Goal: Check status: Check status

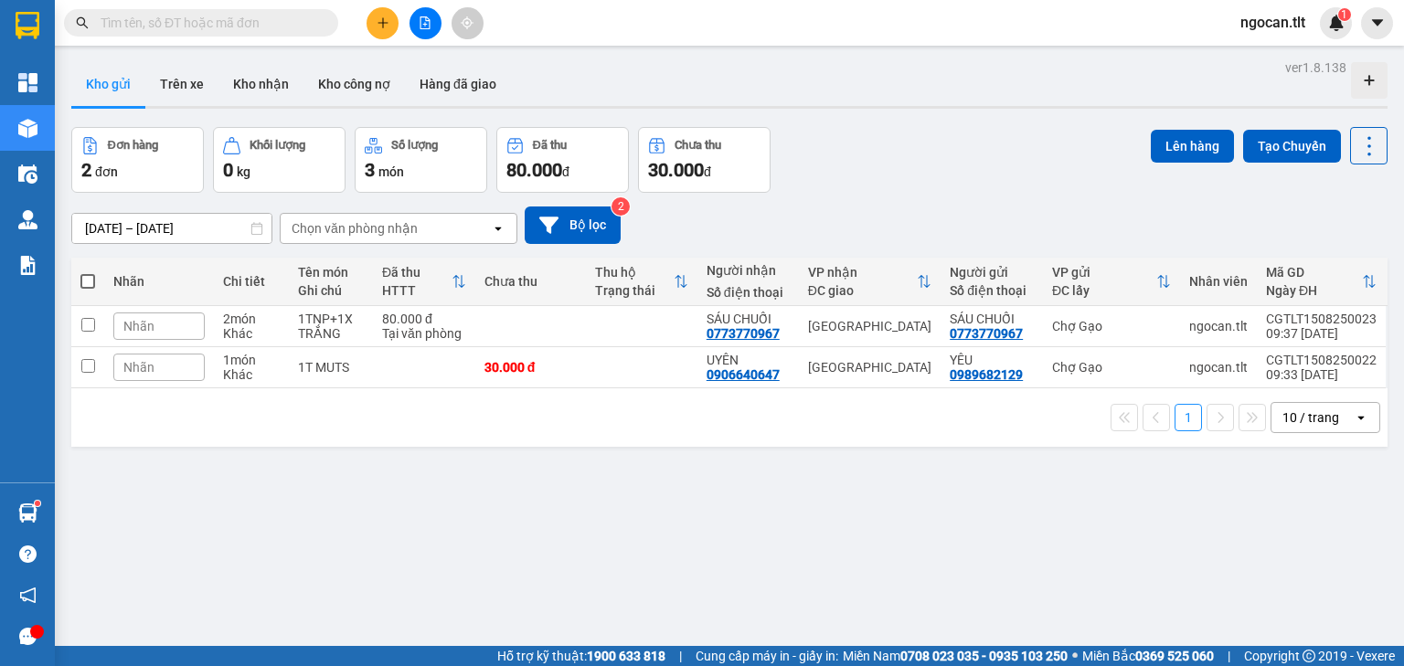
click at [174, 106] on div at bounding box center [729, 107] width 1316 height 3
click at [289, 96] on button "Kho nhận" at bounding box center [261, 84] width 85 height 44
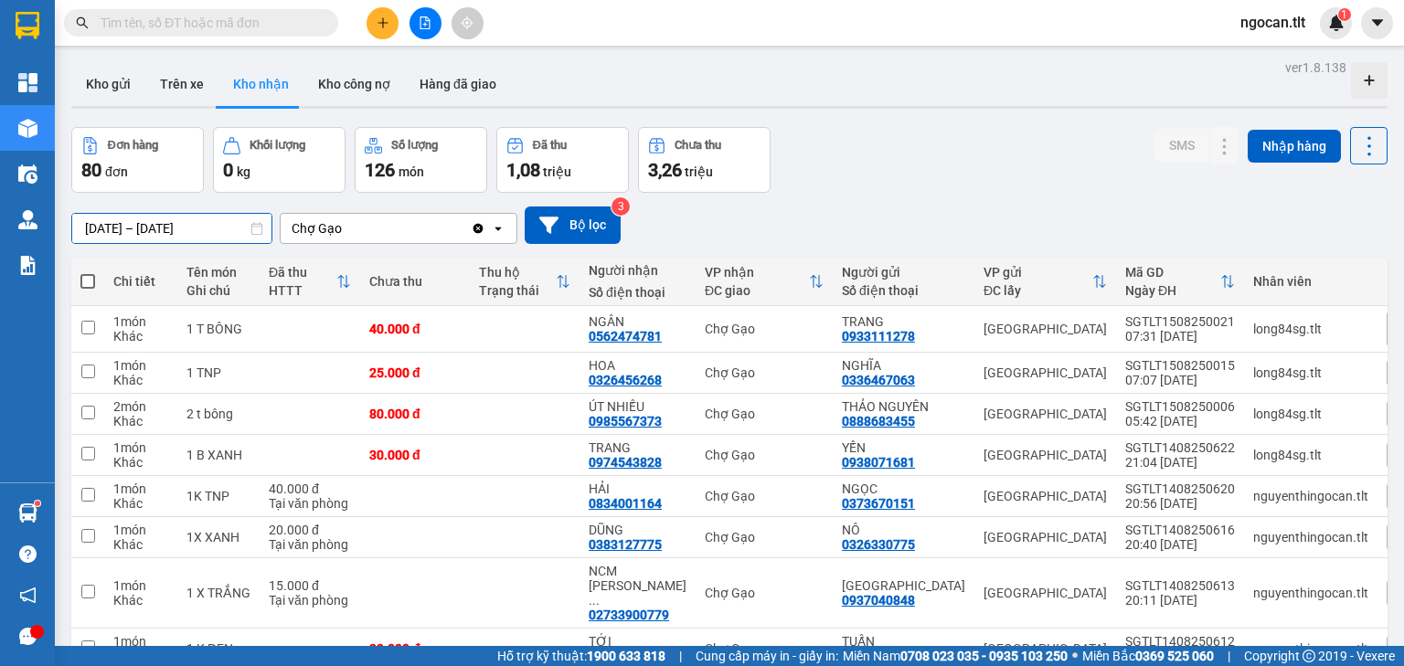
click at [132, 231] on input "[DATE] – [DATE]" at bounding box center [171, 228] width 199 height 29
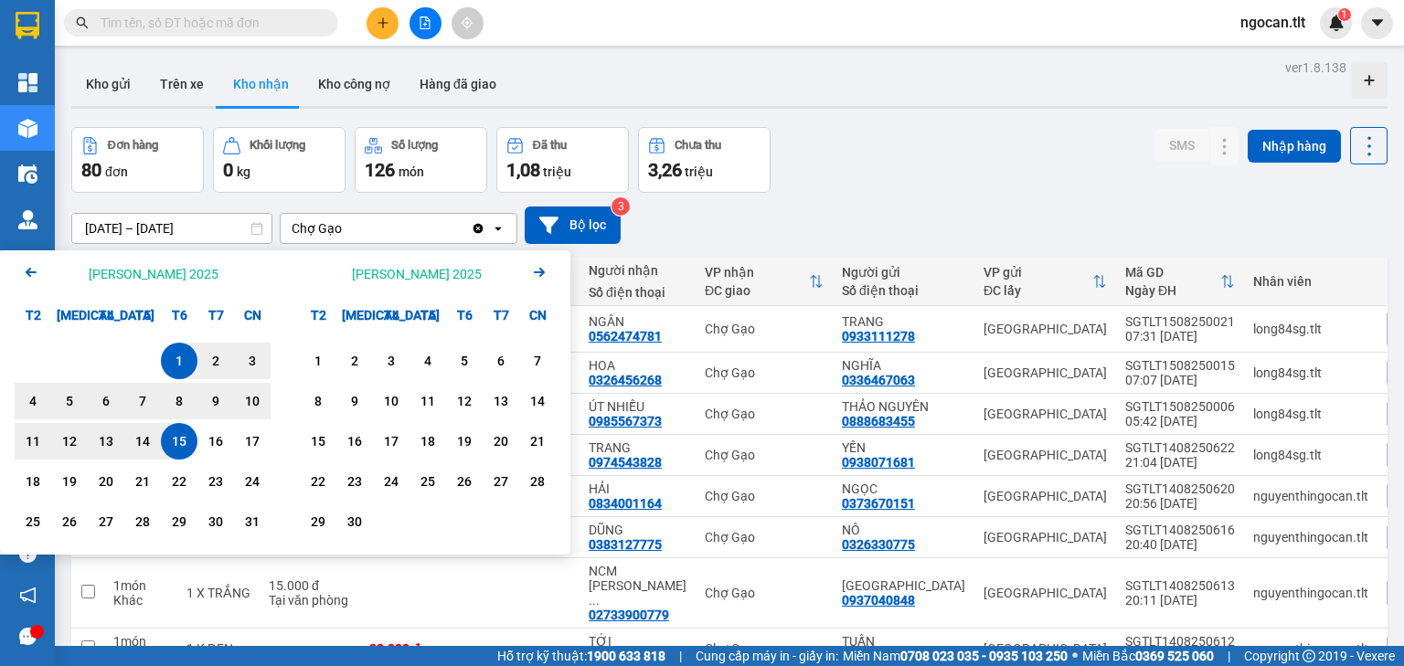
click at [21, 266] on icon "Arrow Left" at bounding box center [31, 272] width 22 height 22
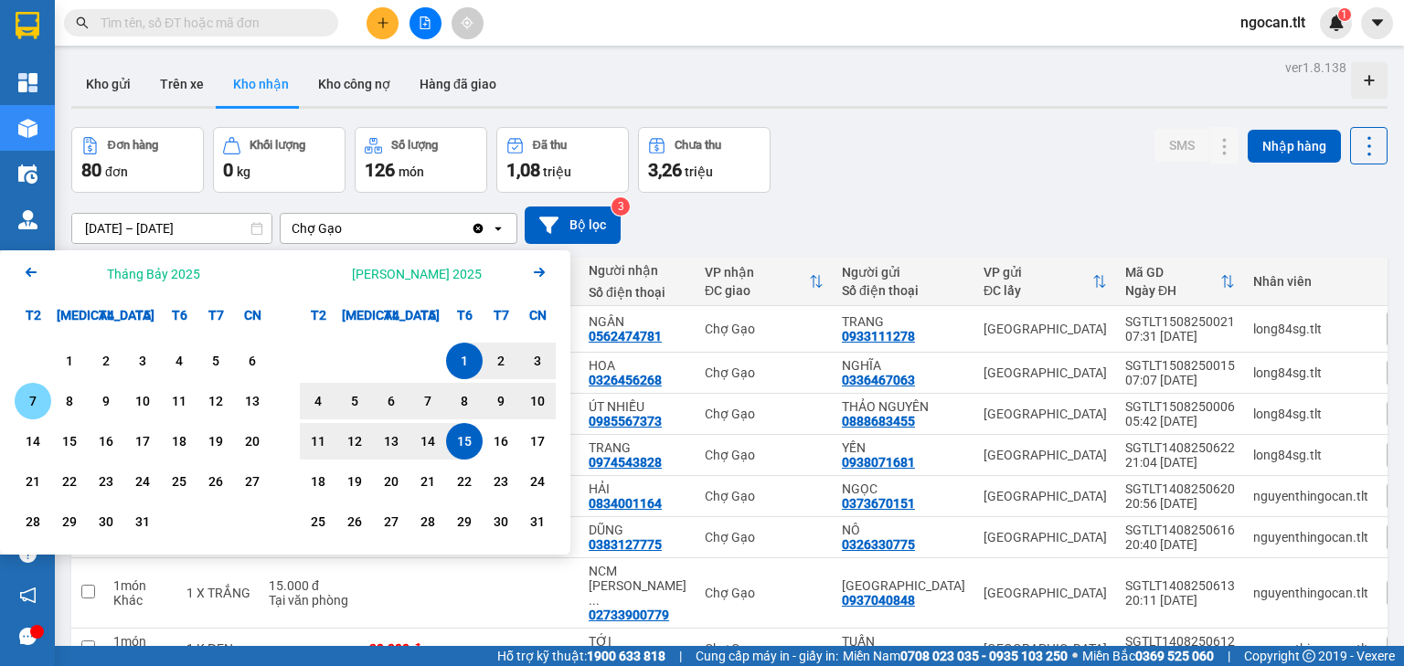
click at [34, 389] on div "7" at bounding box center [33, 401] width 37 height 37
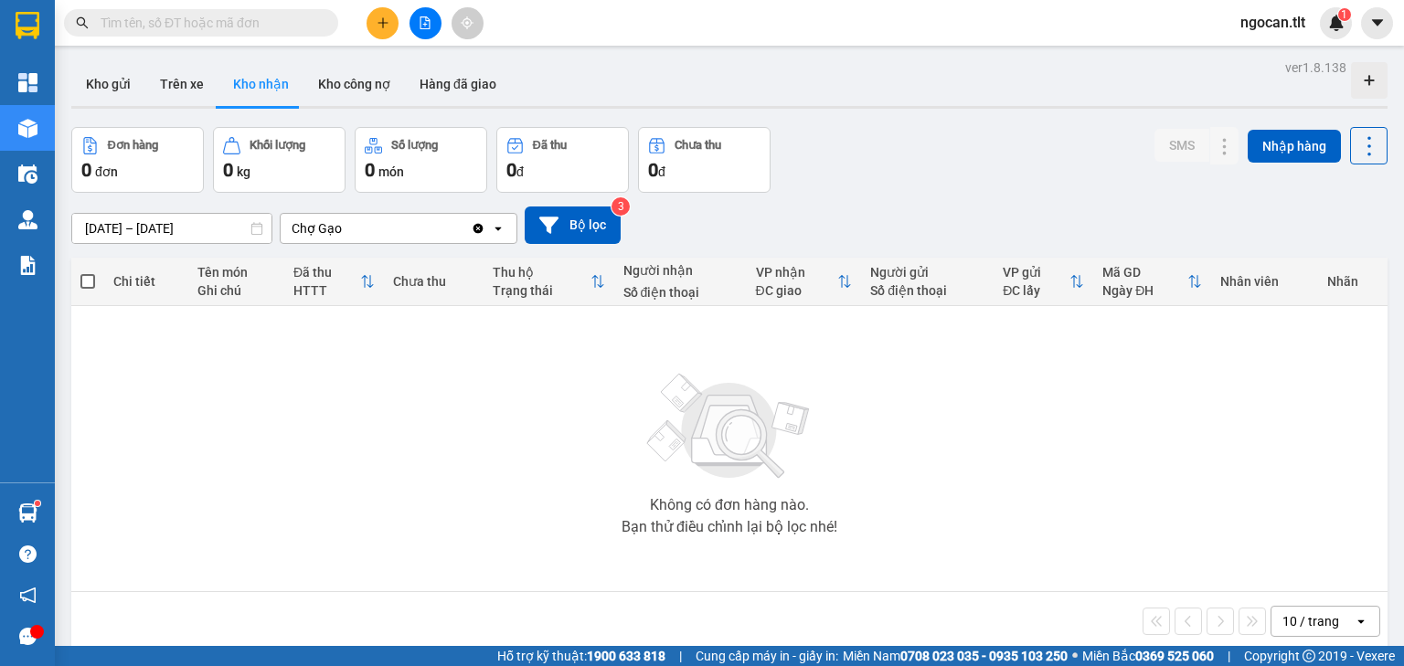
click at [477, 229] on icon "Clear value" at bounding box center [478, 228] width 15 height 15
click at [199, 230] on input "[DATE] – [DATE]" at bounding box center [171, 228] width 199 height 29
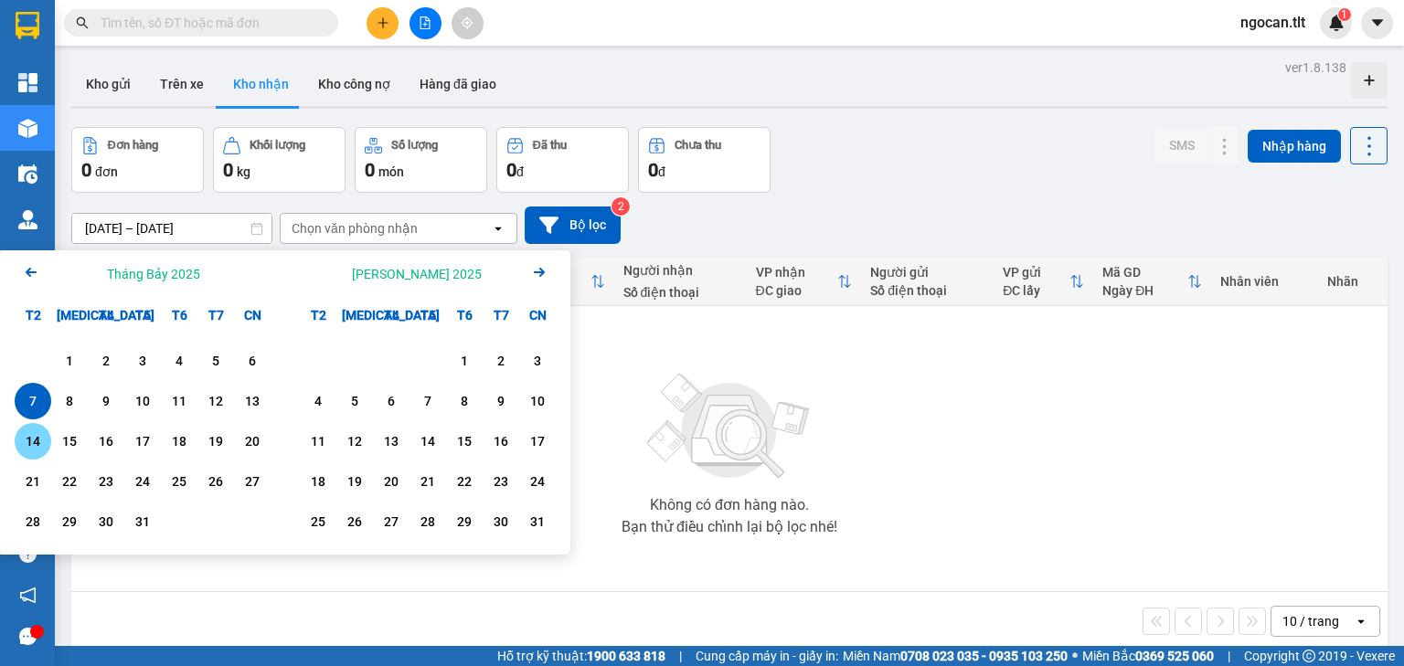
click at [44, 435] on div "14" at bounding box center [33, 442] width 26 height 22
click at [44, 434] on div "14" at bounding box center [33, 442] width 26 height 22
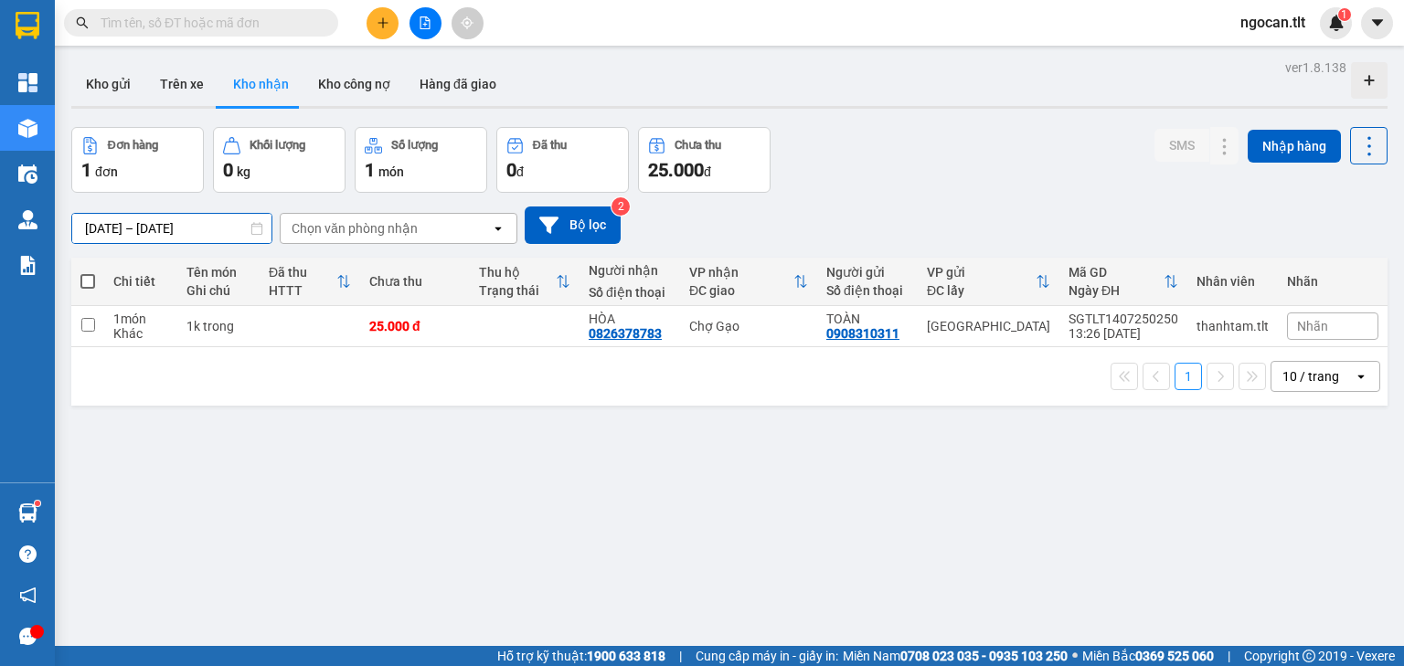
drag, startPoint x: 165, startPoint y: 233, endPoint x: 176, endPoint y: 243, distance: 14.9
click at [165, 234] on input "[DATE] – [DATE]" at bounding box center [171, 228] width 199 height 29
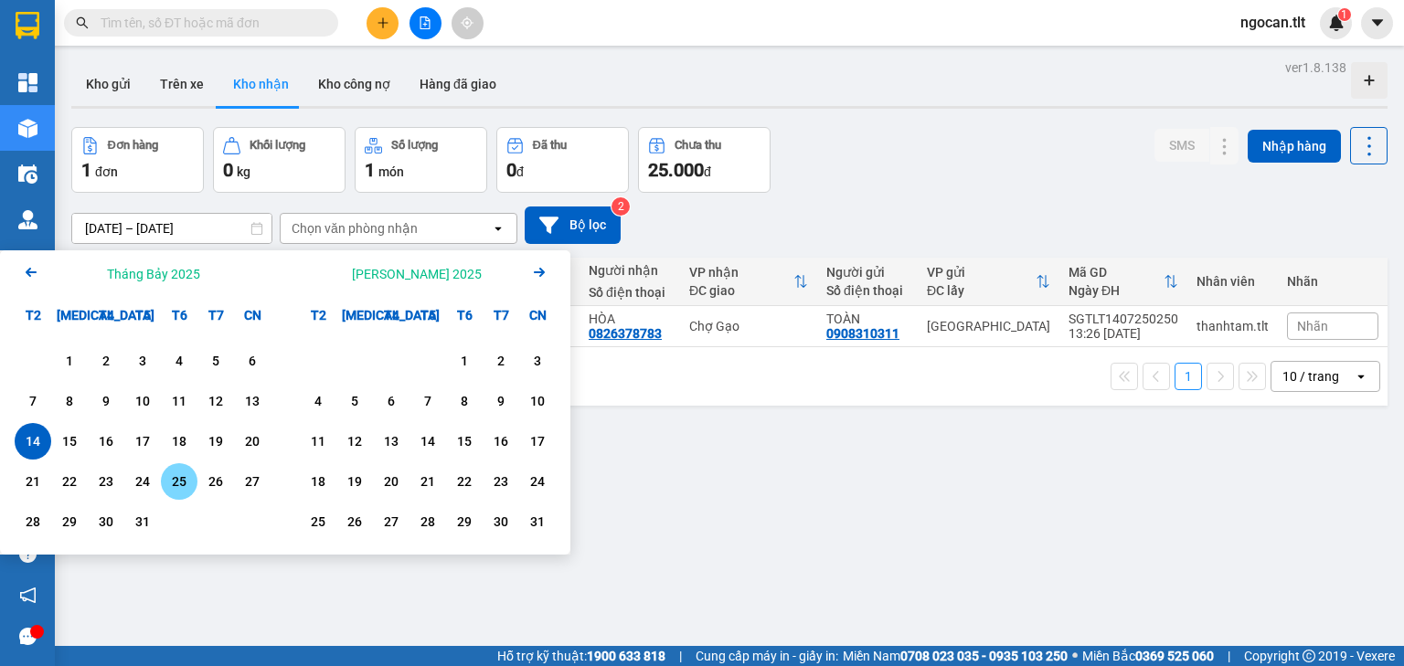
click at [176, 482] on div "25" at bounding box center [179, 482] width 26 height 22
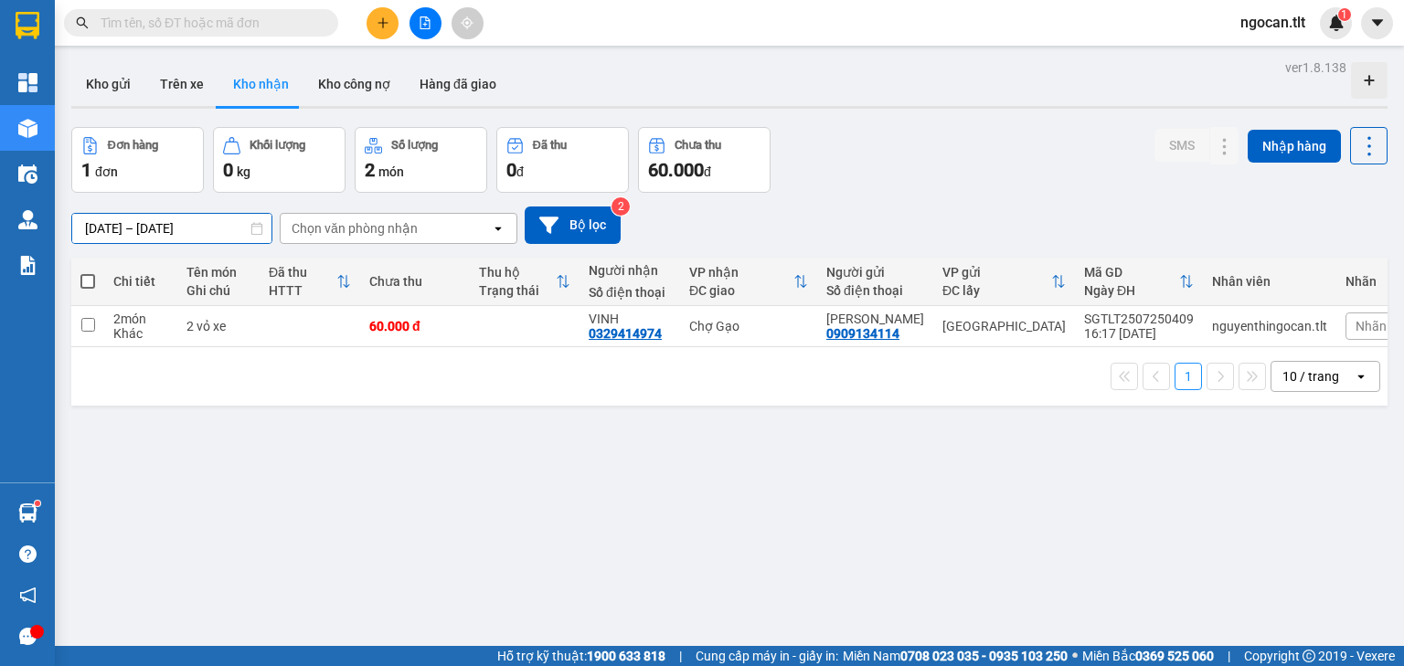
click at [192, 238] on div "ver 1.8.138 Kho gửi Trên xe Kho [PERSON_NAME] công nợ Hàng đã [PERSON_NAME] hàn…" at bounding box center [729, 388] width 1331 height 666
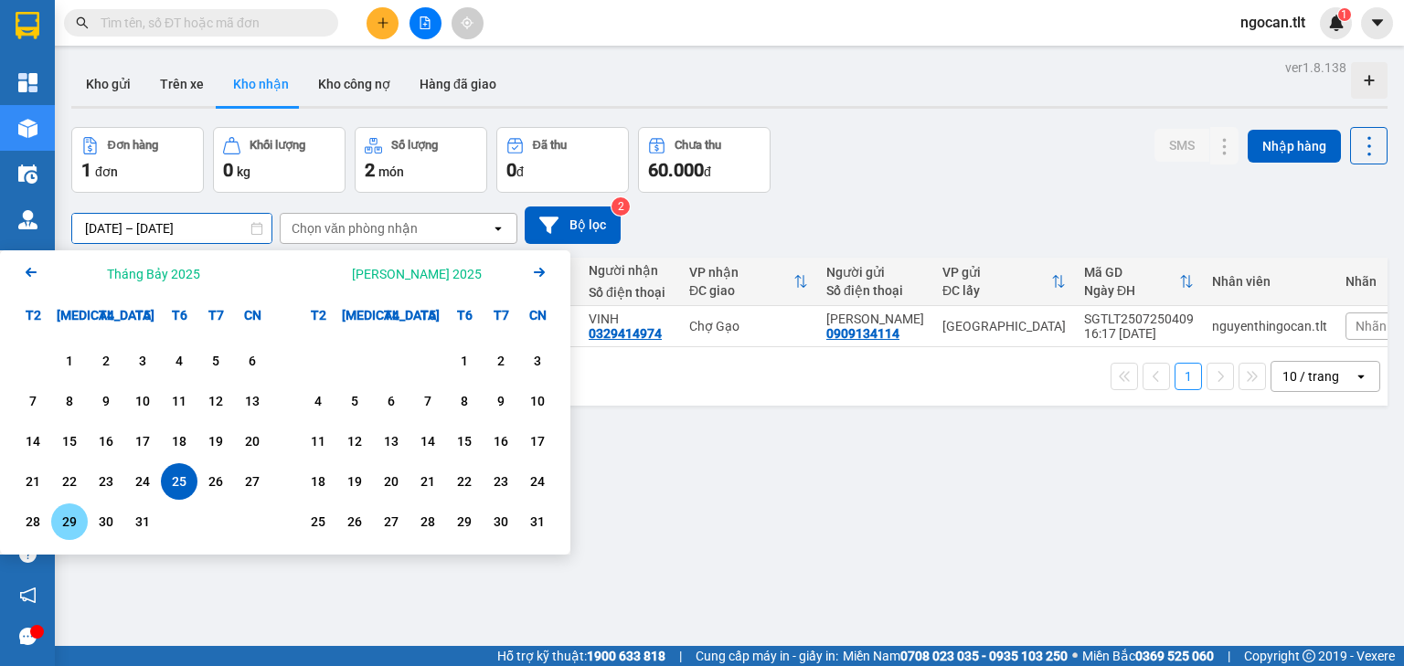
click at [54, 520] on div "29" at bounding box center [69, 522] width 37 height 37
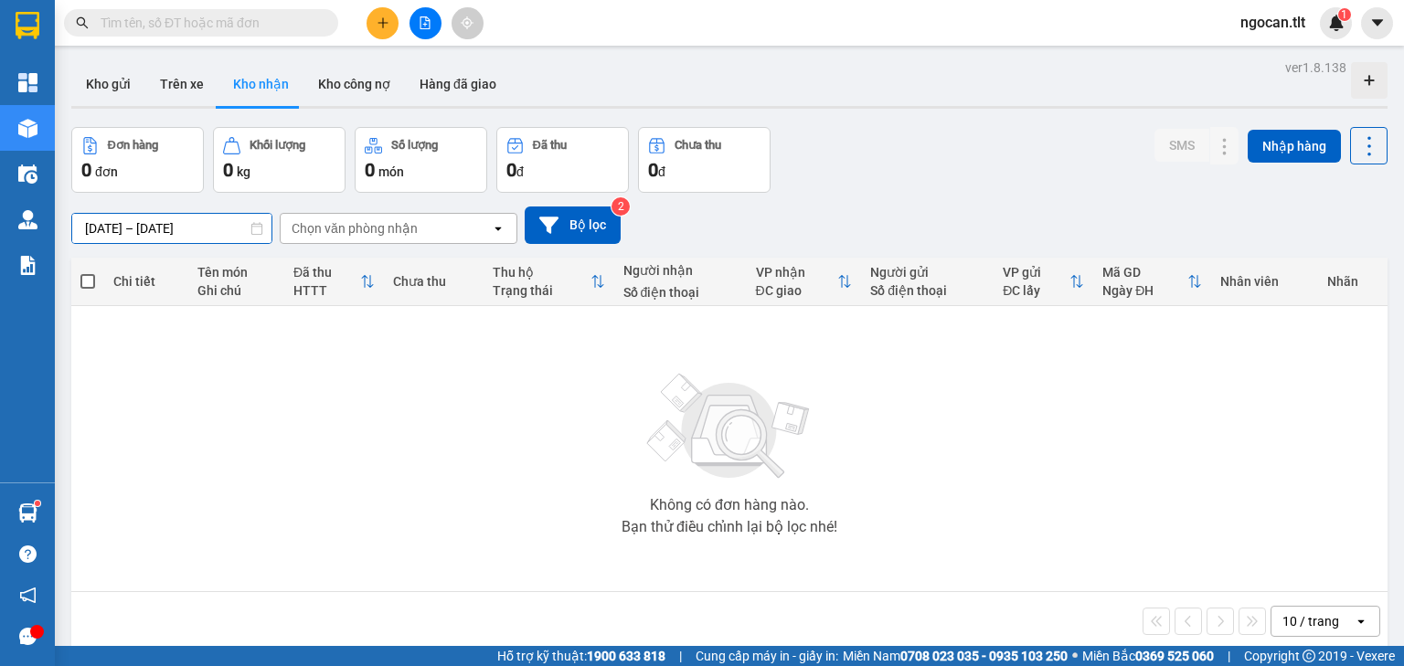
click at [244, 240] on input "[DATE] – [DATE]" at bounding box center [171, 228] width 199 height 29
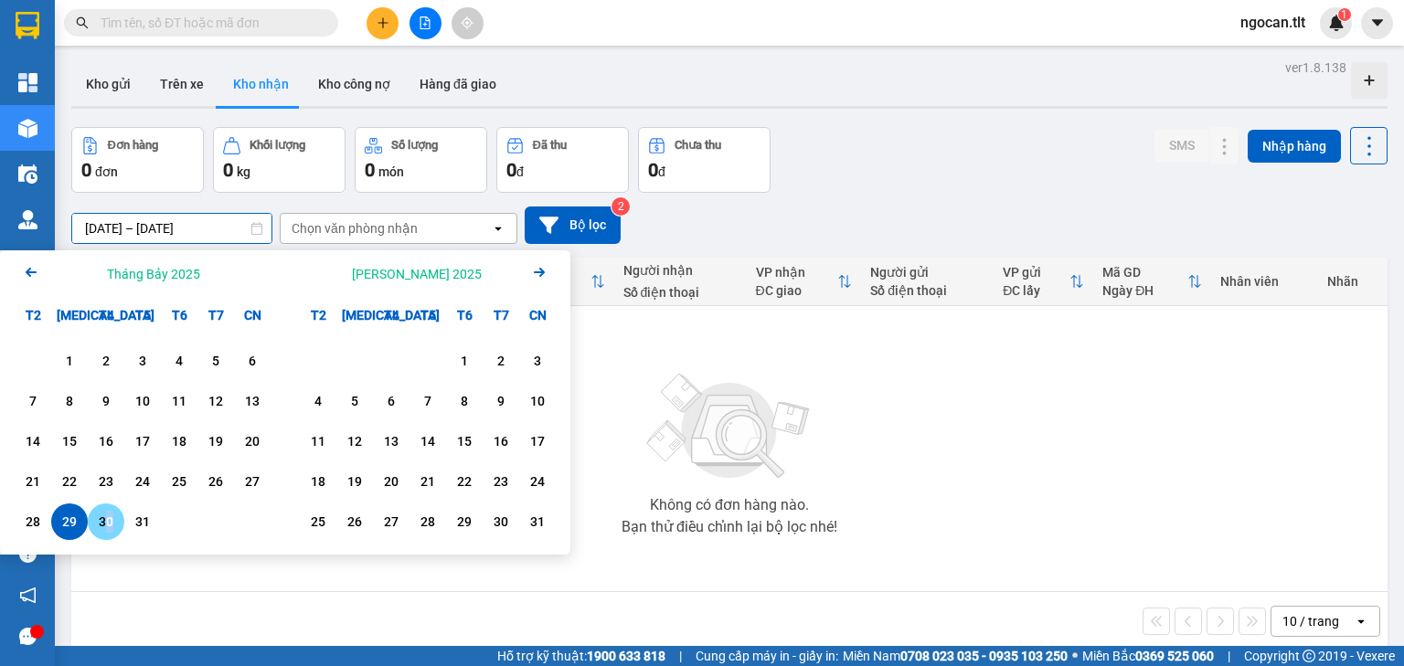
click at [110, 529] on div "30" at bounding box center [106, 522] width 26 height 22
click at [109, 529] on div "30" at bounding box center [106, 522] width 26 height 22
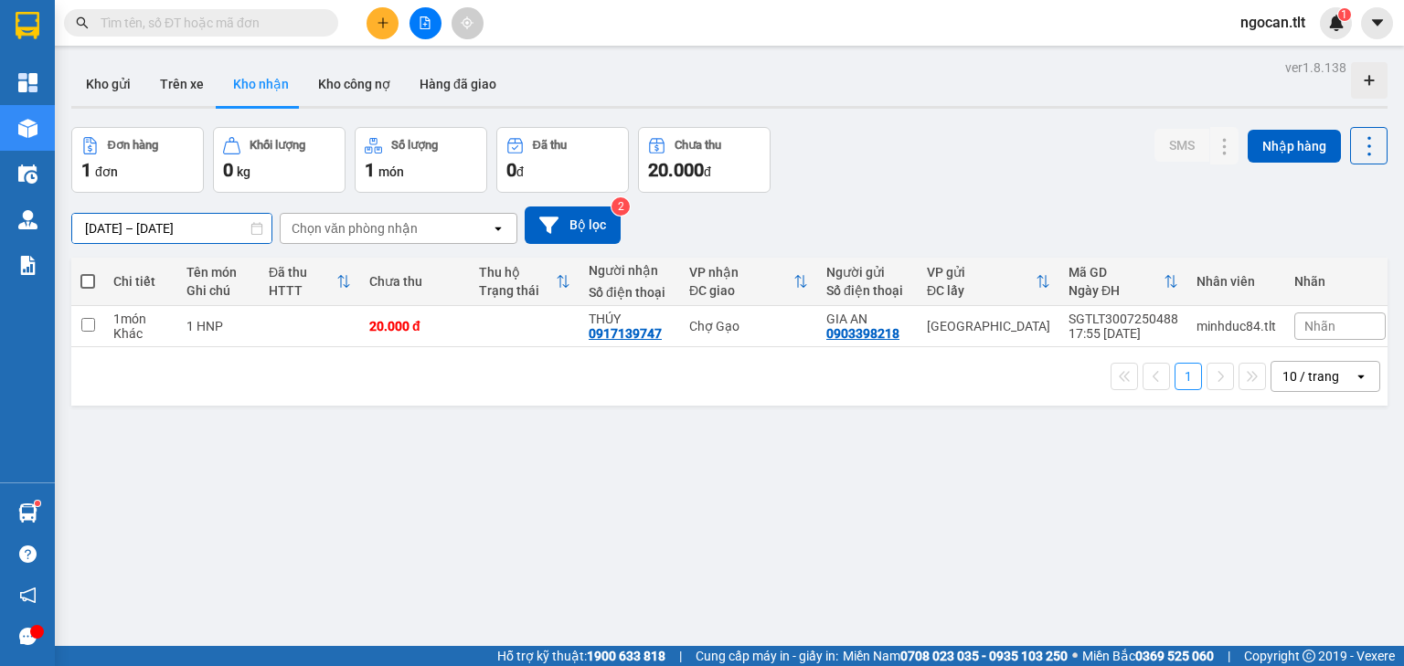
drag, startPoint x: 176, startPoint y: 222, endPoint x: 176, endPoint y: 269, distance: 46.6
click at [175, 222] on input "[DATE] – [DATE]" at bounding box center [171, 228] width 199 height 29
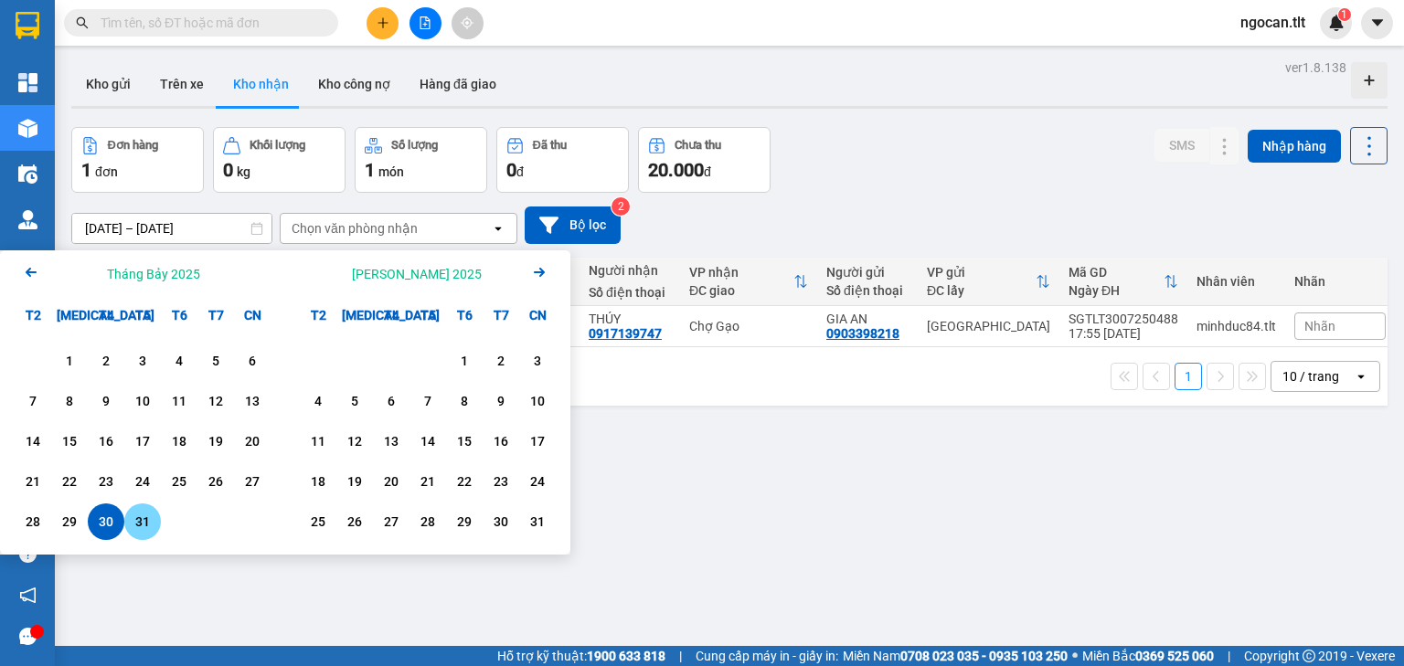
click at [150, 517] on div "31" at bounding box center [143, 522] width 26 height 22
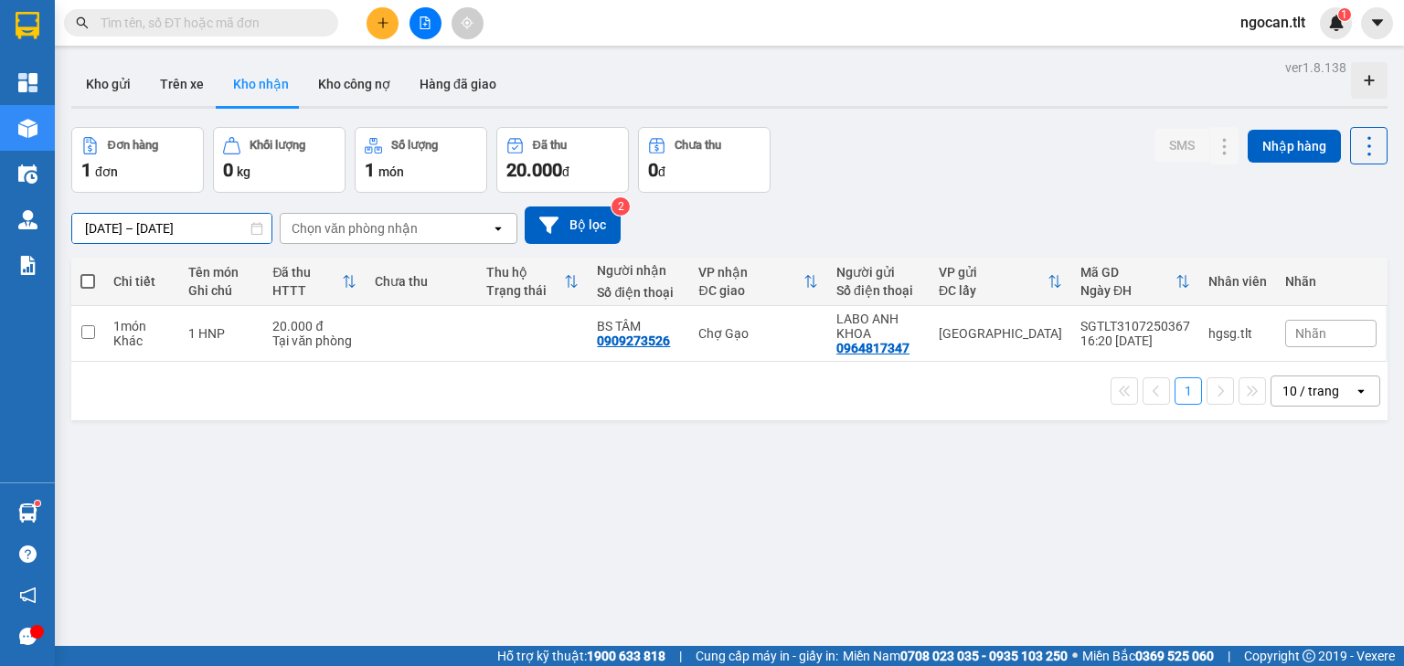
click at [158, 229] on input "[DATE] – [DATE]" at bounding box center [171, 228] width 199 height 29
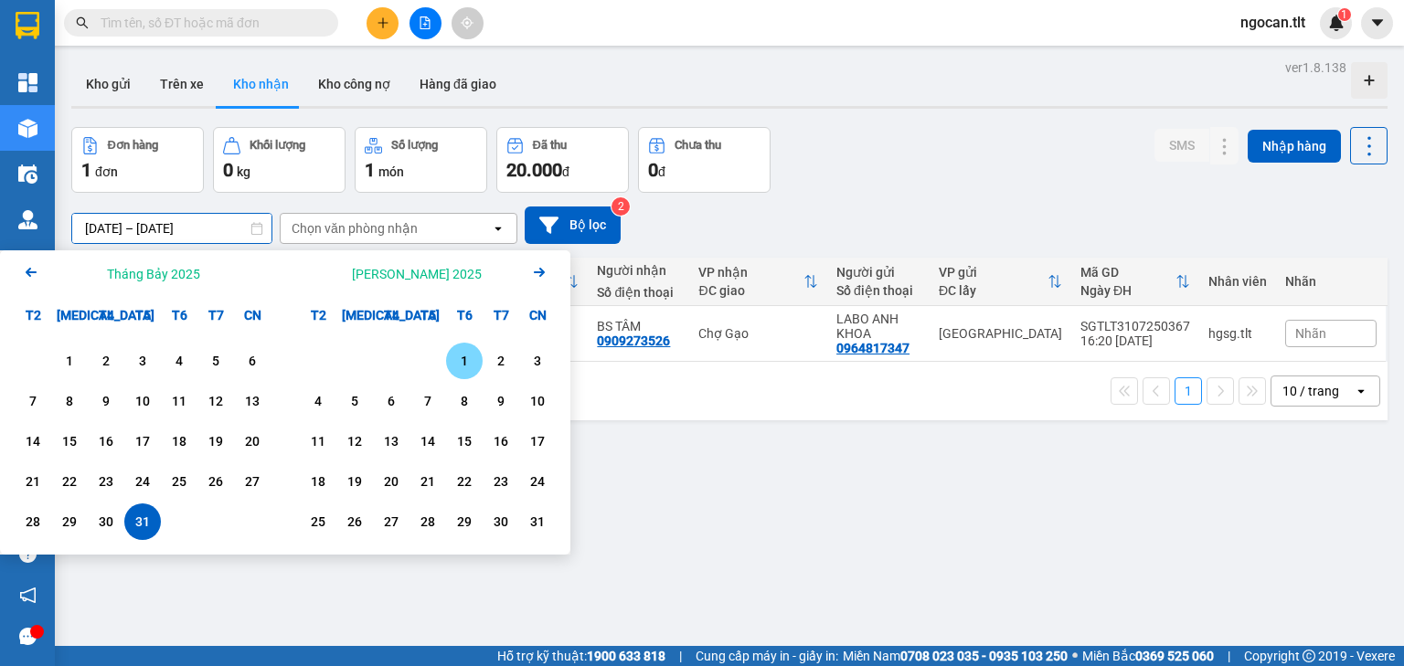
click at [472, 364] on div "1" at bounding box center [465, 361] width 26 height 22
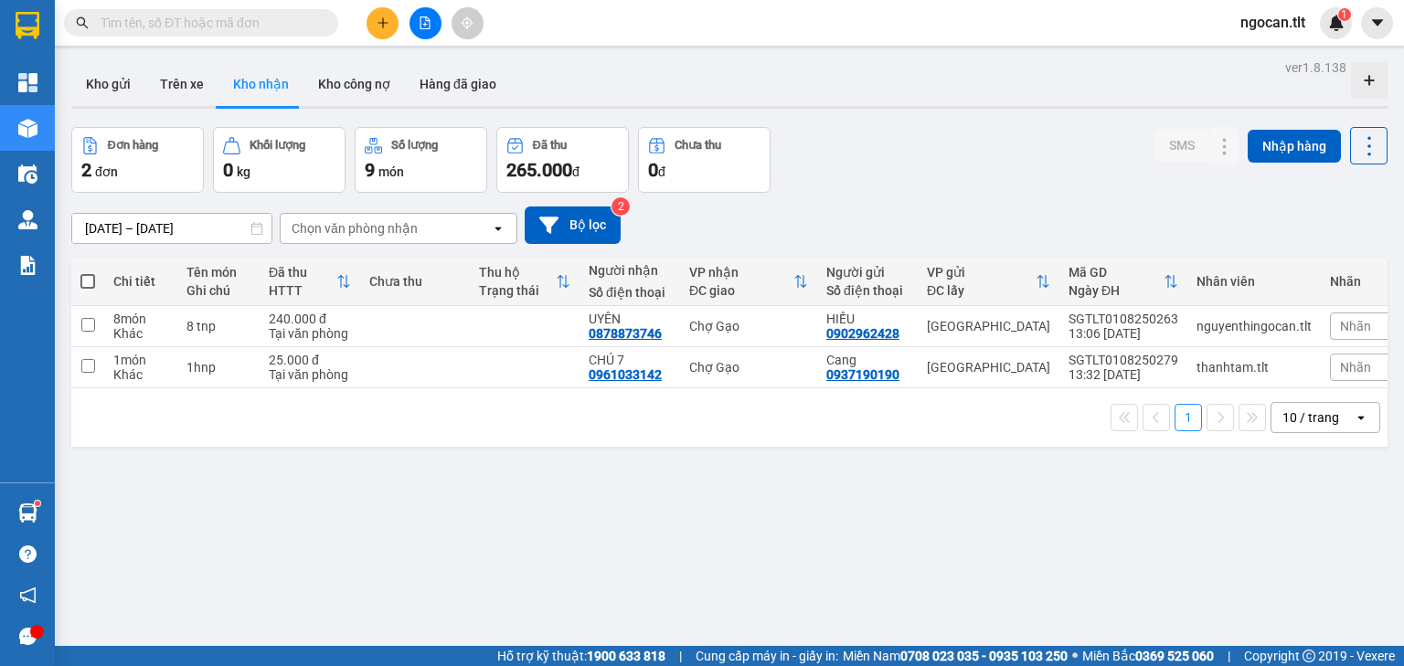
click at [208, 224] on input "[DATE] – [DATE]" at bounding box center [171, 228] width 199 height 29
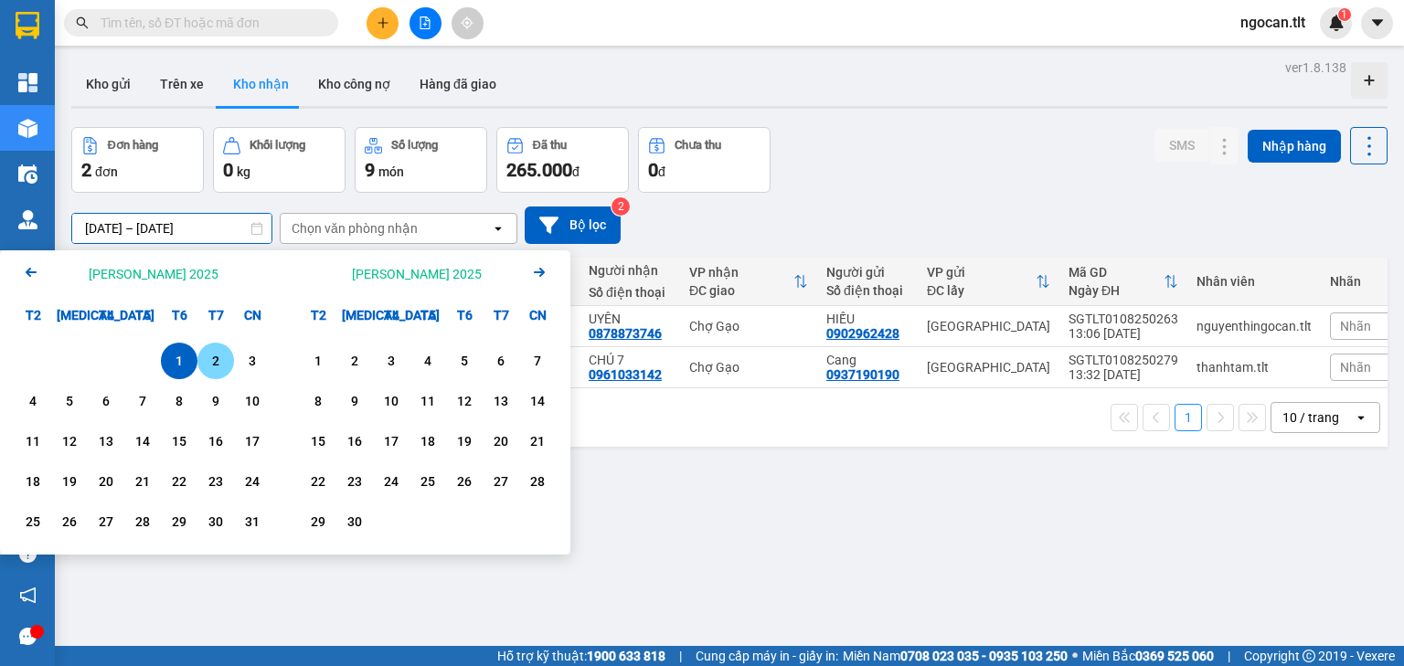
click at [213, 370] on div "2" at bounding box center [216, 361] width 26 height 22
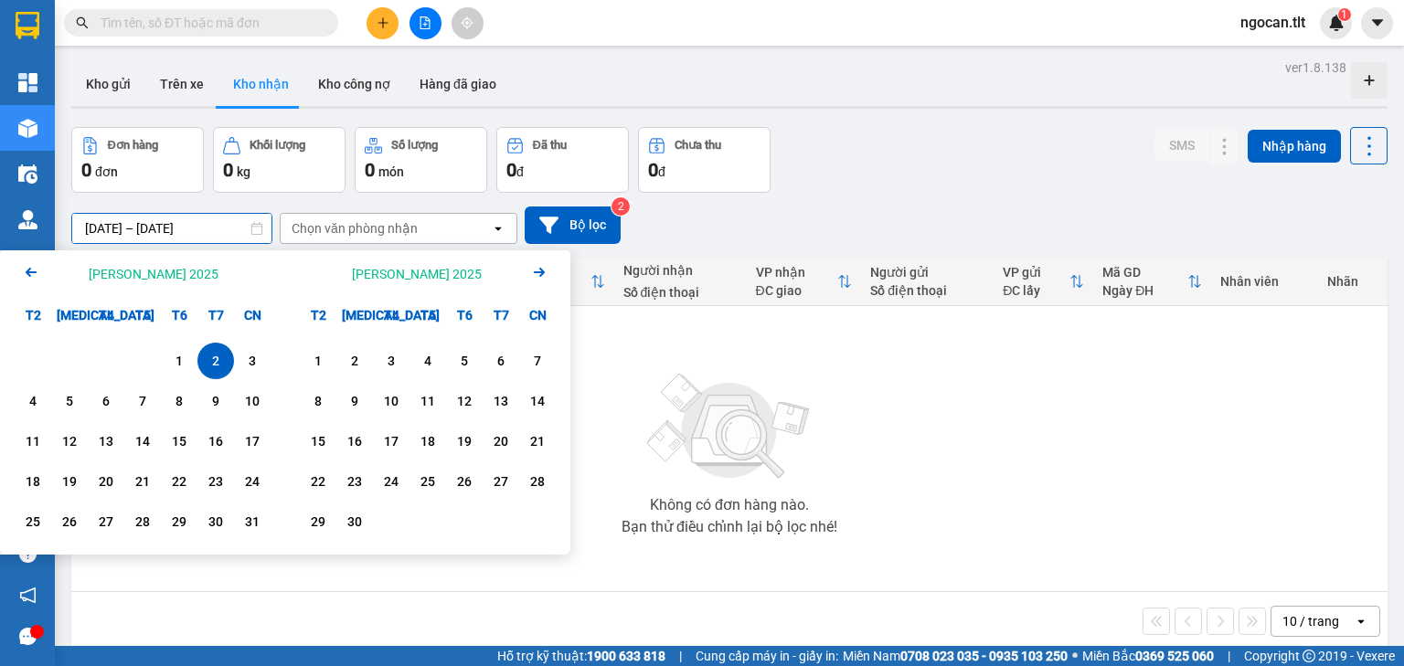
click at [188, 227] on input "[DATE] – [DATE]" at bounding box center [171, 228] width 199 height 29
click at [249, 368] on div "3" at bounding box center [253, 361] width 26 height 22
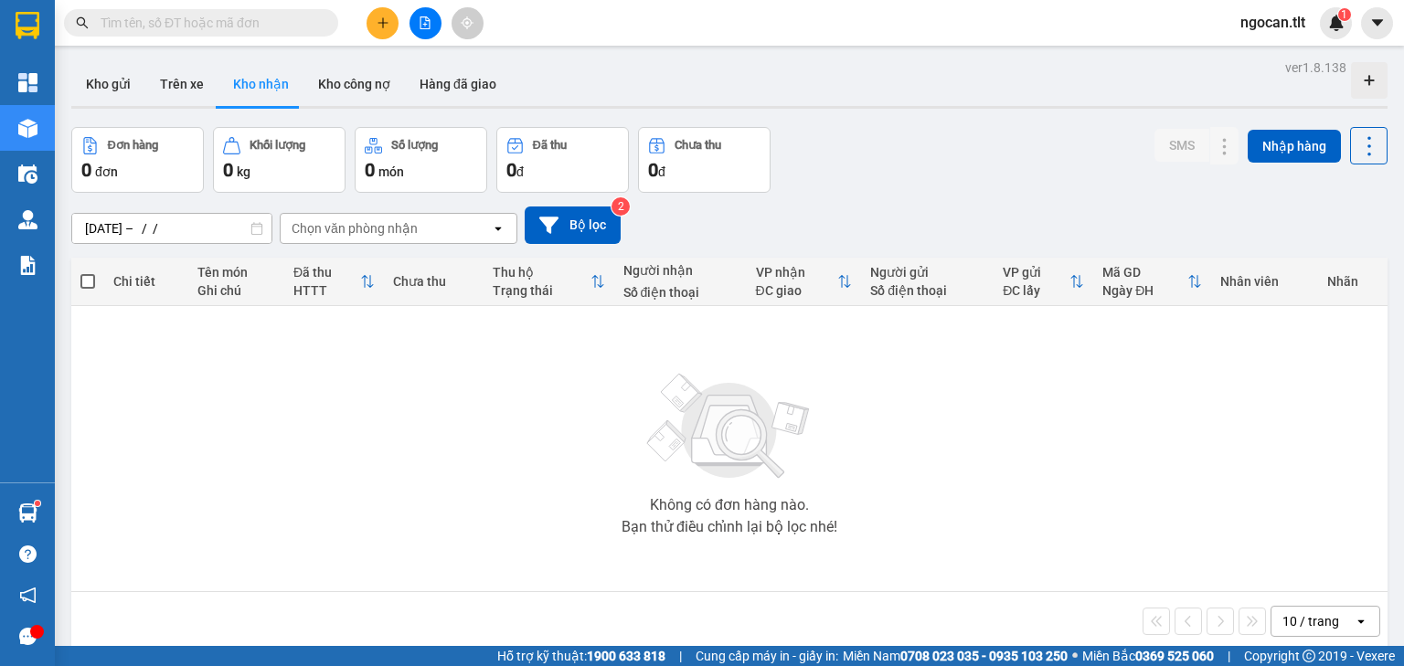
type input "[DATE] – [DATE]"
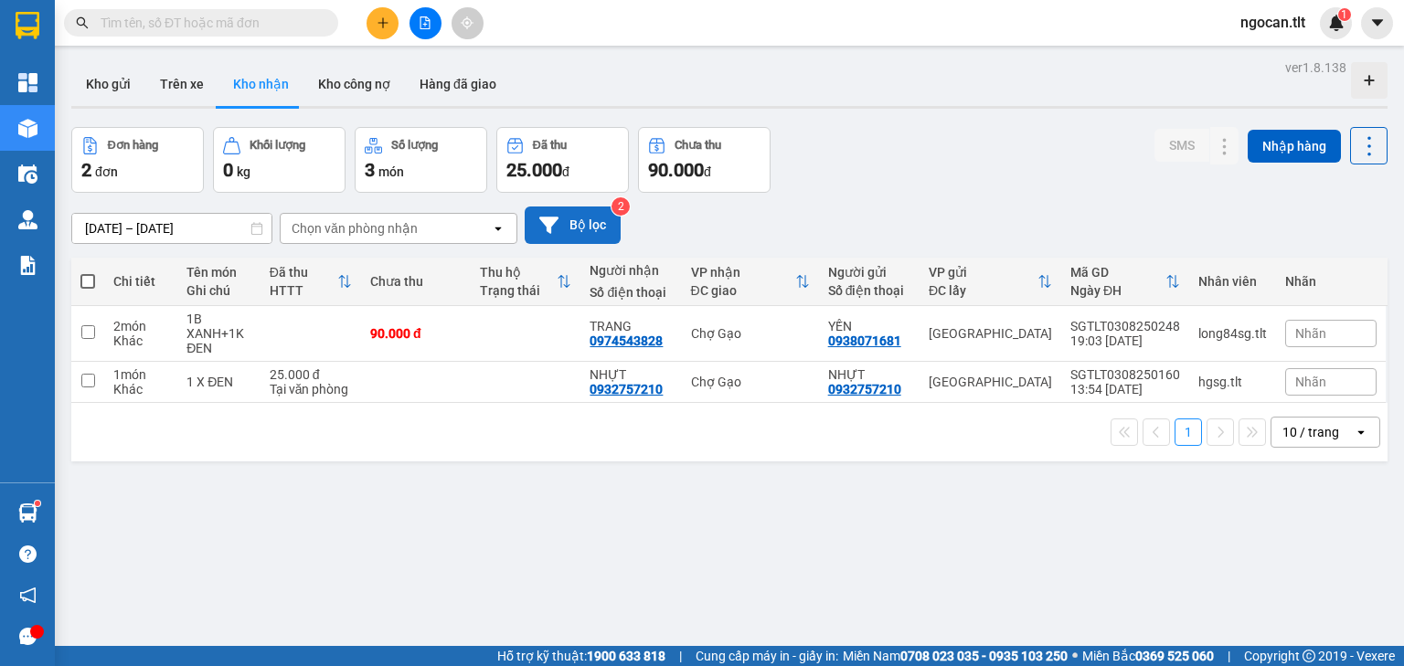
click at [587, 234] on button "Bộ lọc" at bounding box center [573, 225] width 96 height 37
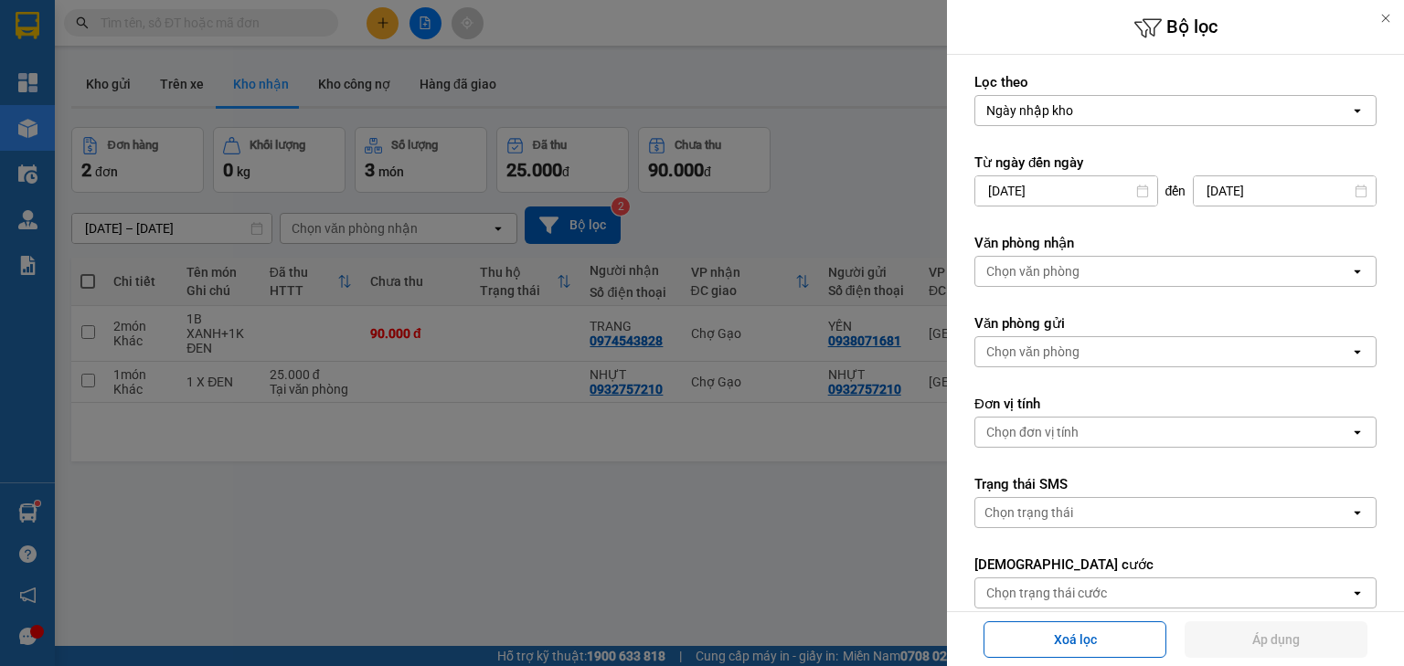
click at [1037, 592] on div "Chọn trạng thái cước" at bounding box center [1046, 593] width 121 height 18
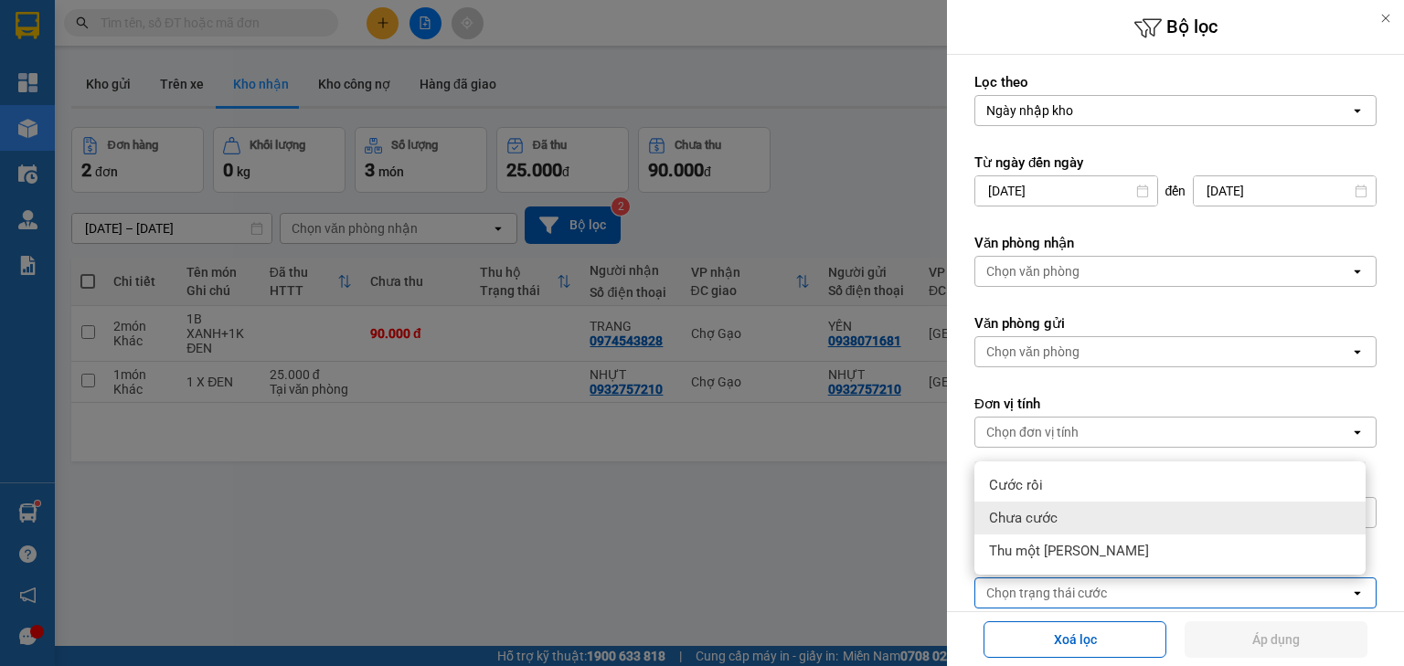
click at [1040, 528] on div "Chưa cước" at bounding box center [1170, 518] width 391 height 33
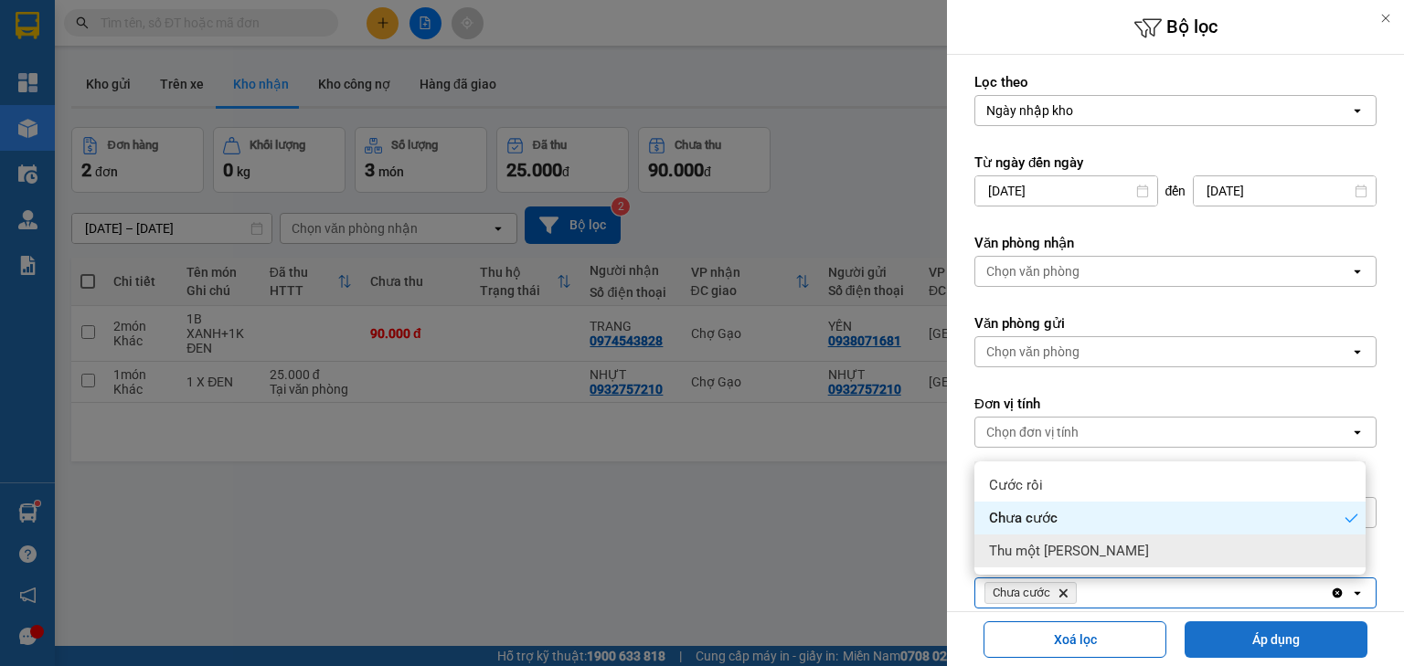
click at [1246, 634] on button "Áp dụng" at bounding box center [1276, 640] width 183 height 37
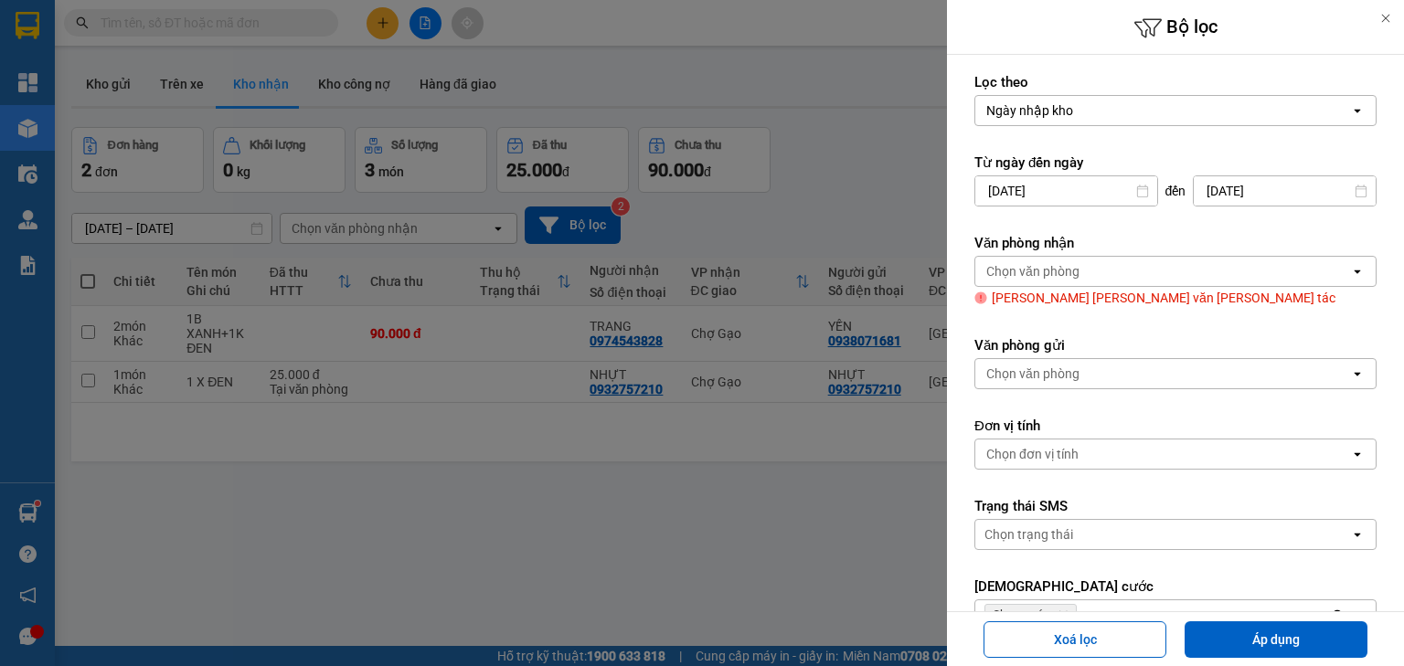
click at [1066, 273] on div "Chọn văn phòng" at bounding box center [1032, 271] width 93 height 18
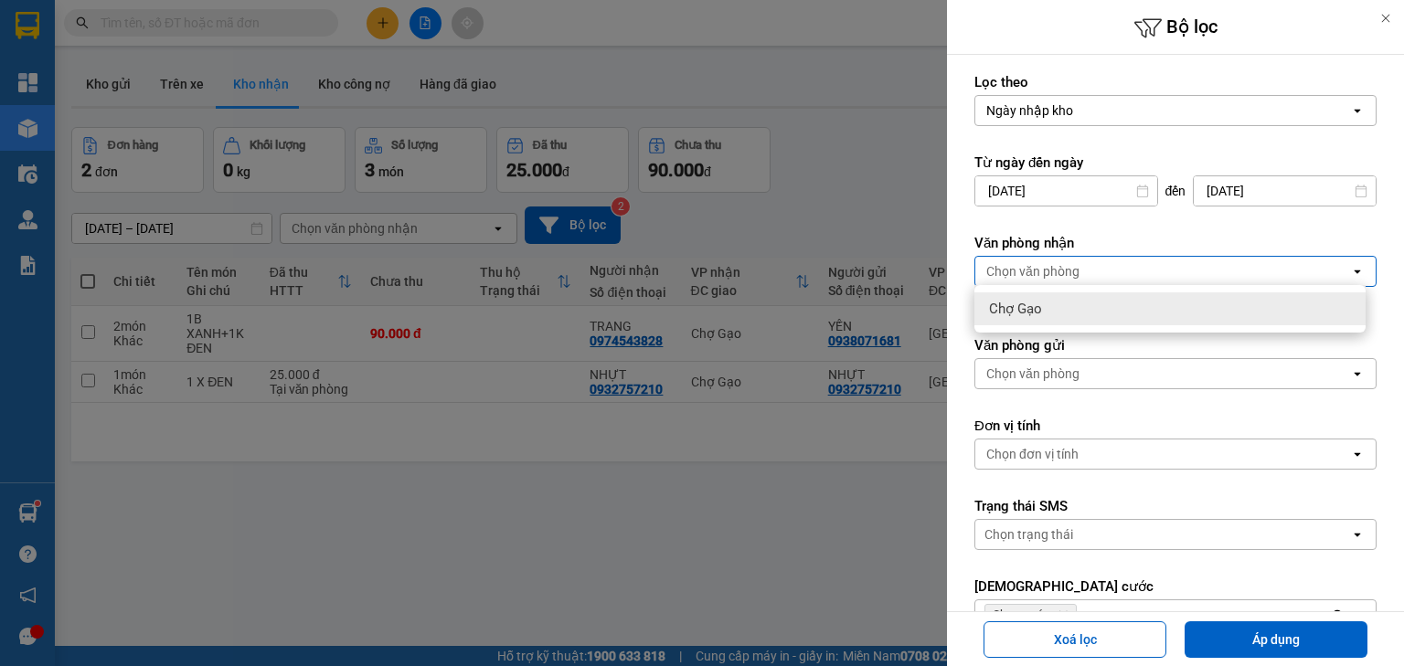
click at [1043, 322] on div "Chợ Gạo" at bounding box center [1170, 309] width 391 height 33
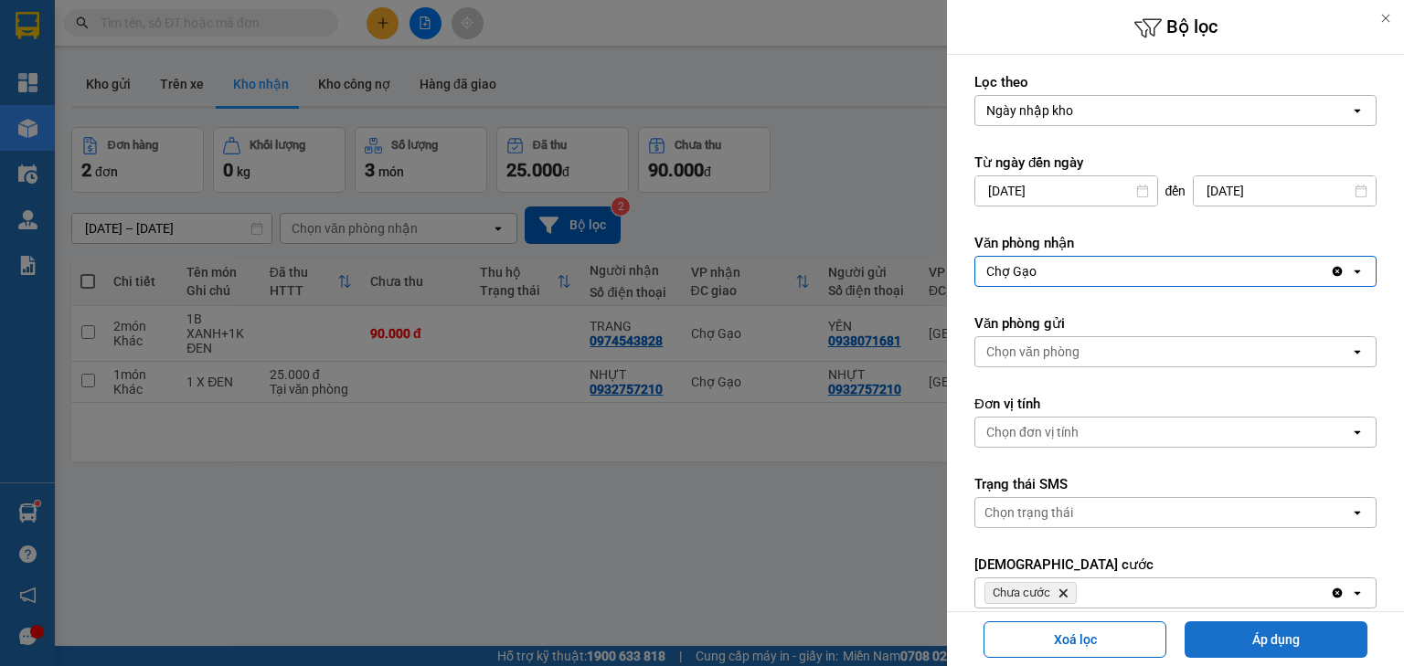
click at [1254, 619] on div "Xoá lọc Áp [PERSON_NAME]" at bounding box center [1176, 639] width 448 height 45
click at [1254, 635] on button "Áp dụng" at bounding box center [1276, 640] width 183 height 37
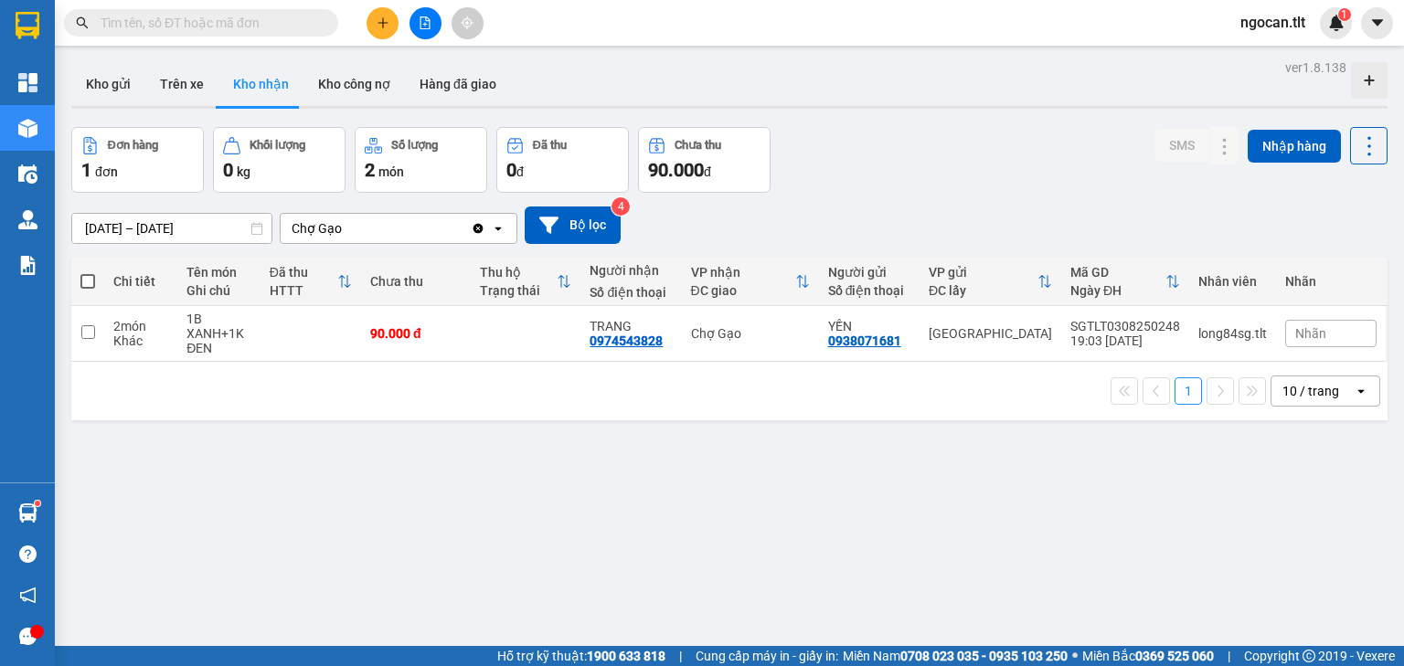
drag, startPoint x: 94, startPoint y: 281, endPoint x: 130, endPoint y: 298, distance: 39.7
click at [93, 282] on span at bounding box center [87, 281] width 15 height 15
click at [88, 272] on input "checkbox" at bounding box center [88, 272] width 0 height 0
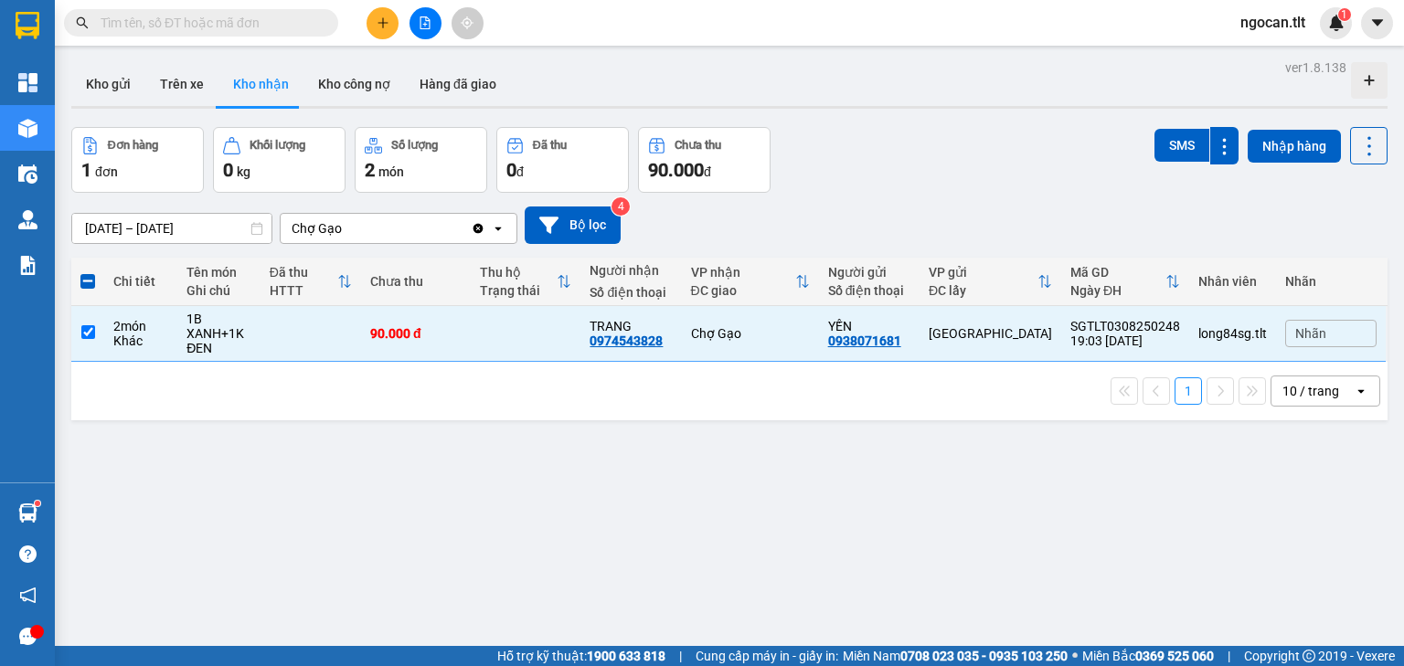
click at [482, 234] on icon "Clear value" at bounding box center [478, 228] width 15 height 15
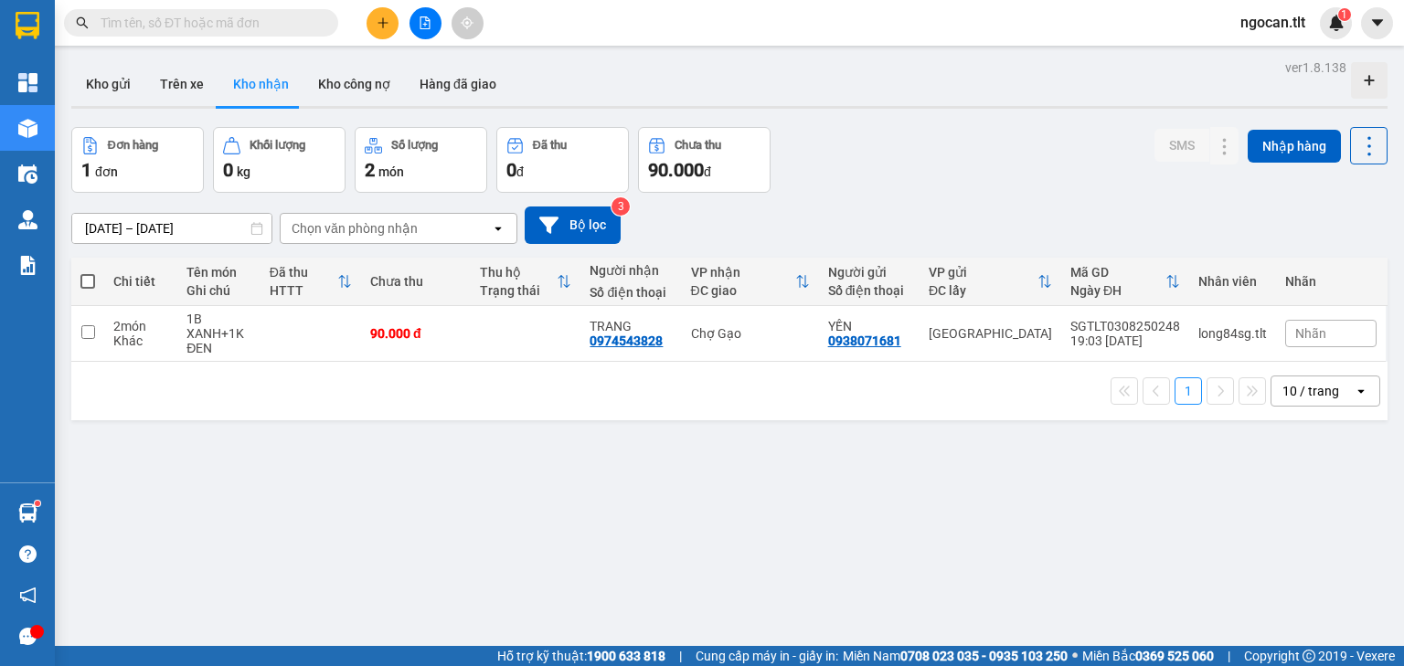
drag, startPoint x: 509, startPoint y: 339, endPoint x: 89, endPoint y: 278, distance: 425.0
click at [89, 278] on span at bounding box center [87, 281] width 15 height 15
click at [88, 272] on input "checkbox" at bounding box center [88, 272] width 0 height 0
checkbox input "true"
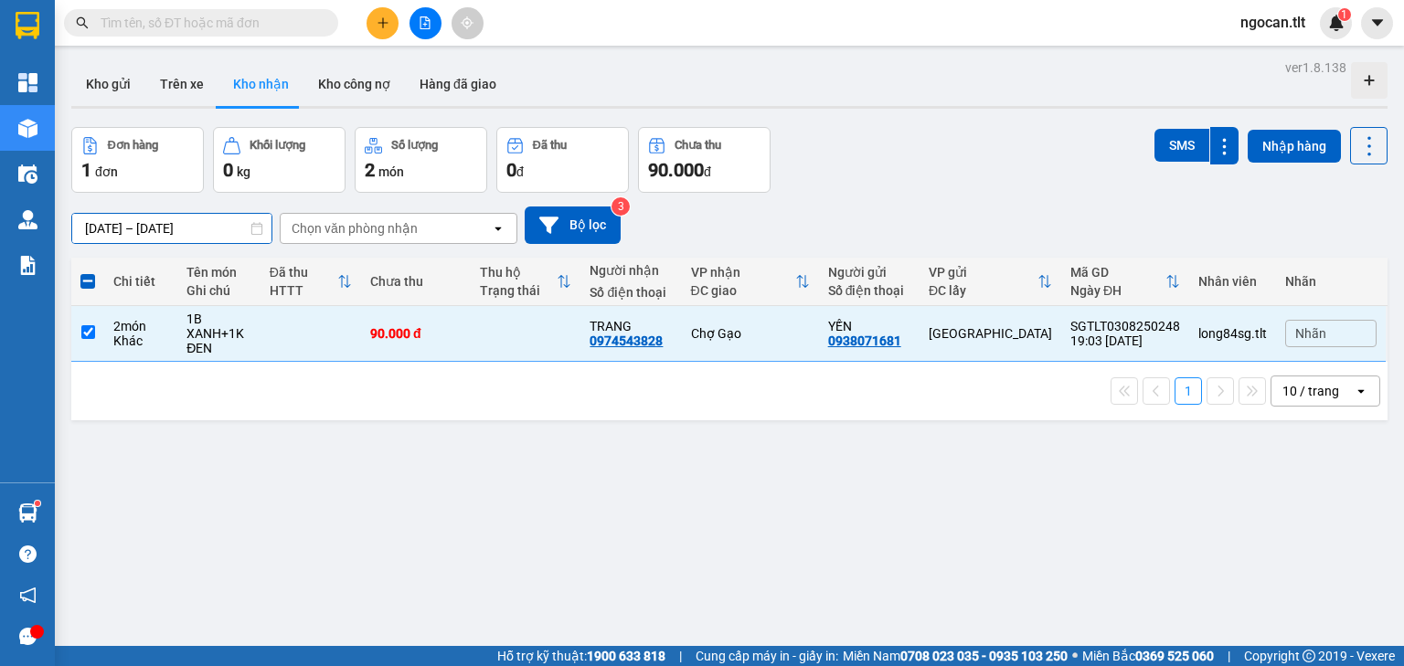
click at [167, 230] on input "[DATE] – [DATE]" at bounding box center [171, 228] width 199 height 29
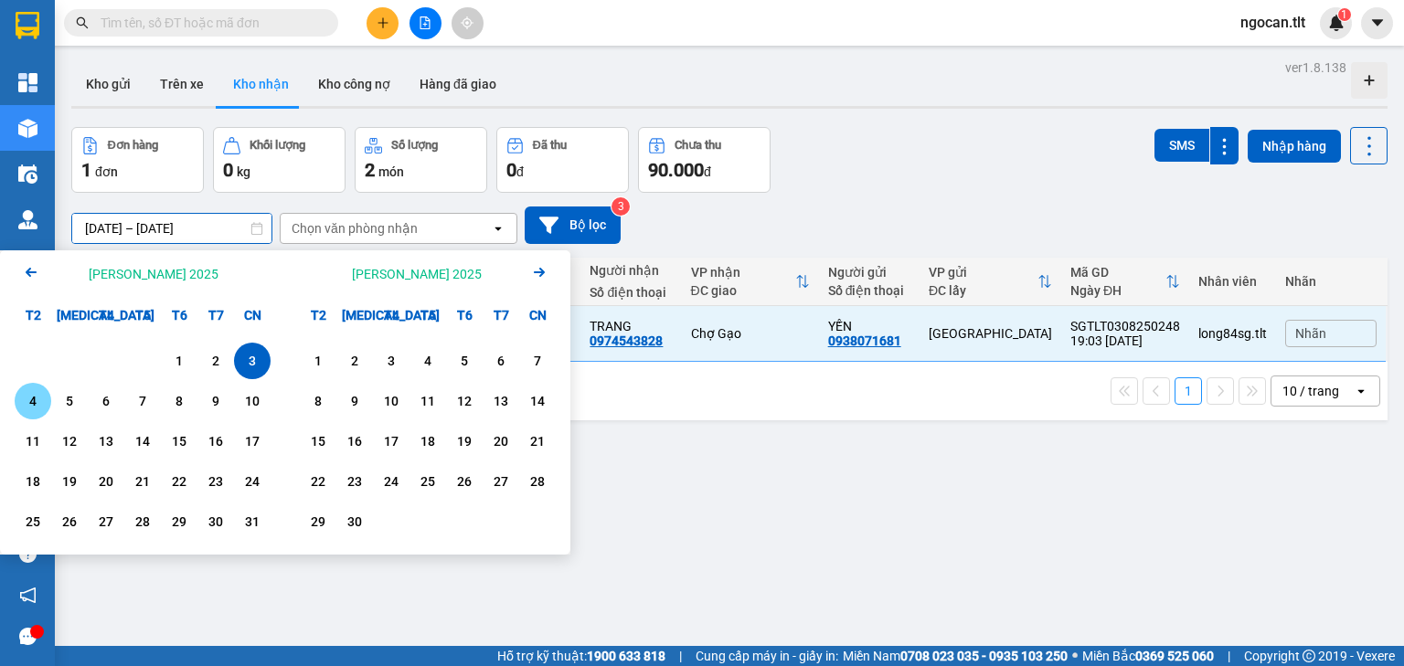
click at [37, 395] on div "4" at bounding box center [33, 401] width 26 height 22
type input "[DATE] – [DATE]"
checkbox input "false"
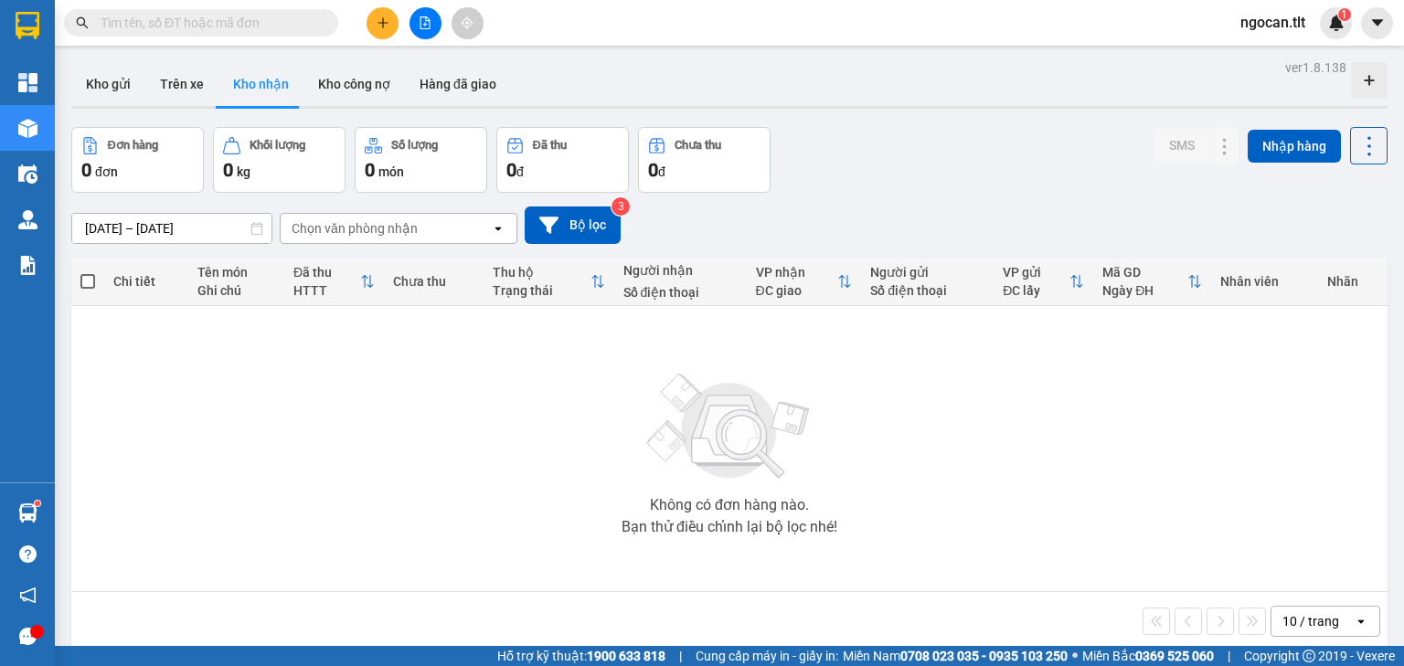
click at [135, 219] on input "[DATE] – [DATE]" at bounding box center [171, 228] width 199 height 29
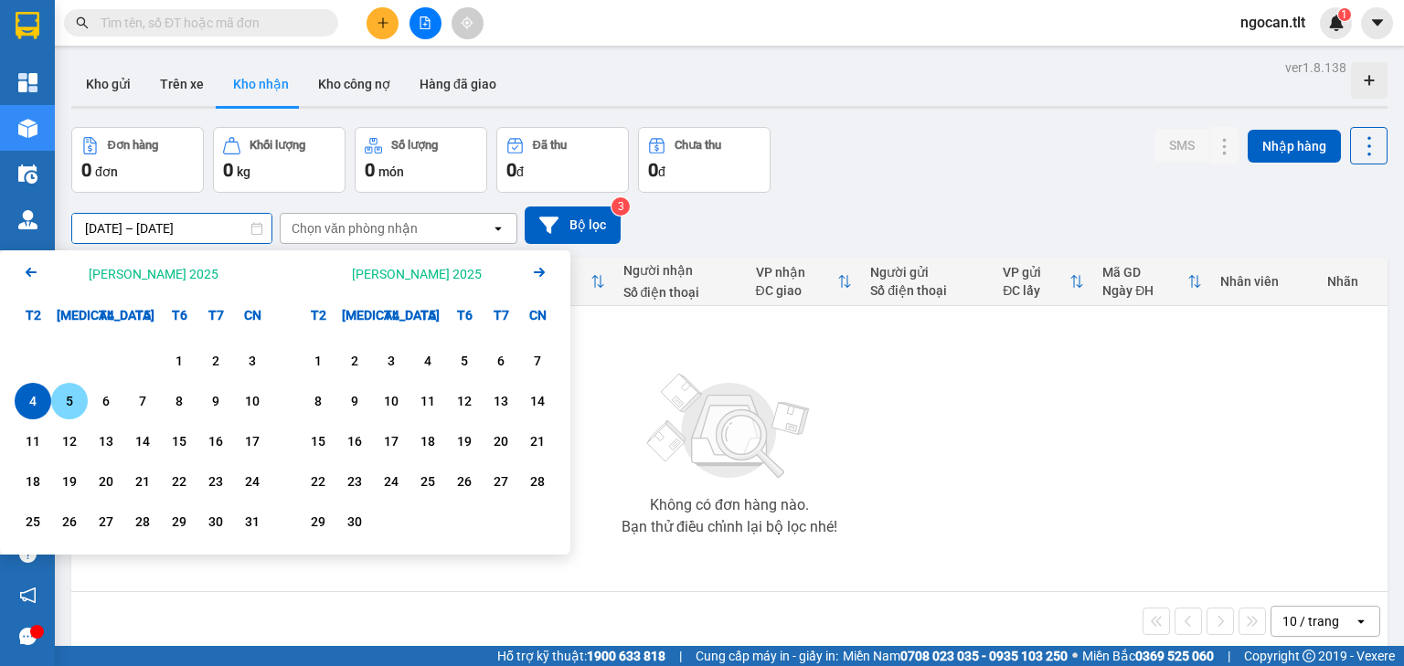
click at [55, 402] on div "5" at bounding box center [69, 401] width 37 height 37
click at [55, 401] on div "5" at bounding box center [69, 401] width 37 height 37
type input "[DATE] – [DATE]"
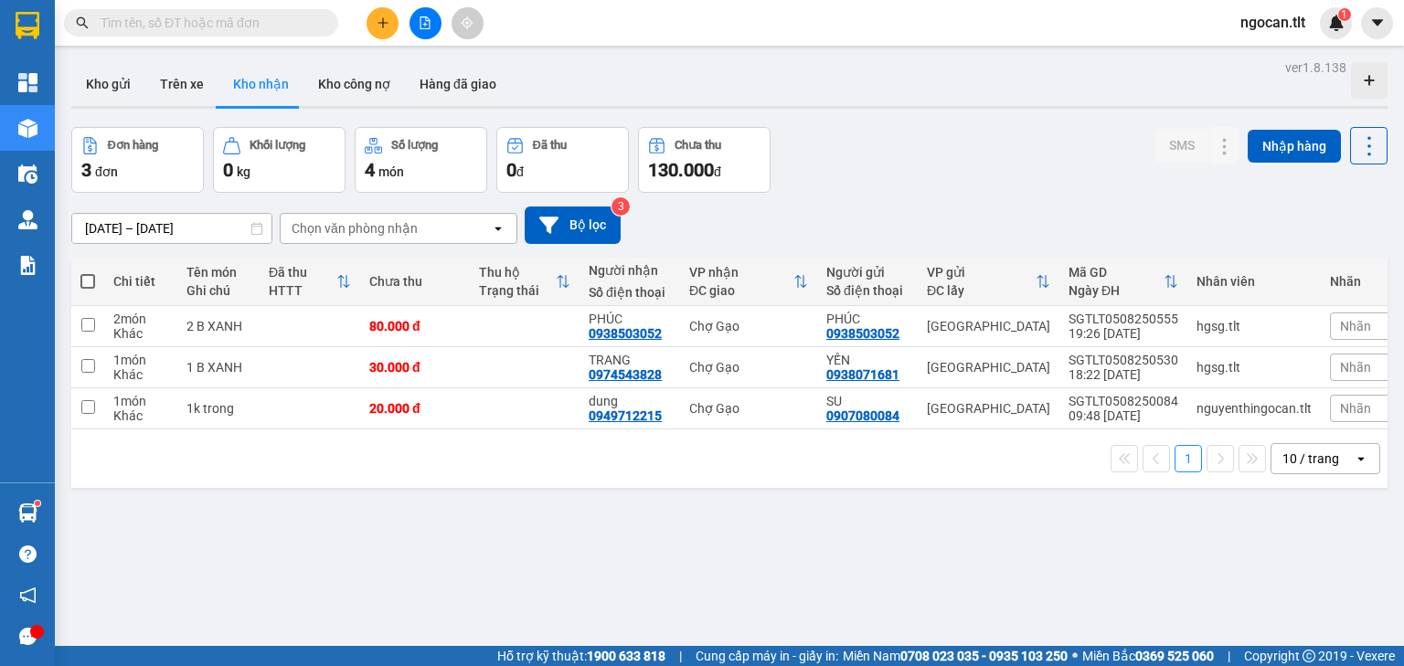
click at [82, 289] on label at bounding box center [87, 281] width 15 height 18
click at [88, 272] on input "checkbox" at bounding box center [88, 272] width 0 height 0
checkbox input "true"
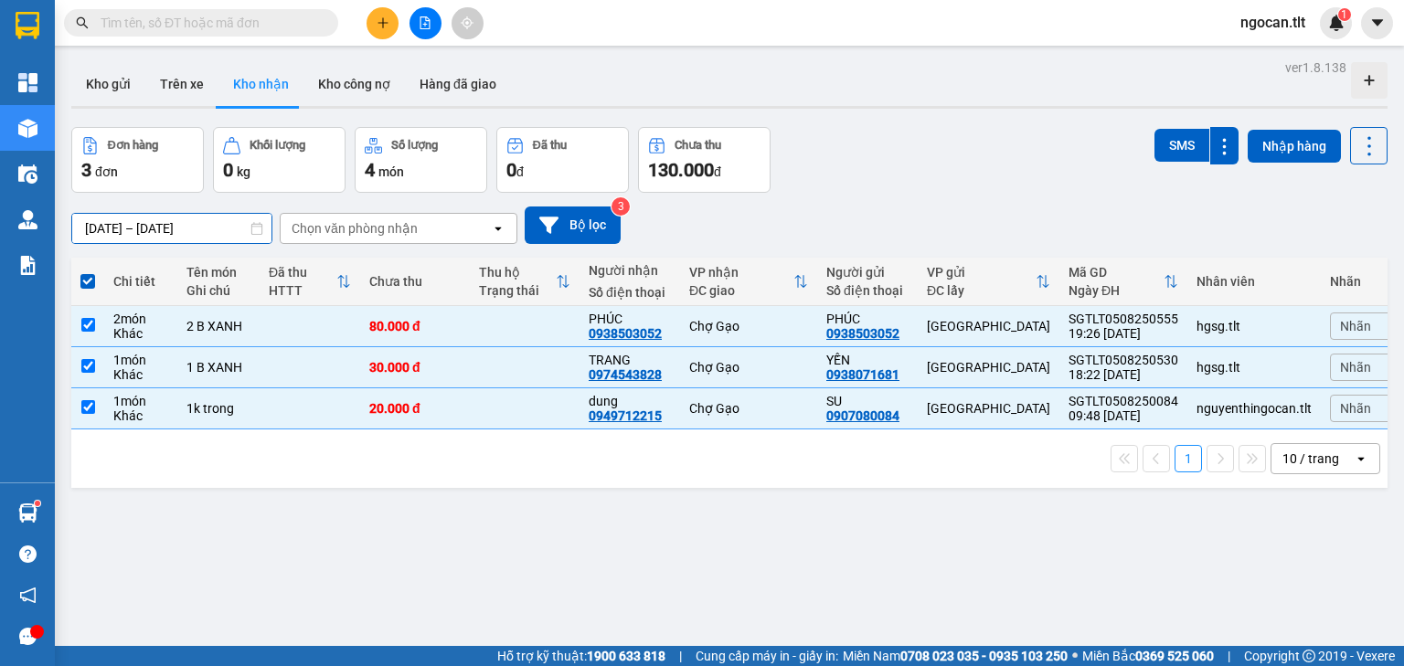
click at [182, 233] on input "[DATE] – [DATE]" at bounding box center [171, 228] width 199 height 29
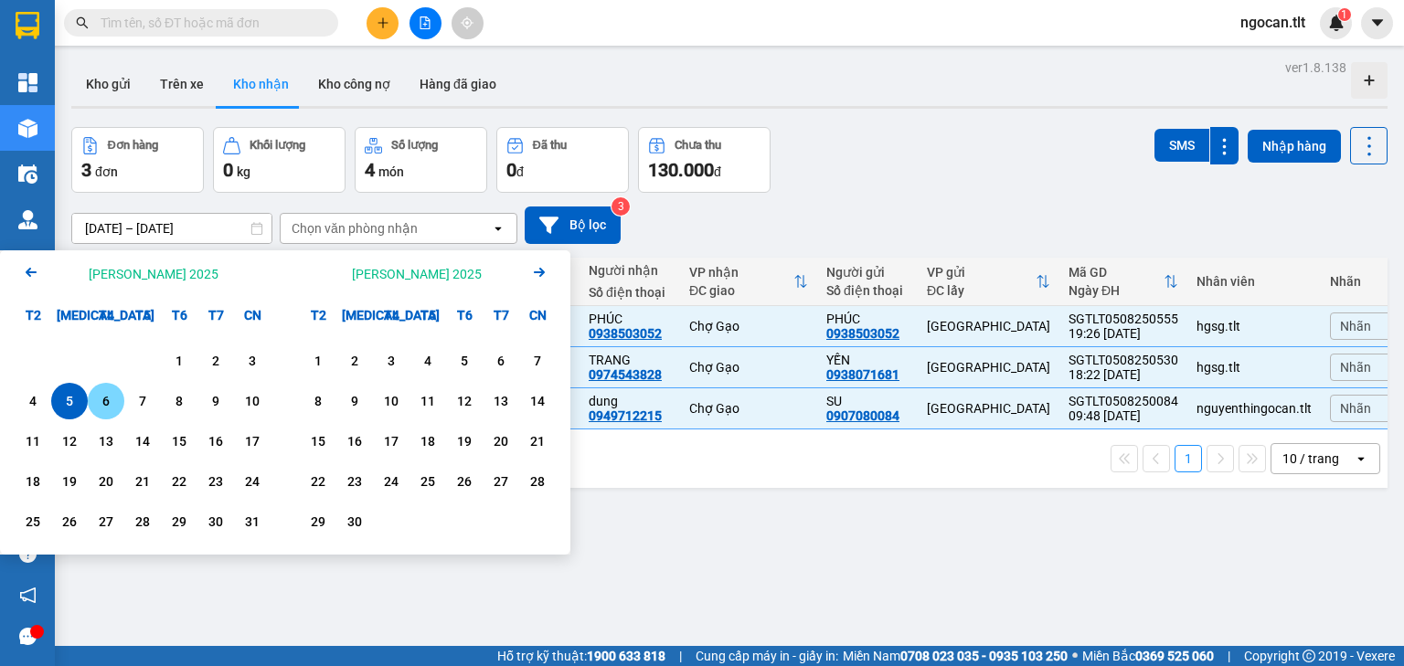
click at [112, 399] on div "6" at bounding box center [106, 401] width 26 height 22
type input "[DATE] – [DATE]"
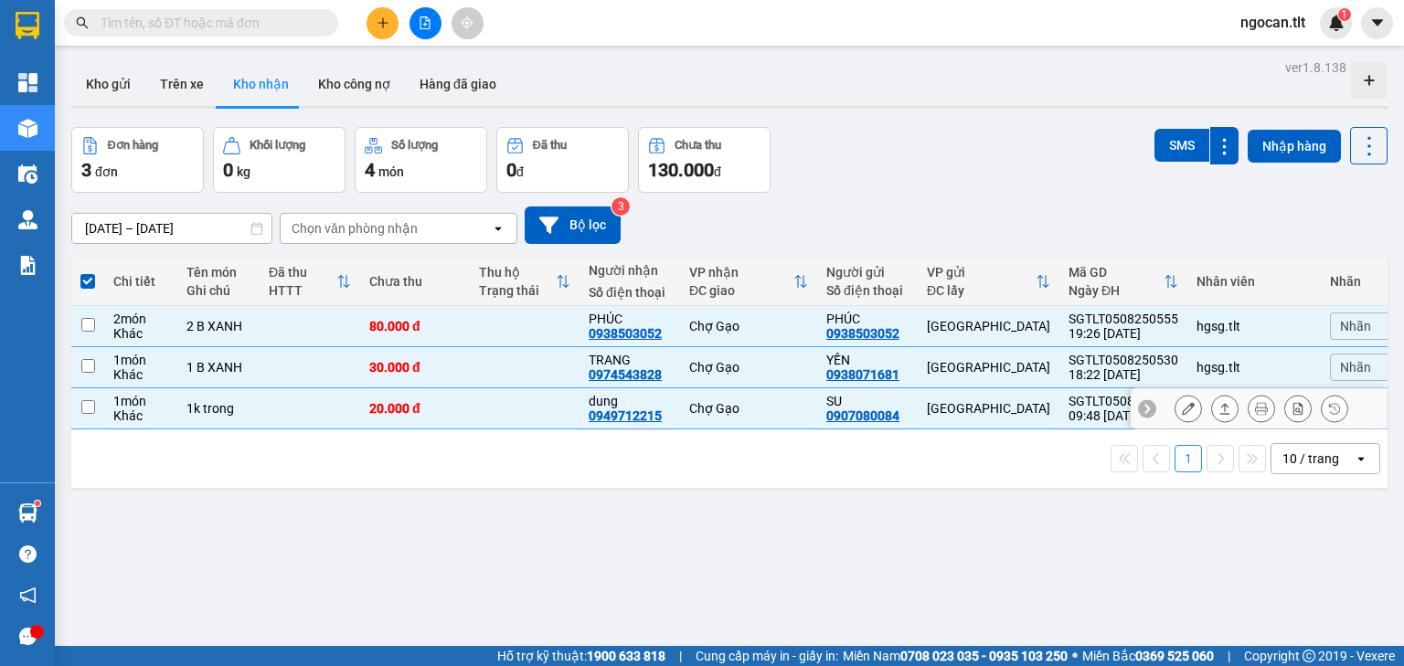
checkbox input "false"
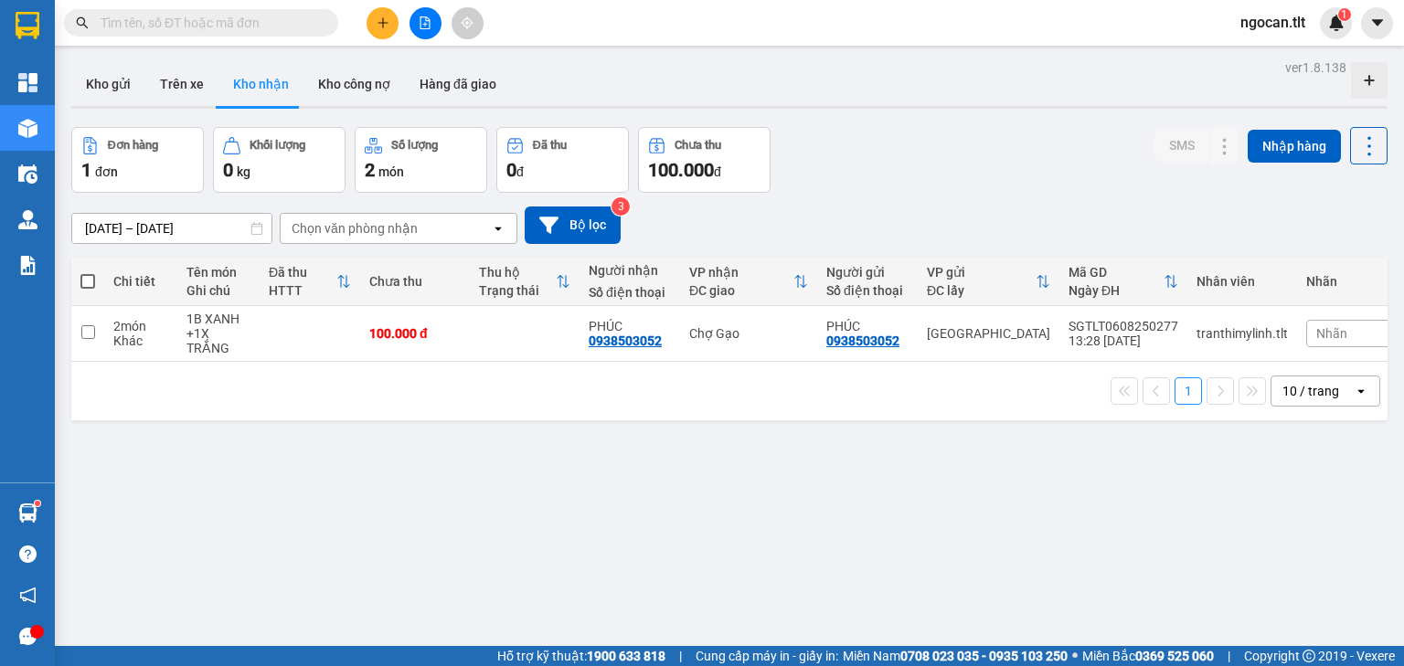
click at [88, 279] on span at bounding box center [87, 281] width 15 height 15
click at [88, 272] on input "checkbox" at bounding box center [88, 272] width 0 height 0
checkbox input "true"
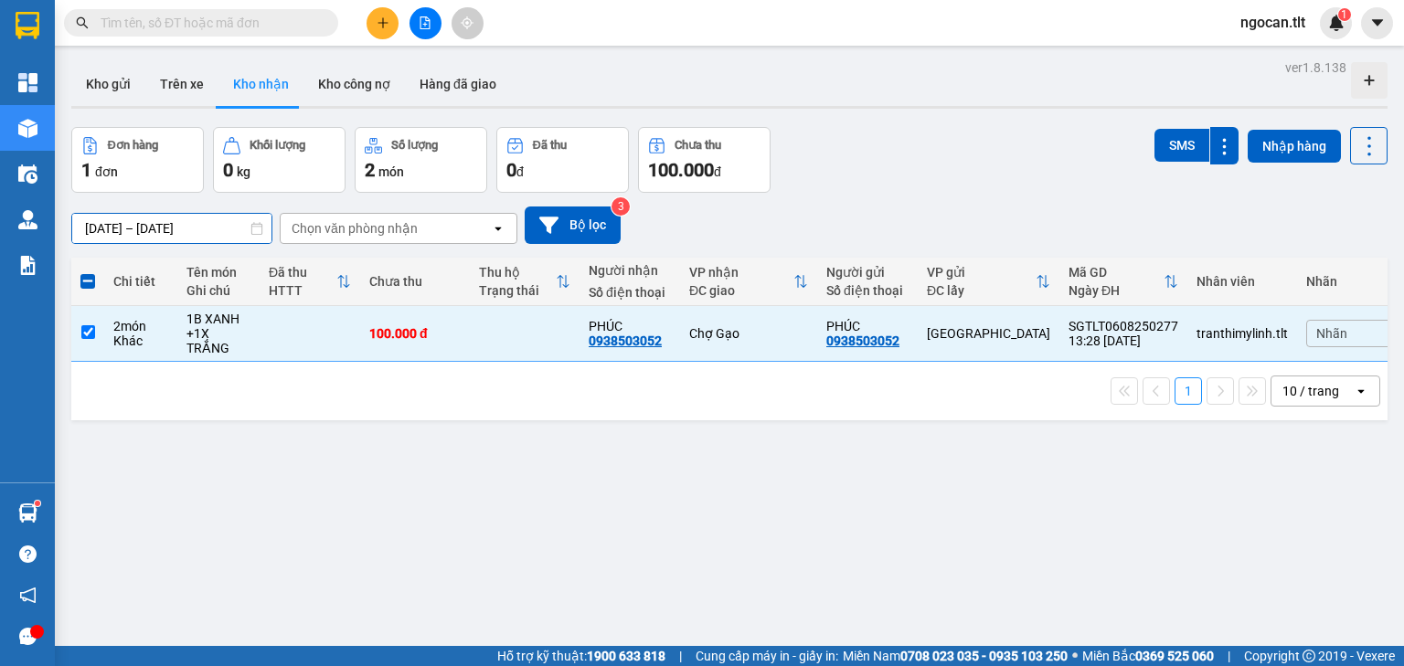
click at [180, 220] on input "[DATE] – [DATE]" at bounding box center [171, 228] width 199 height 29
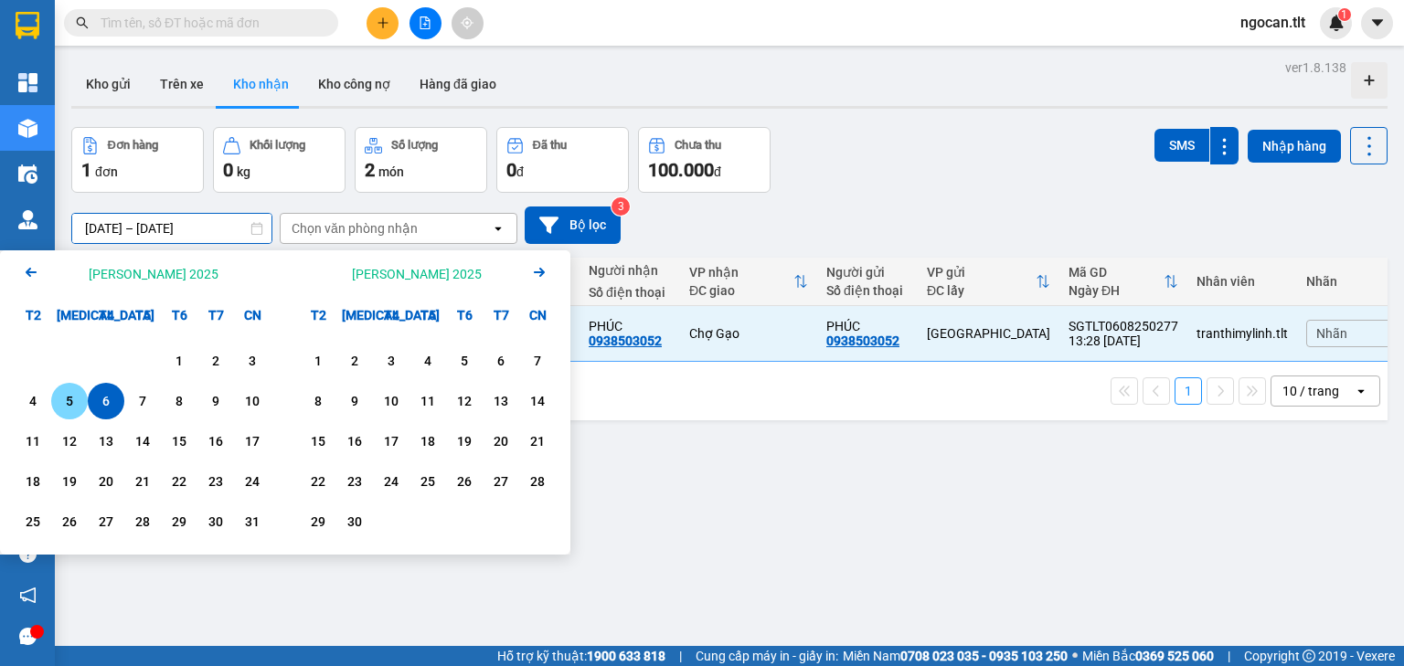
click at [66, 406] on div "5" at bounding box center [70, 401] width 26 height 22
type input "[DATE] – [DATE]"
checkbox input "false"
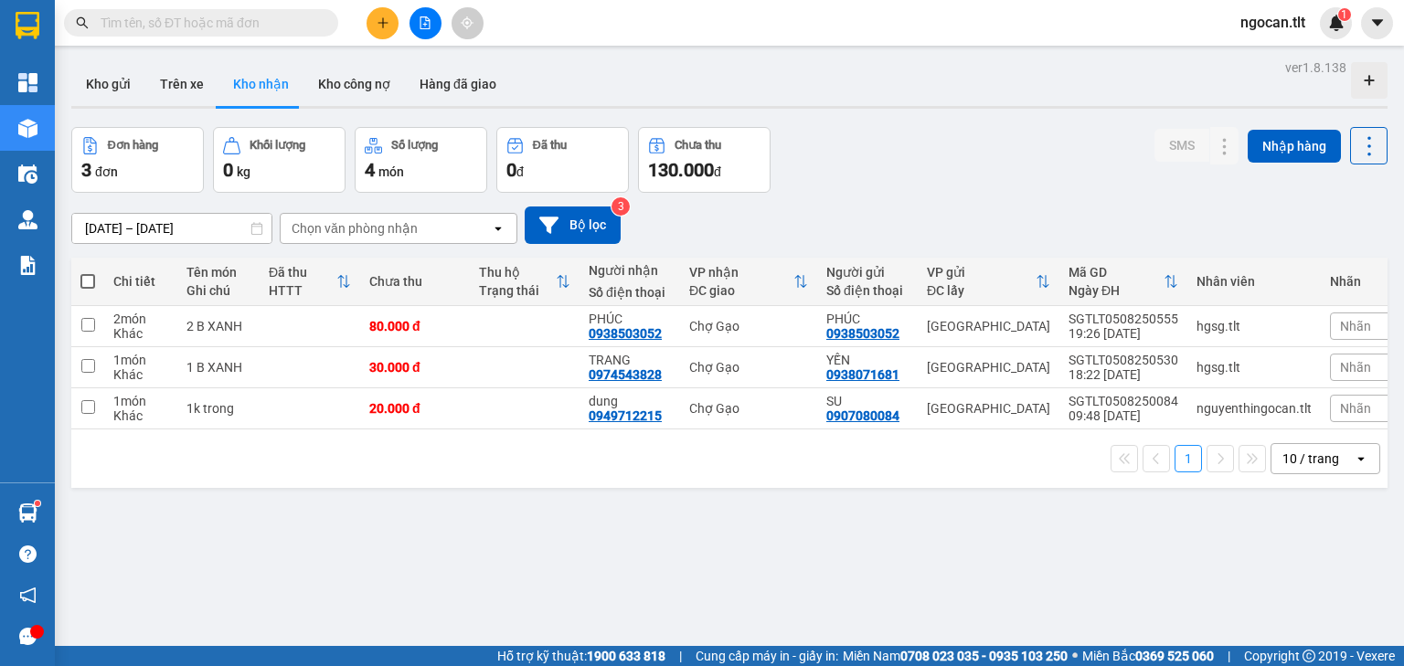
click at [194, 227] on input "[DATE] – [DATE]" at bounding box center [171, 228] width 199 height 29
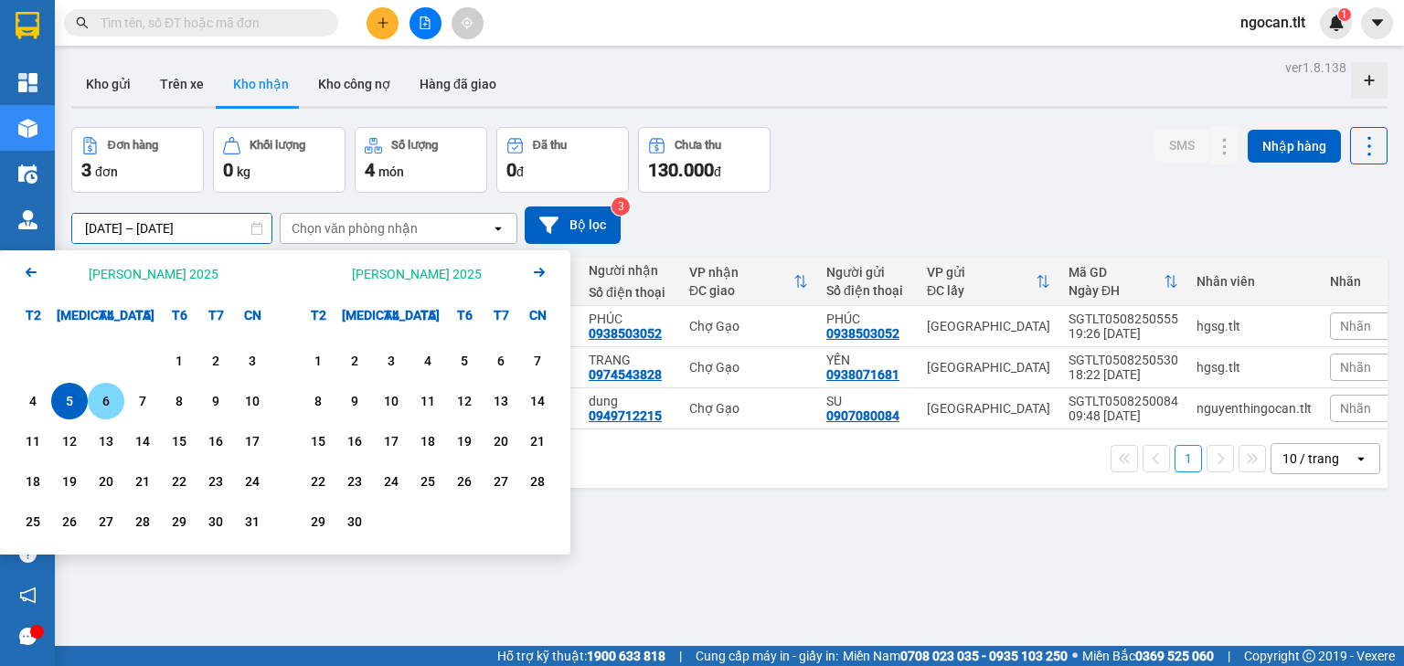
click at [99, 399] on div "6" at bounding box center [106, 401] width 26 height 22
click at [100, 399] on div "6" at bounding box center [106, 401] width 26 height 22
type input "[DATE] – [DATE]"
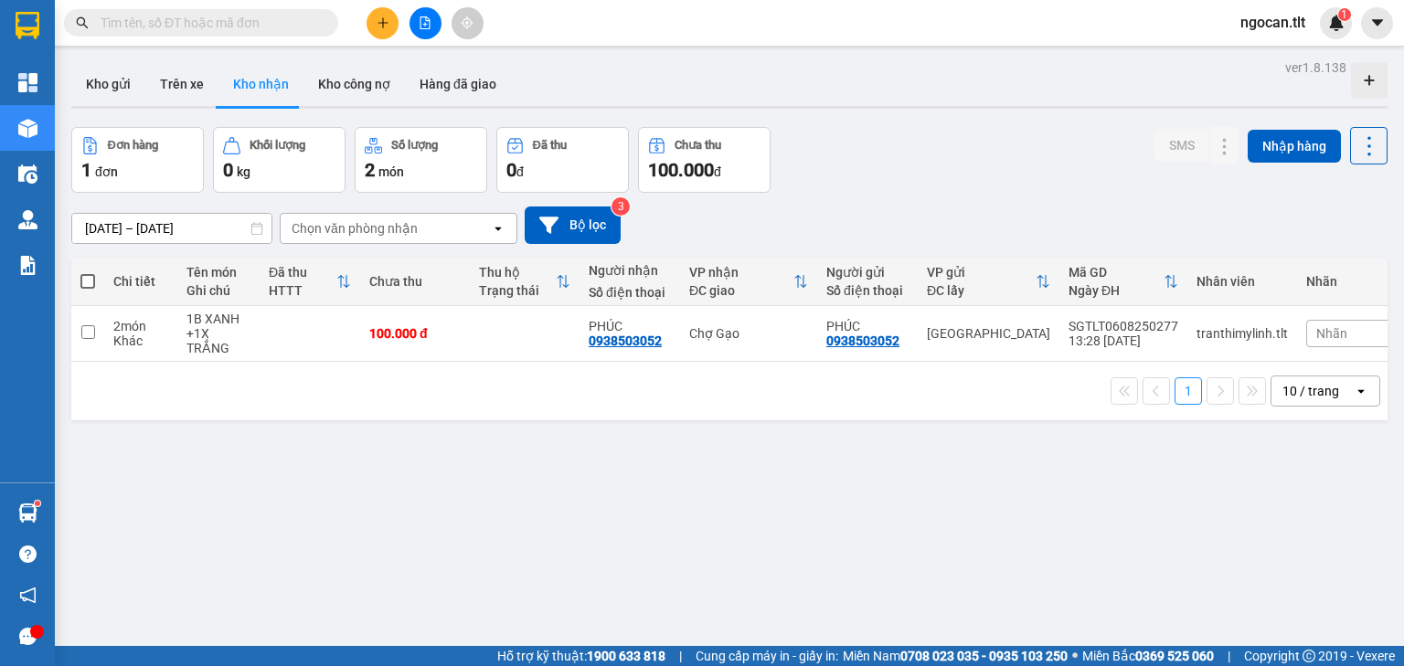
drag, startPoint x: 91, startPoint y: 282, endPoint x: 138, endPoint y: 320, distance: 59.8
click at [91, 283] on span at bounding box center [87, 281] width 15 height 15
click at [88, 272] on input "checkbox" at bounding box center [88, 272] width 0 height 0
checkbox input "true"
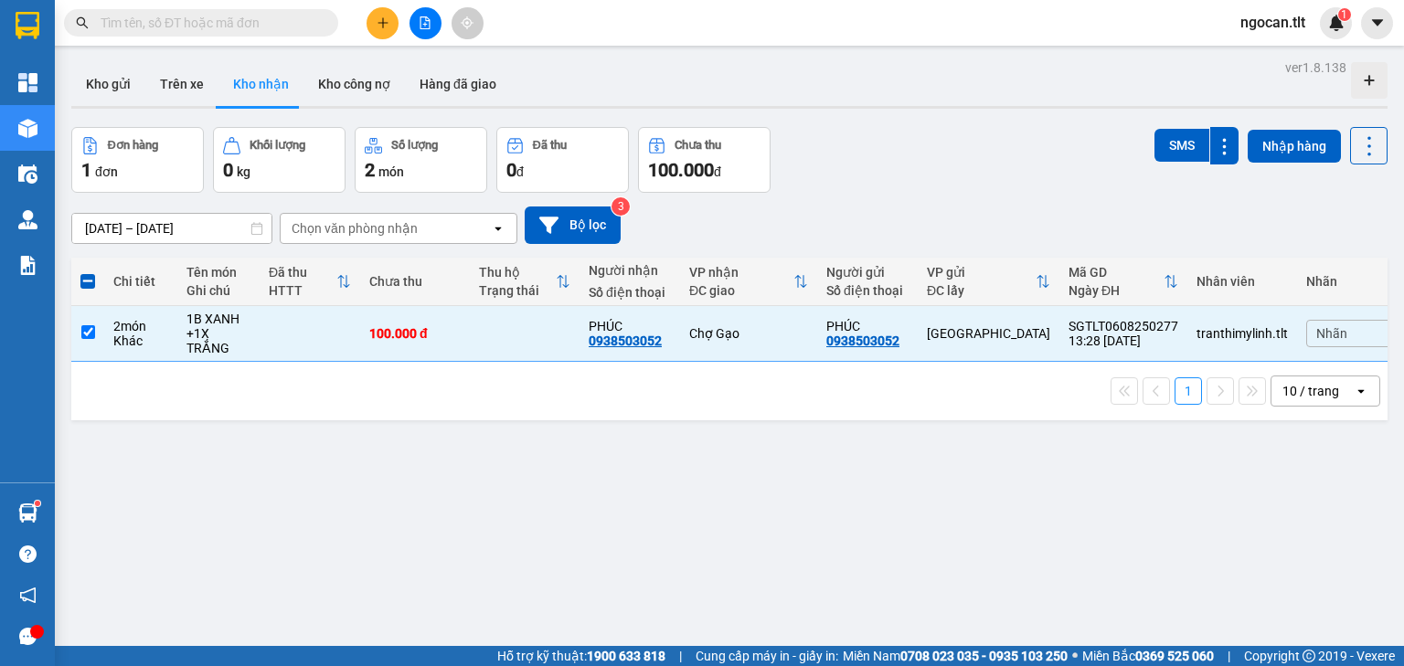
click at [183, 233] on input "[DATE] – [DATE]" at bounding box center [171, 228] width 199 height 29
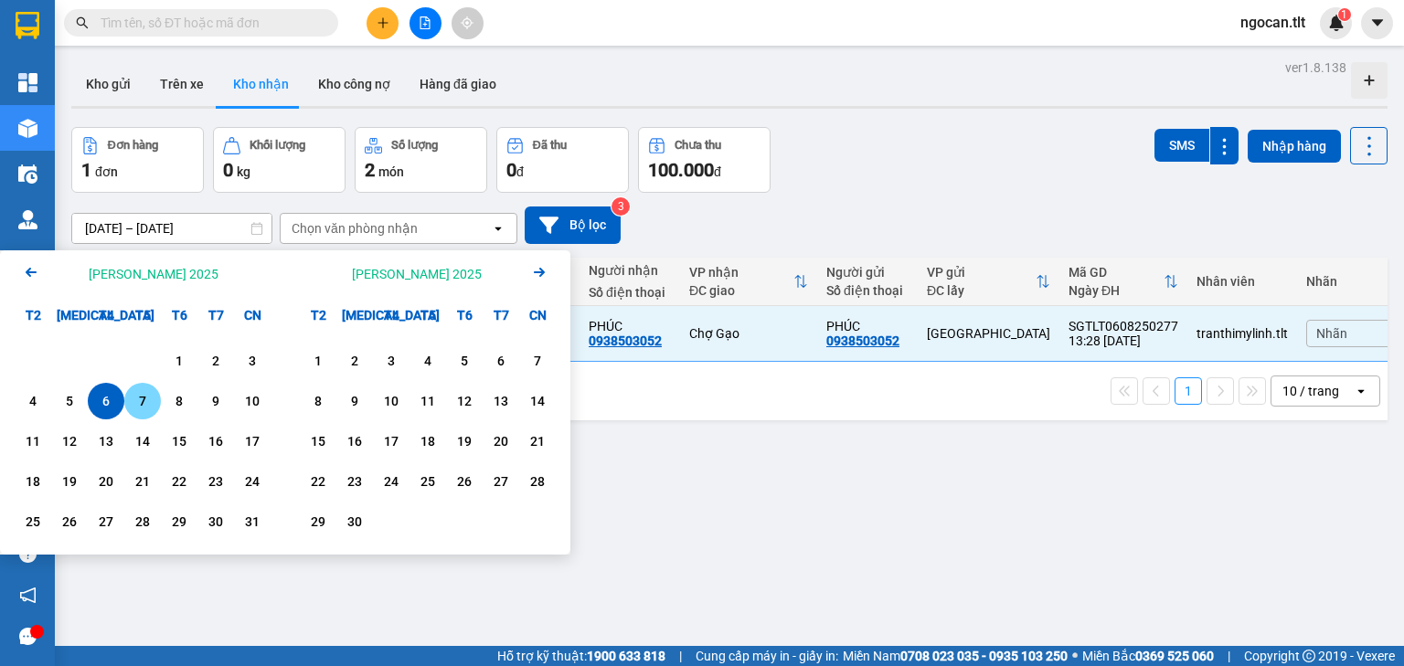
click at [126, 406] on div "7" at bounding box center [142, 401] width 37 height 37
click at [127, 406] on div "7" at bounding box center [142, 401] width 37 height 37
type input "[DATE] – [DATE]"
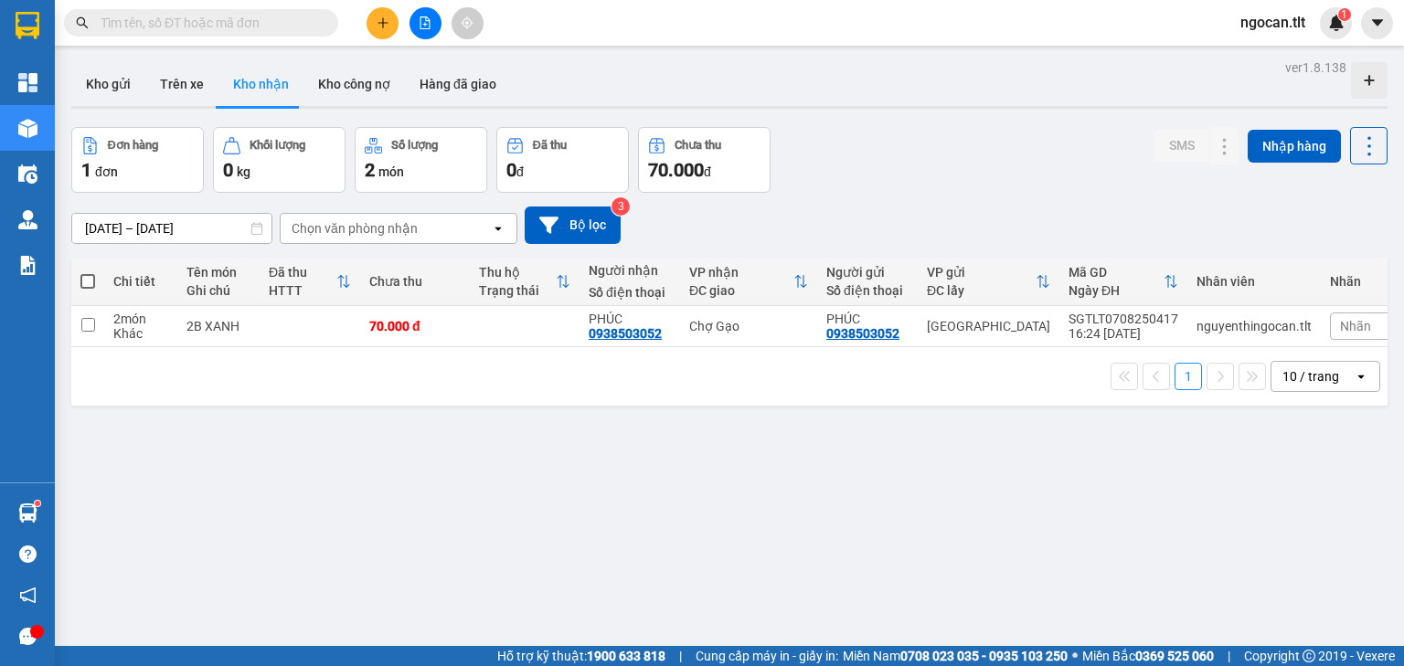
click at [89, 272] on label at bounding box center [87, 281] width 15 height 18
click at [88, 272] on input "checkbox" at bounding box center [88, 272] width 0 height 0
checkbox input "true"
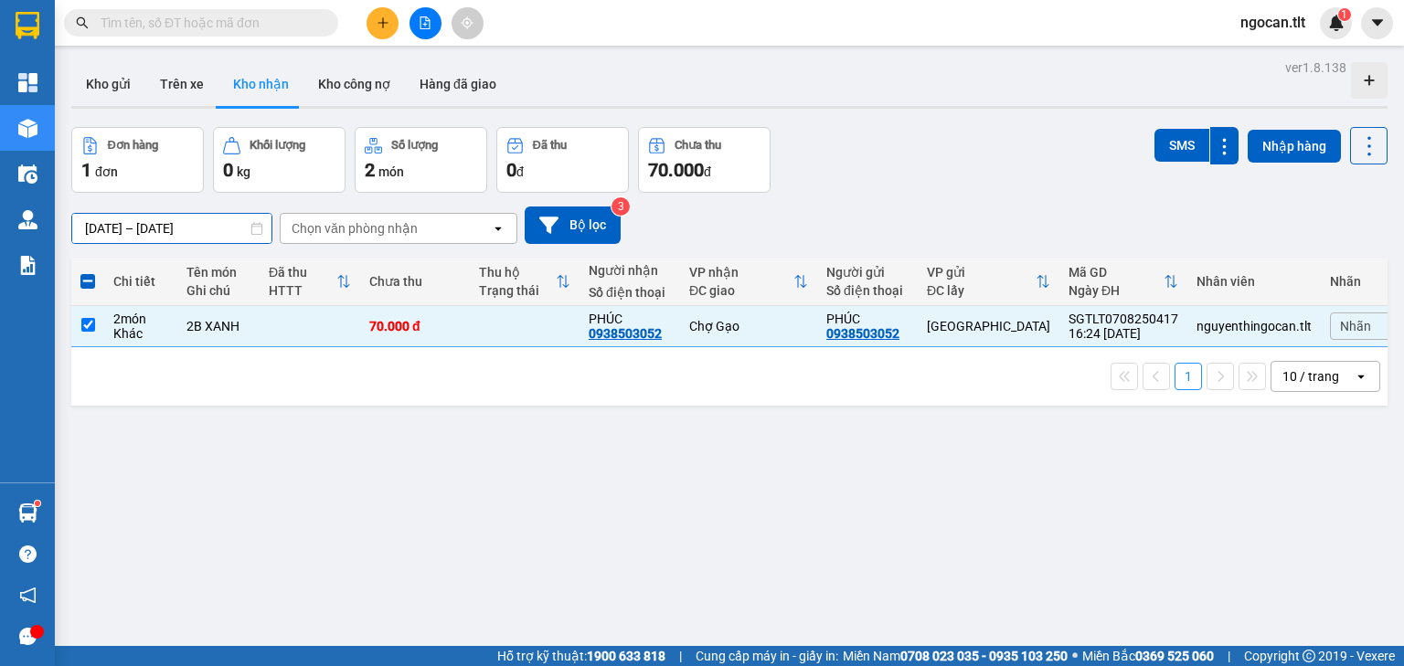
click at [199, 236] on div "ver 1.8.138 Kho gửi Trên xe Kho [PERSON_NAME] công nợ Hàng đã [PERSON_NAME] hàn…" at bounding box center [729, 388] width 1331 height 666
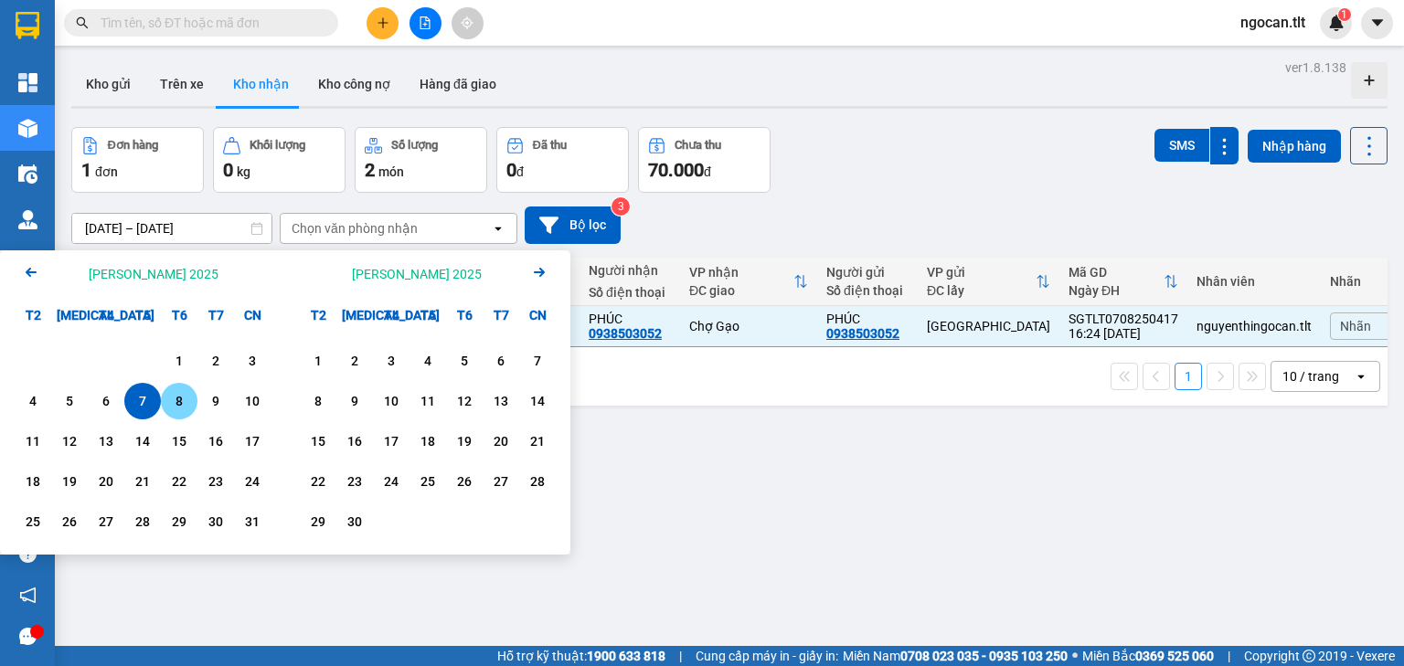
click at [171, 386] on div "8" at bounding box center [179, 401] width 37 height 37
type input "[DATE] – [DATE]"
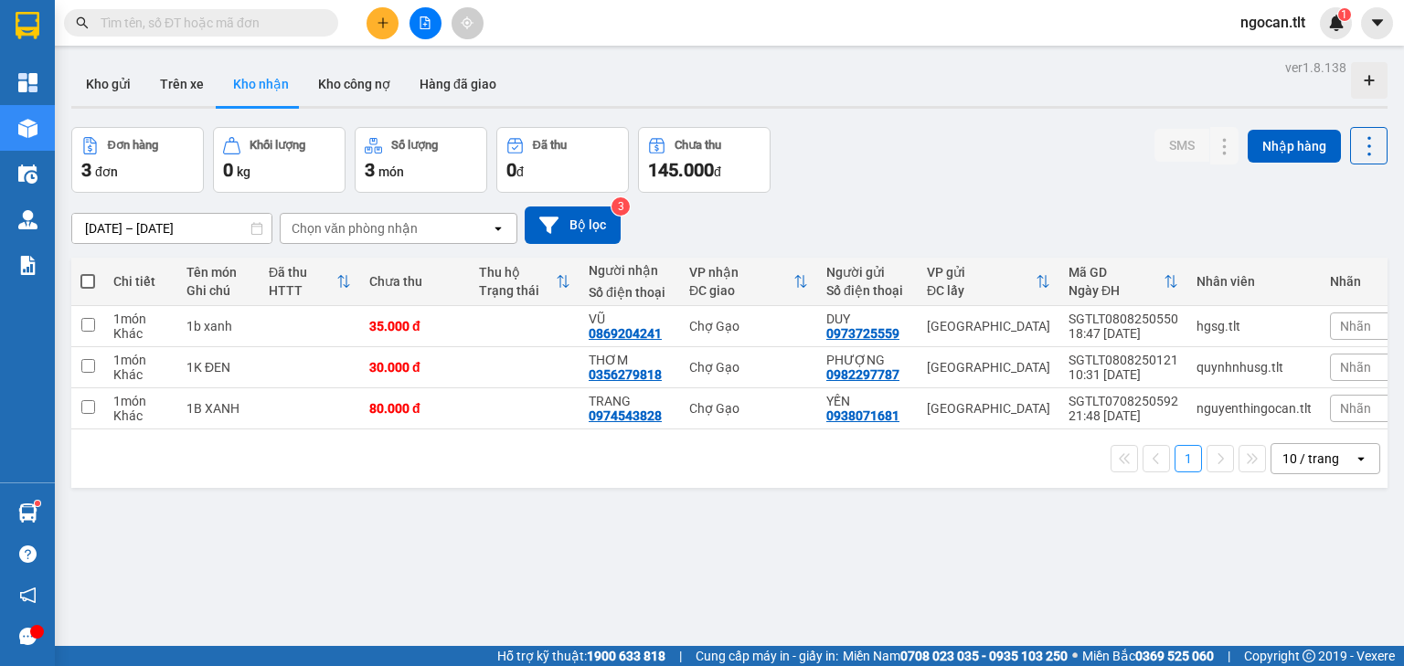
click at [84, 284] on span at bounding box center [87, 281] width 15 height 15
click at [88, 272] on input "checkbox" at bounding box center [88, 272] width 0 height 0
checkbox input "true"
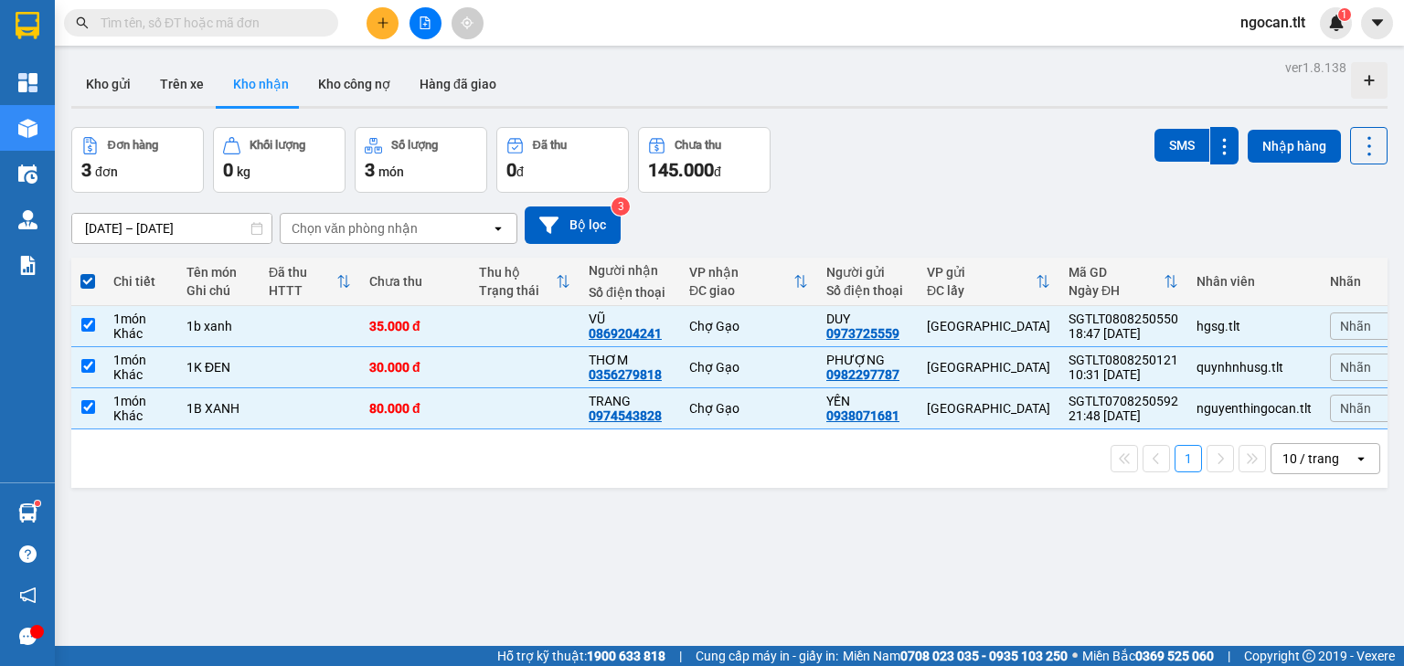
click at [219, 237] on input "[DATE] – [DATE]" at bounding box center [171, 228] width 199 height 29
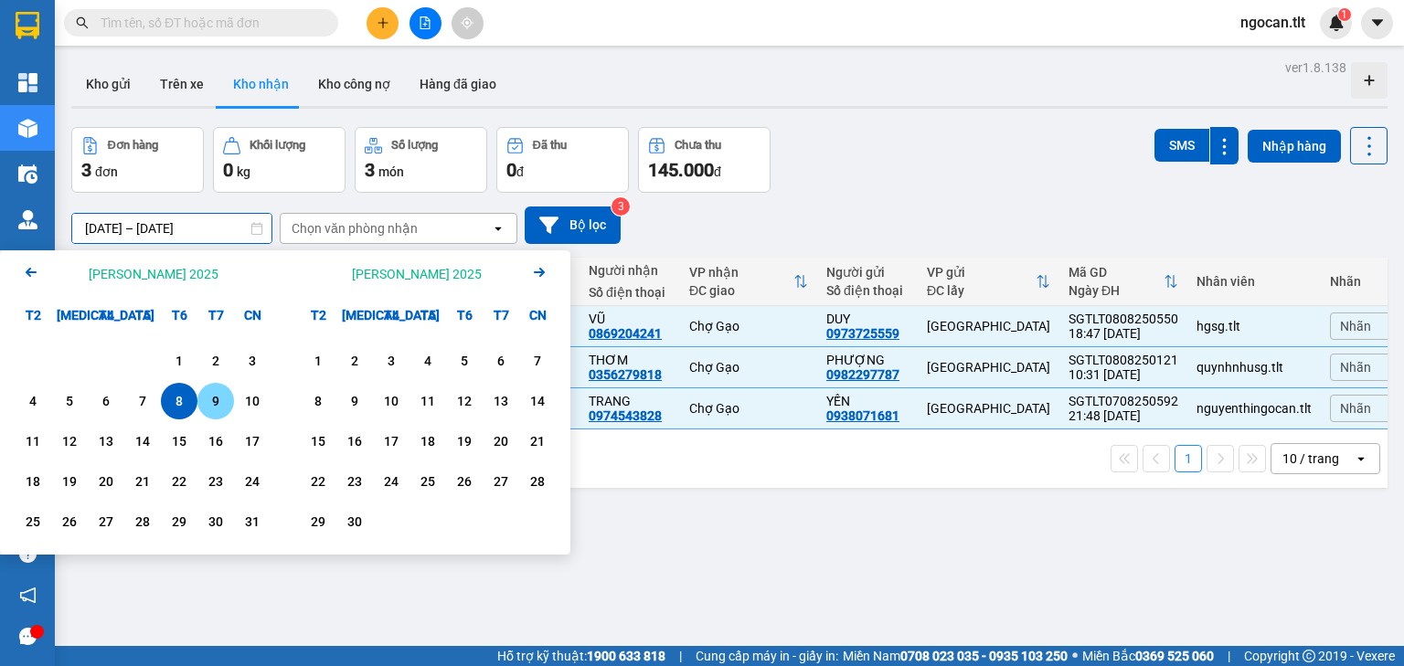
click at [219, 395] on div "9" at bounding box center [216, 401] width 26 height 22
click at [219, 397] on div "9" at bounding box center [216, 401] width 26 height 22
type input "[DATE] – [DATE]"
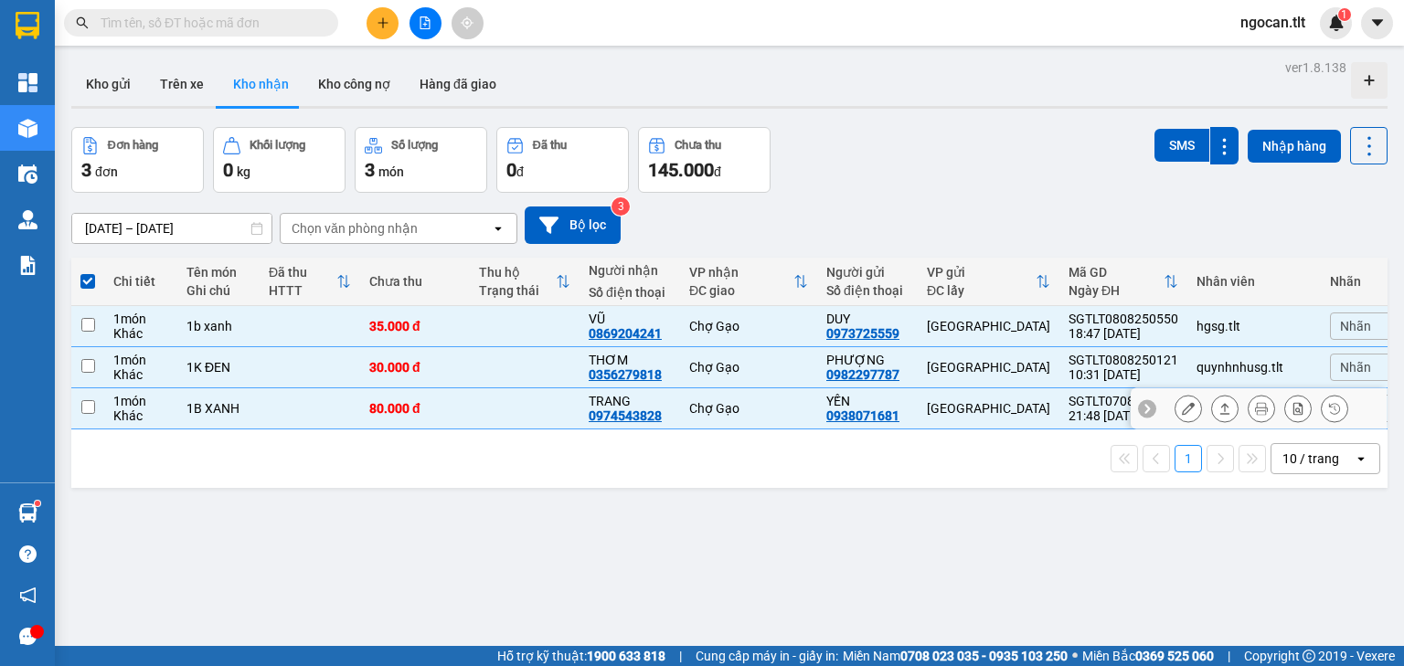
checkbox input "false"
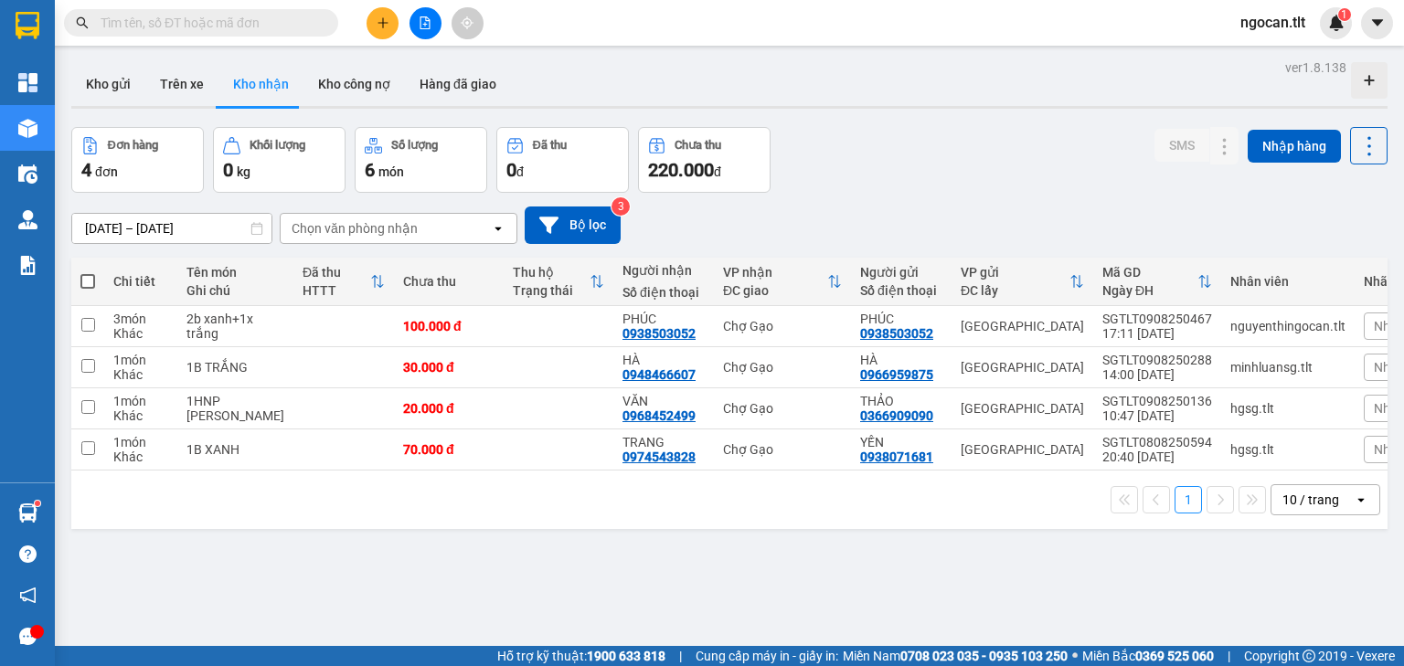
click at [88, 287] on span at bounding box center [87, 281] width 15 height 15
click at [88, 272] on input "checkbox" at bounding box center [88, 272] width 0 height 0
checkbox input "true"
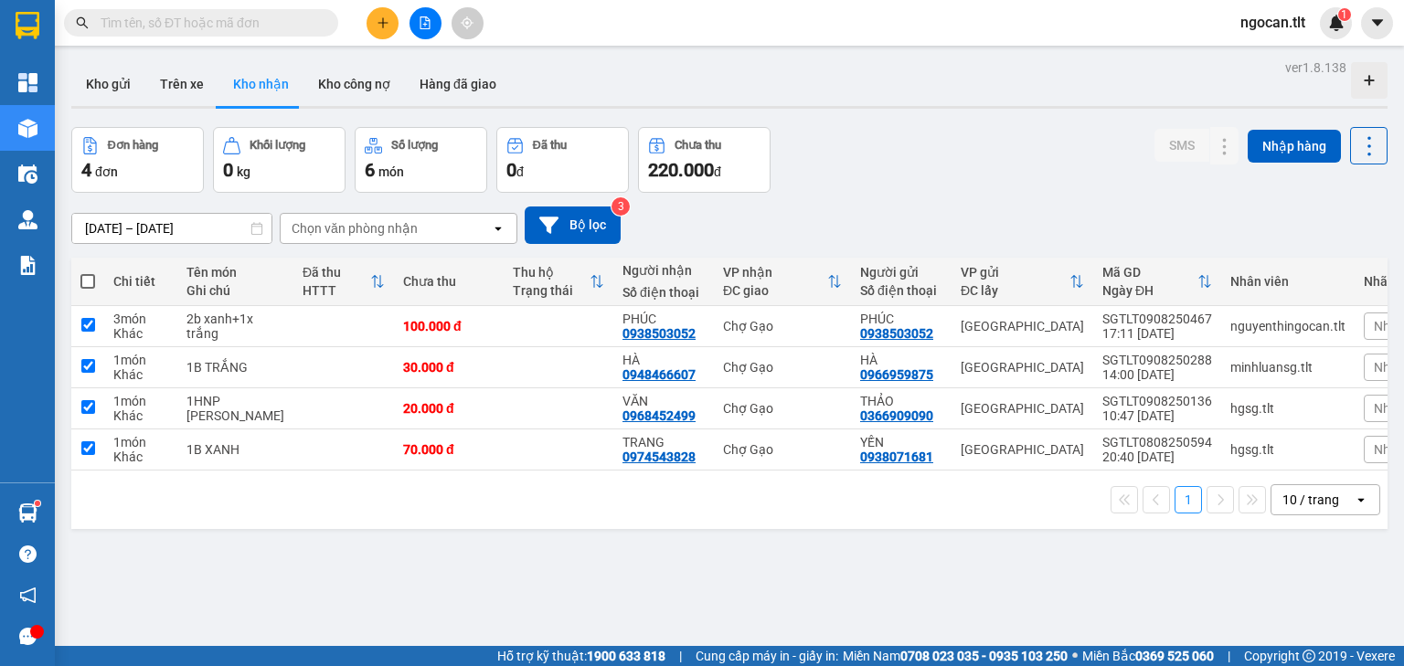
checkbox input "true"
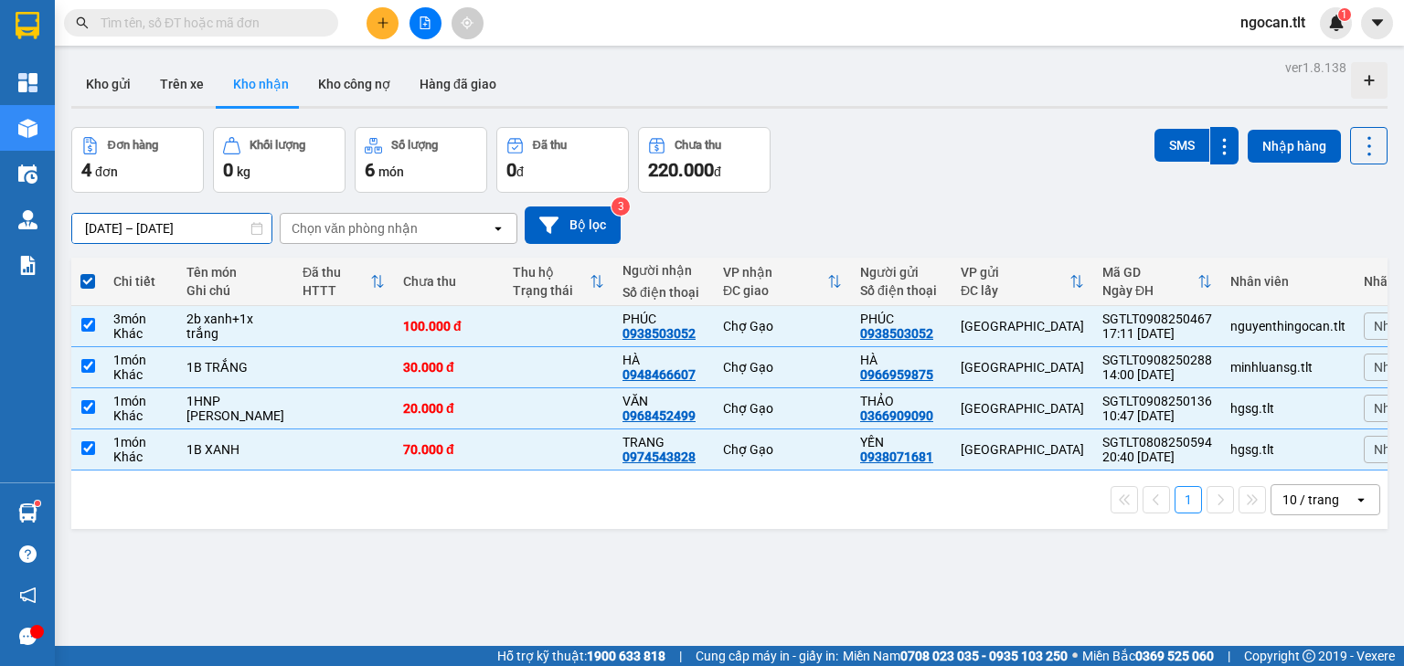
click at [218, 233] on input "[DATE] – [DATE]" at bounding box center [171, 228] width 199 height 29
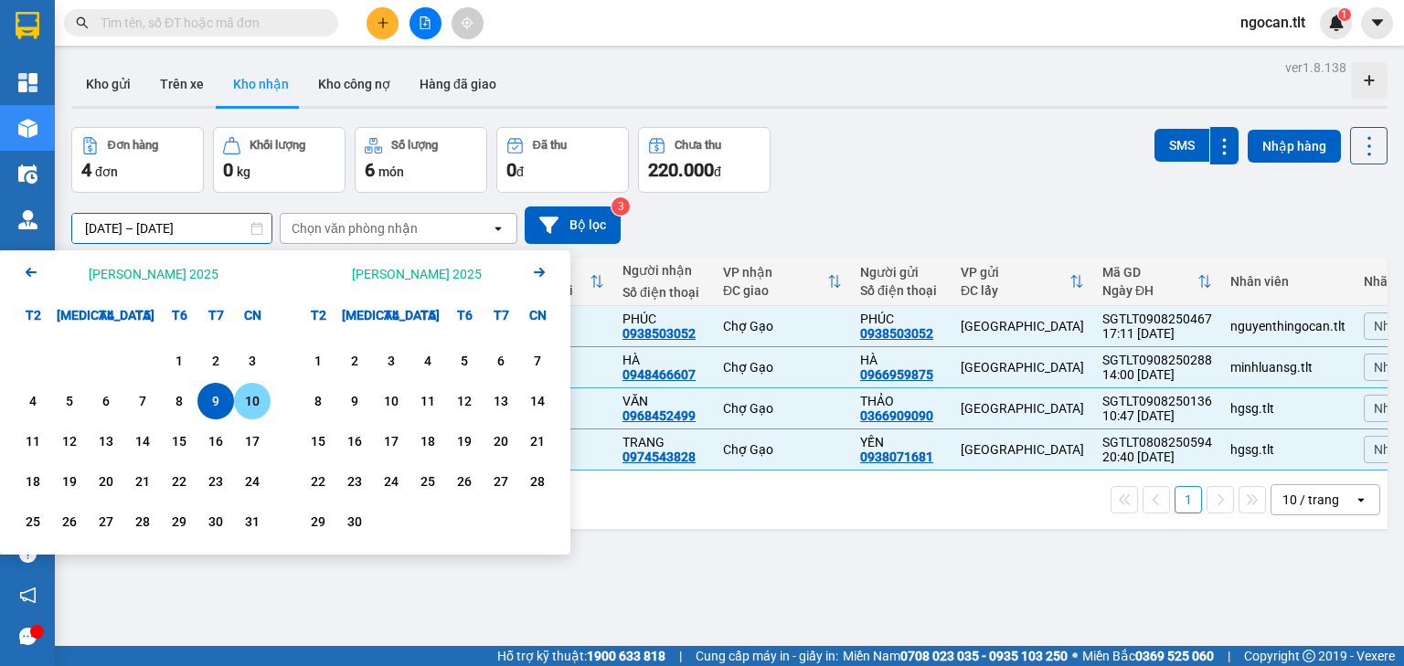
click at [260, 385] on div "10" at bounding box center [252, 401] width 37 height 37
type input "[DATE] – [DATE]"
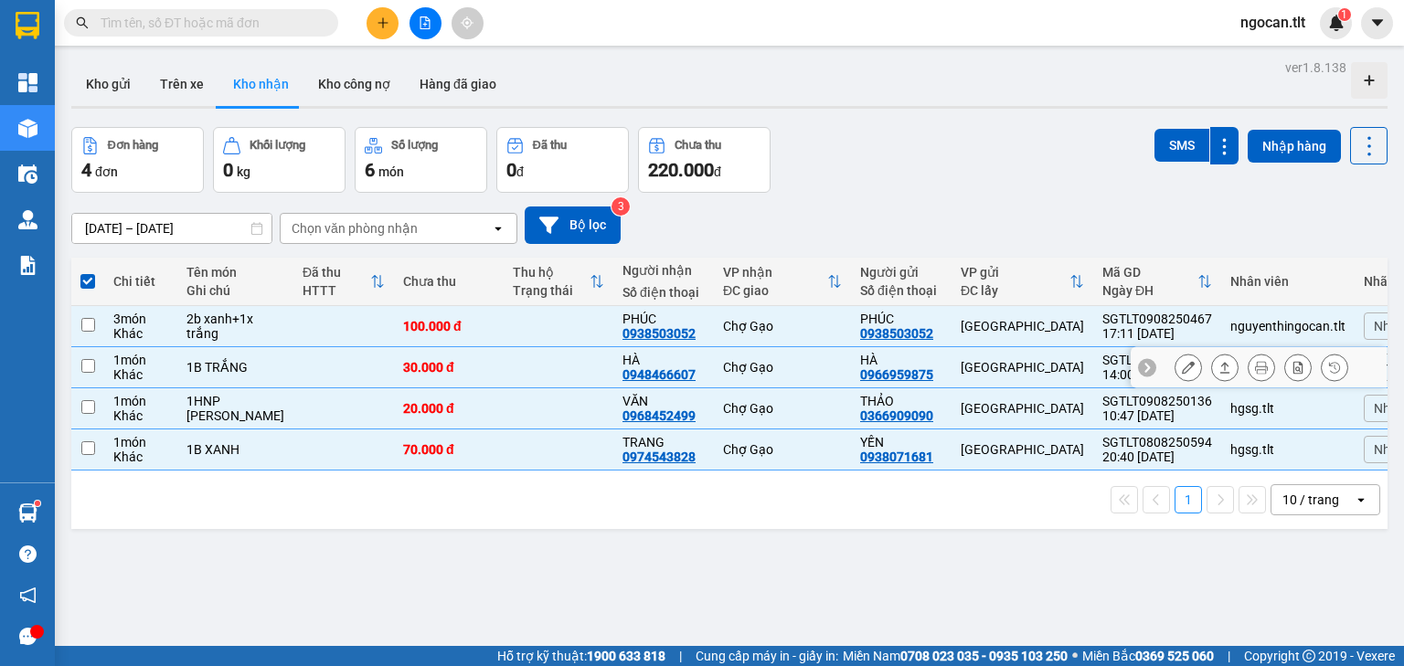
checkbox input "false"
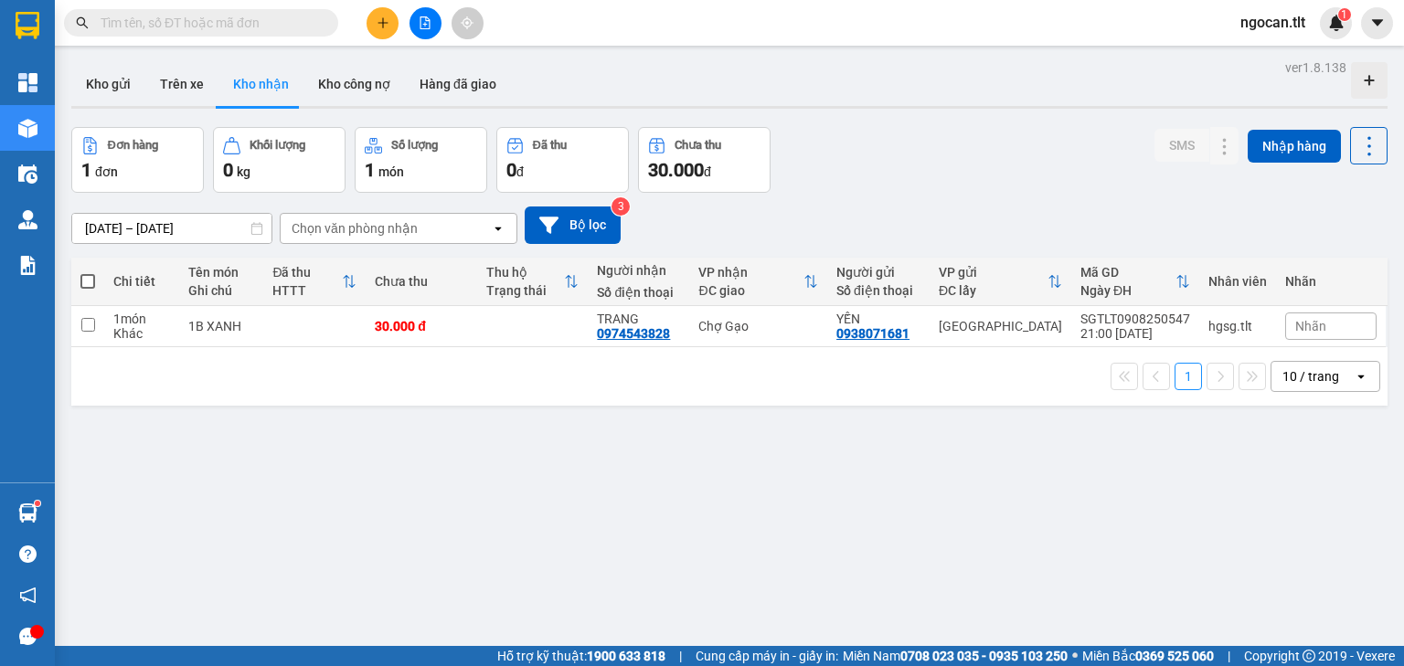
click at [88, 276] on span at bounding box center [87, 281] width 15 height 15
click at [88, 272] on input "checkbox" at bounding box center [88, 272] width 0 height 0
checkbox input "true"
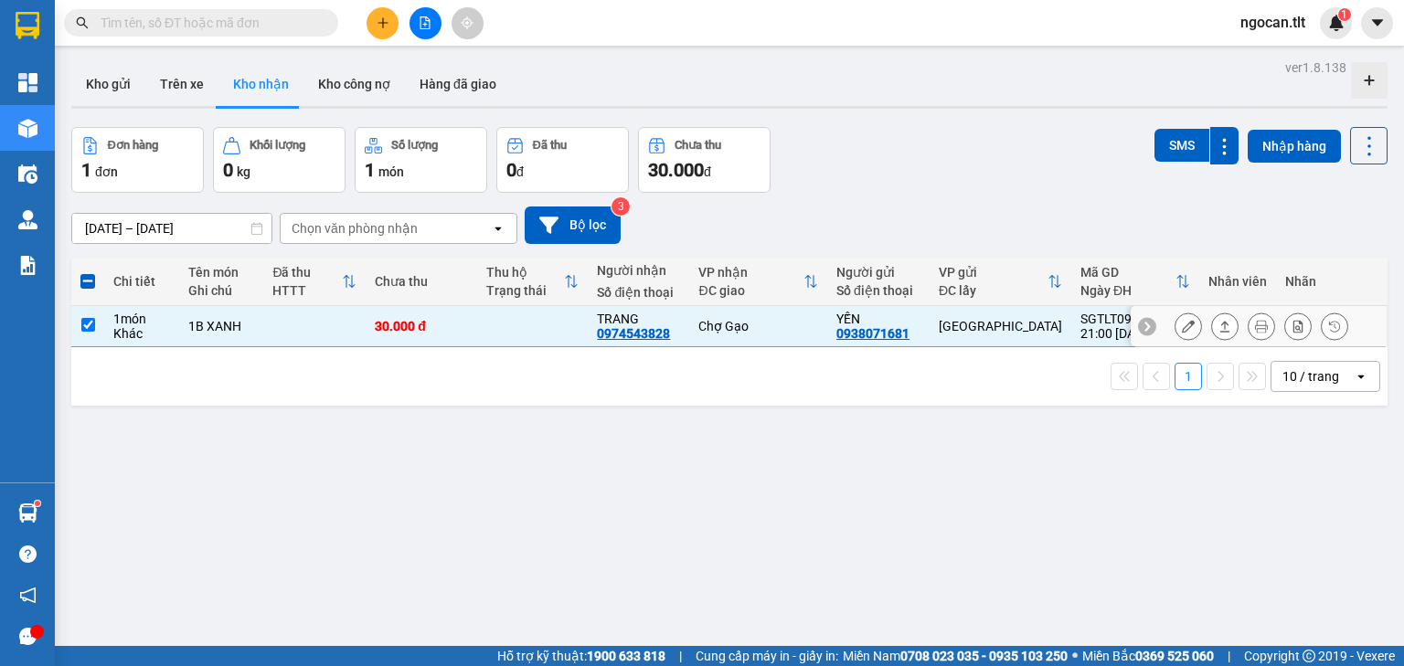
drag, startPoint x: 264, startPoint y: 318, endPoint x: 555, endPoint y: 323, distance: 290.8
click at [200, 225] on input "[DATE] – [DATE]" at bounding box center [171, 228] width 199 height 29
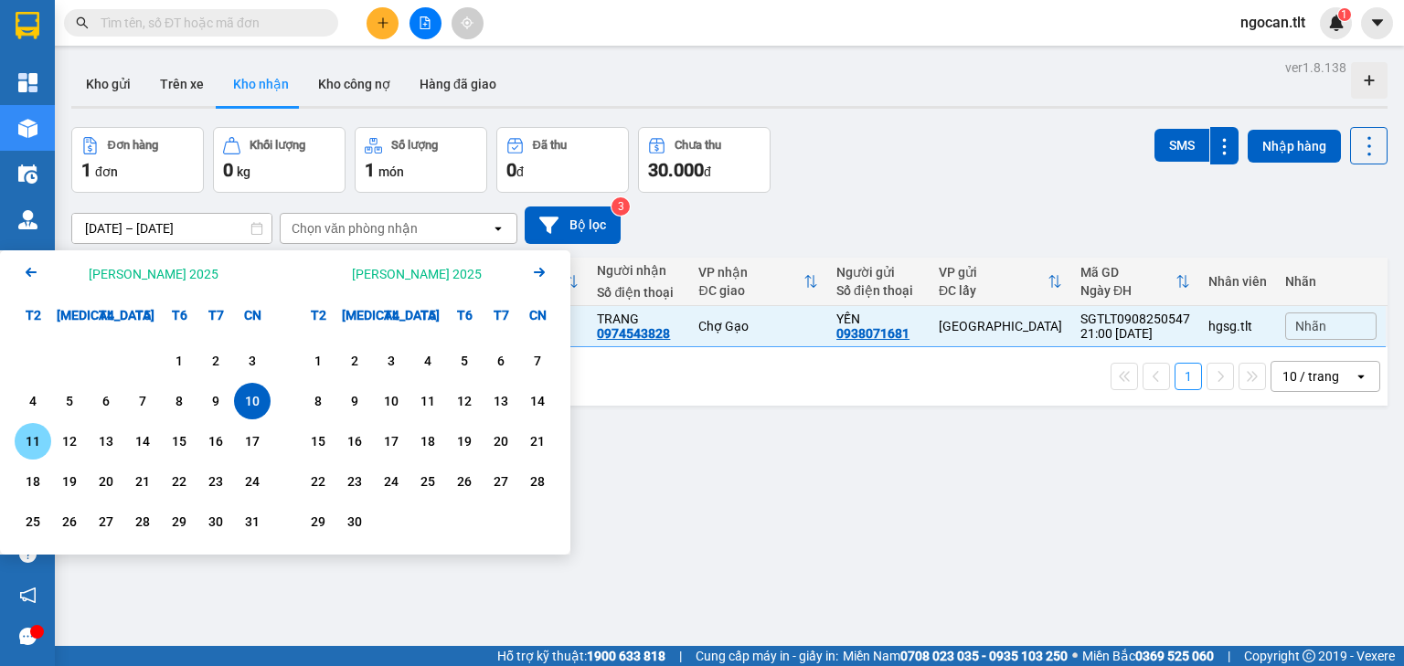
click at [46, 435] on div "11" at bounding box center [33, 441] width 37 height 37
click at [48, 435] on div "11" at bounding box center [33, 441] width 37 height 37
type input "[DATE] – [DATE]"
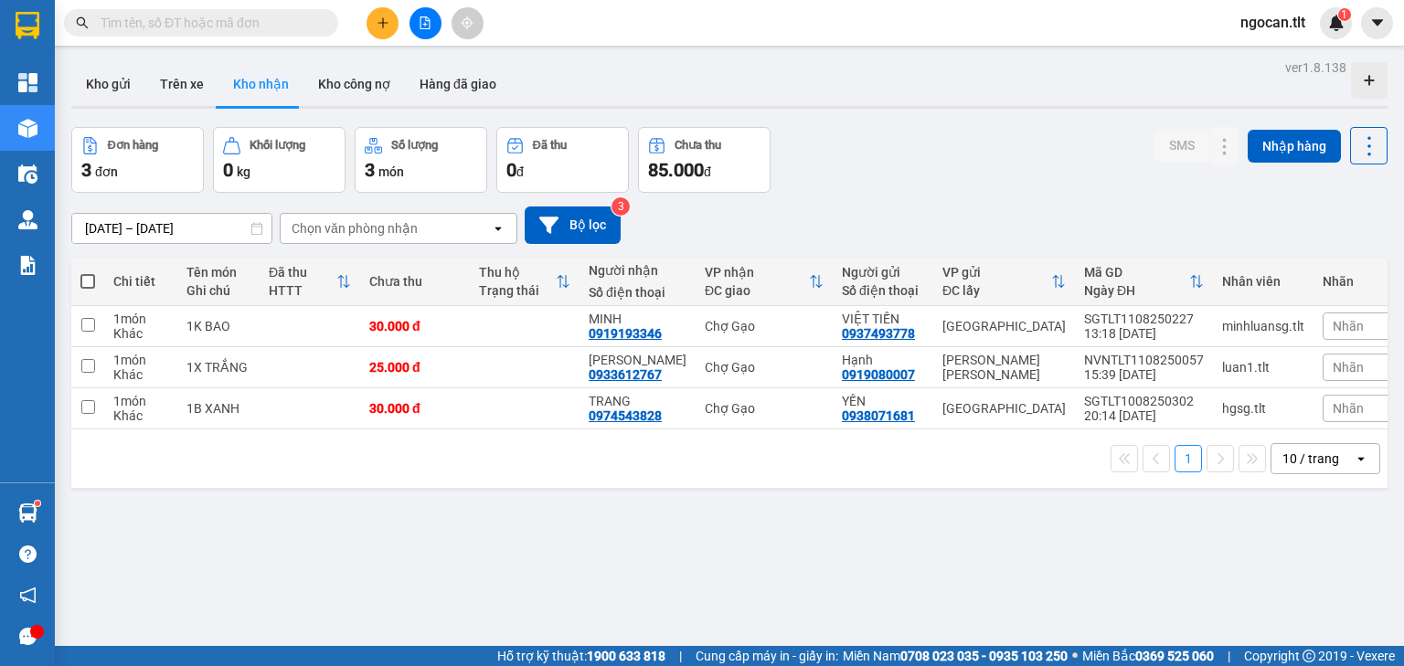
click at [84, 281] on span at bounding box center [87, 281] width 15 height 15
click at [88, 272] on input "checkbox" at bounding box center [88, 272] width 0 height 0
checkbox input "true"
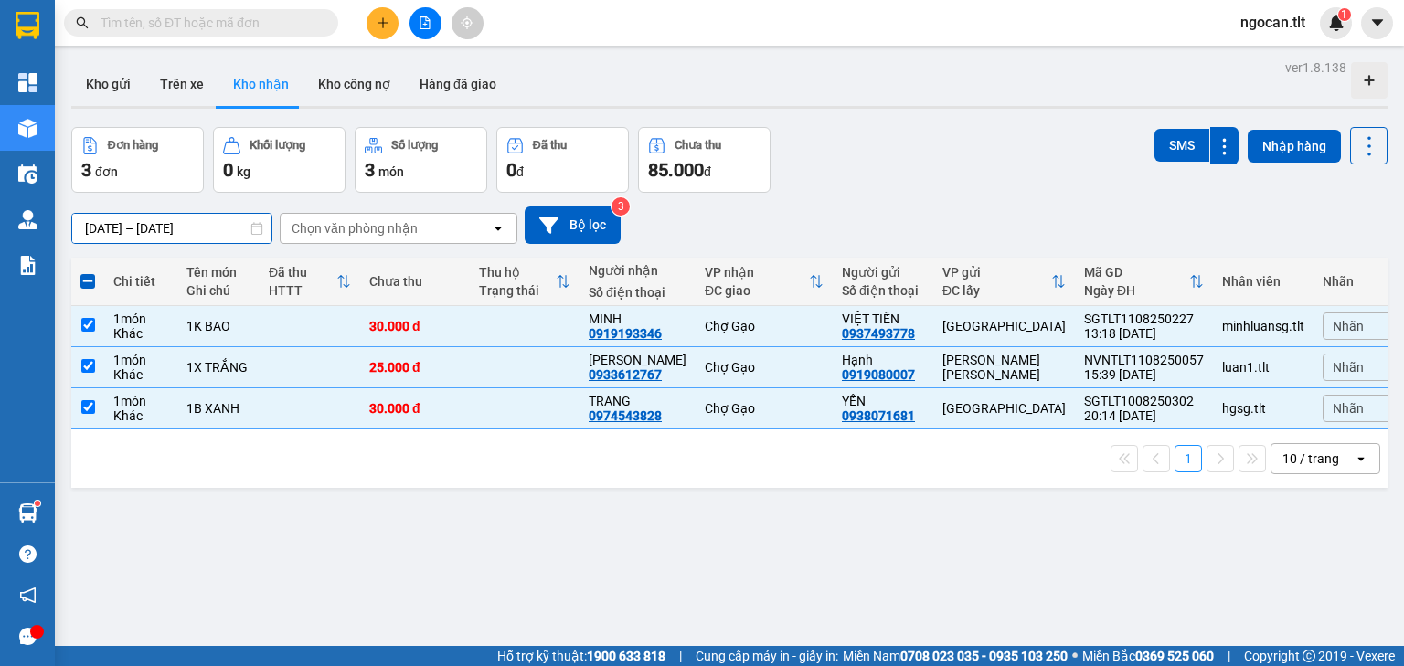
click at [154, 230] on input "[DATE] – [DATE]" at bounding box center [171, 228] width 199 height 29
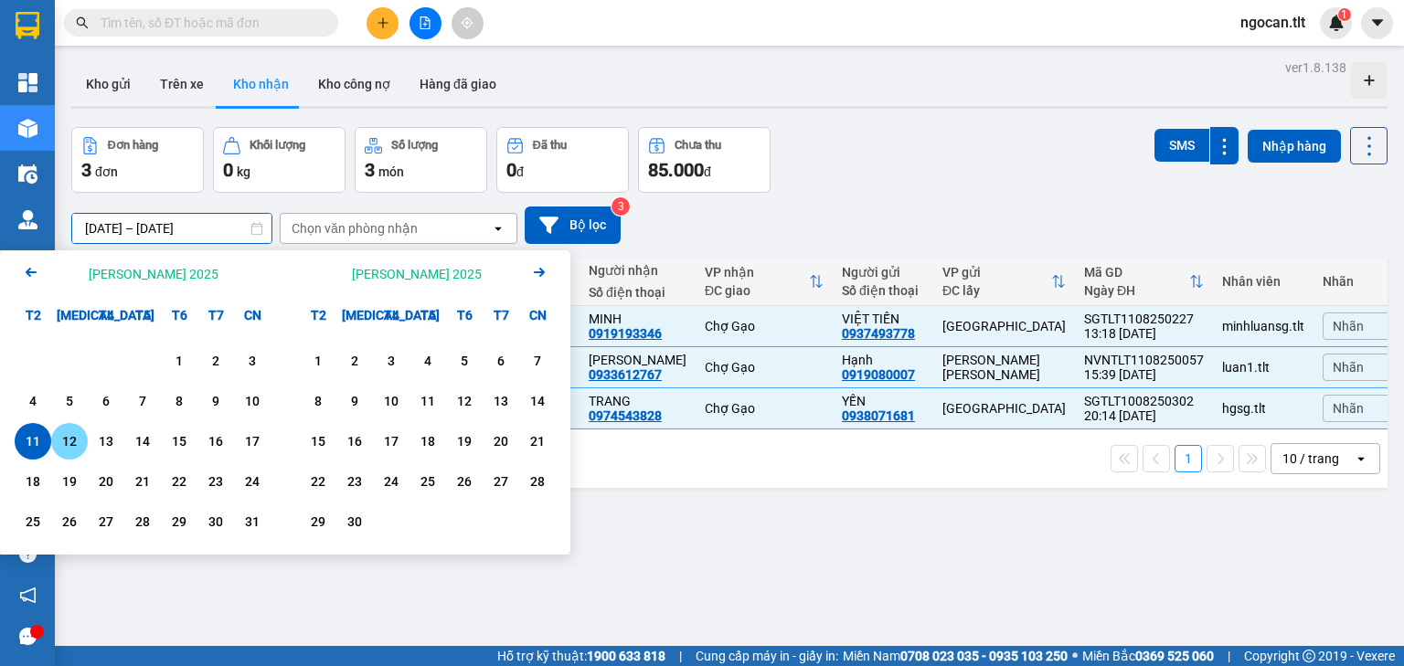
click at [76, 450] on div "12" at bounding box center [70, 442] width 26 height 22
type input "[DATE] – [DATE]"
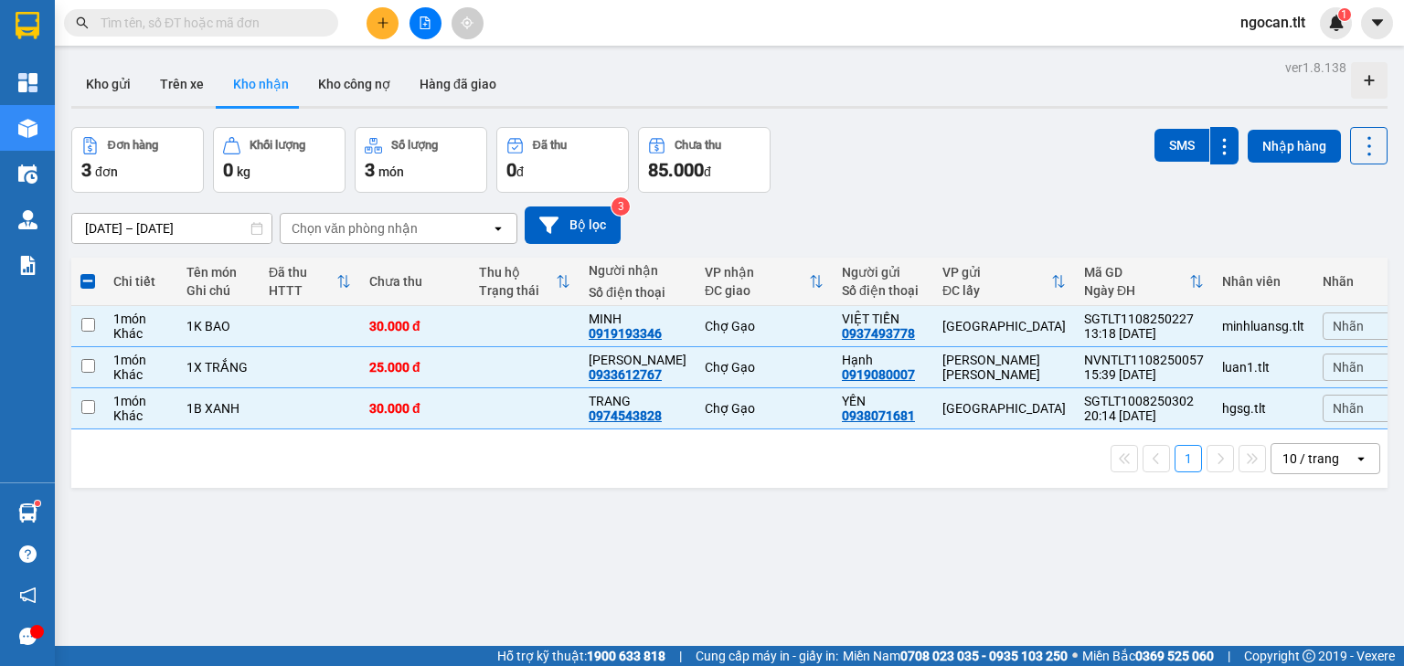
checkbox input "false"
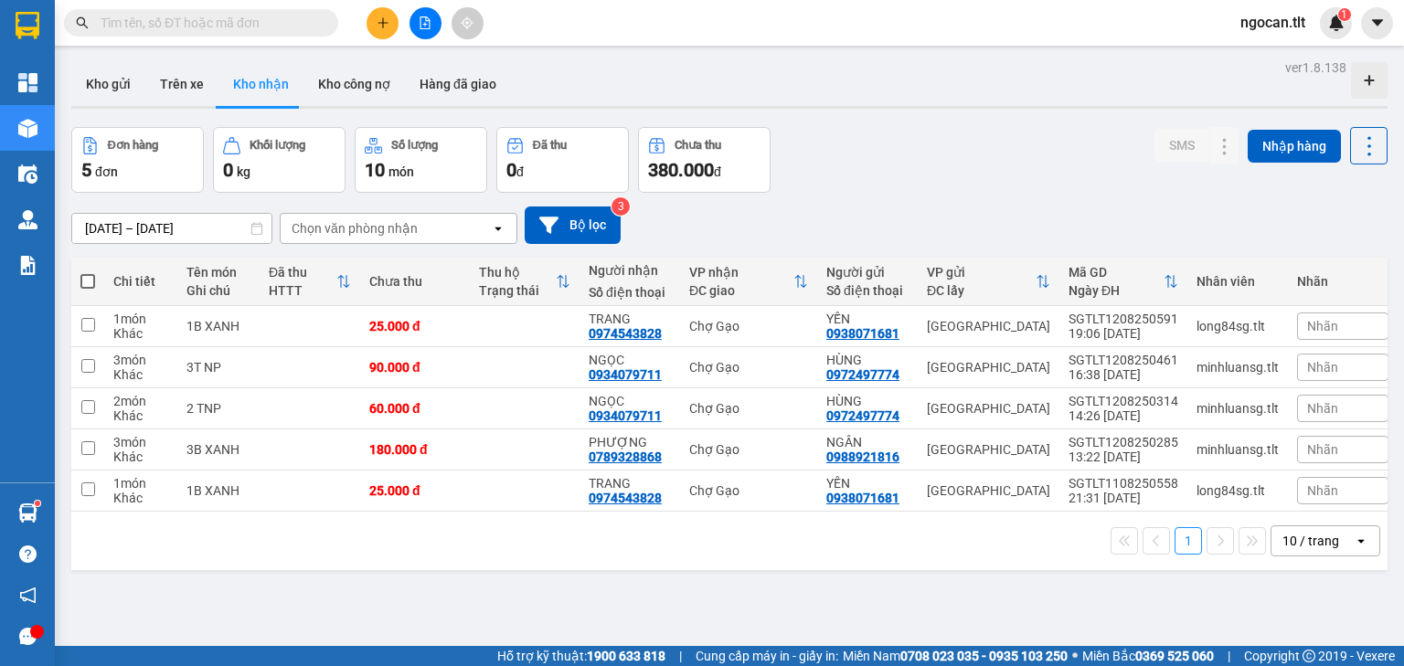
click at [89, 282] on span at bounding box center [87, 281] width 15 height 15
click at [88, 272] on input "checkbox" at bounding box center [88, 272] width 0 height 0
checkbox input "true"
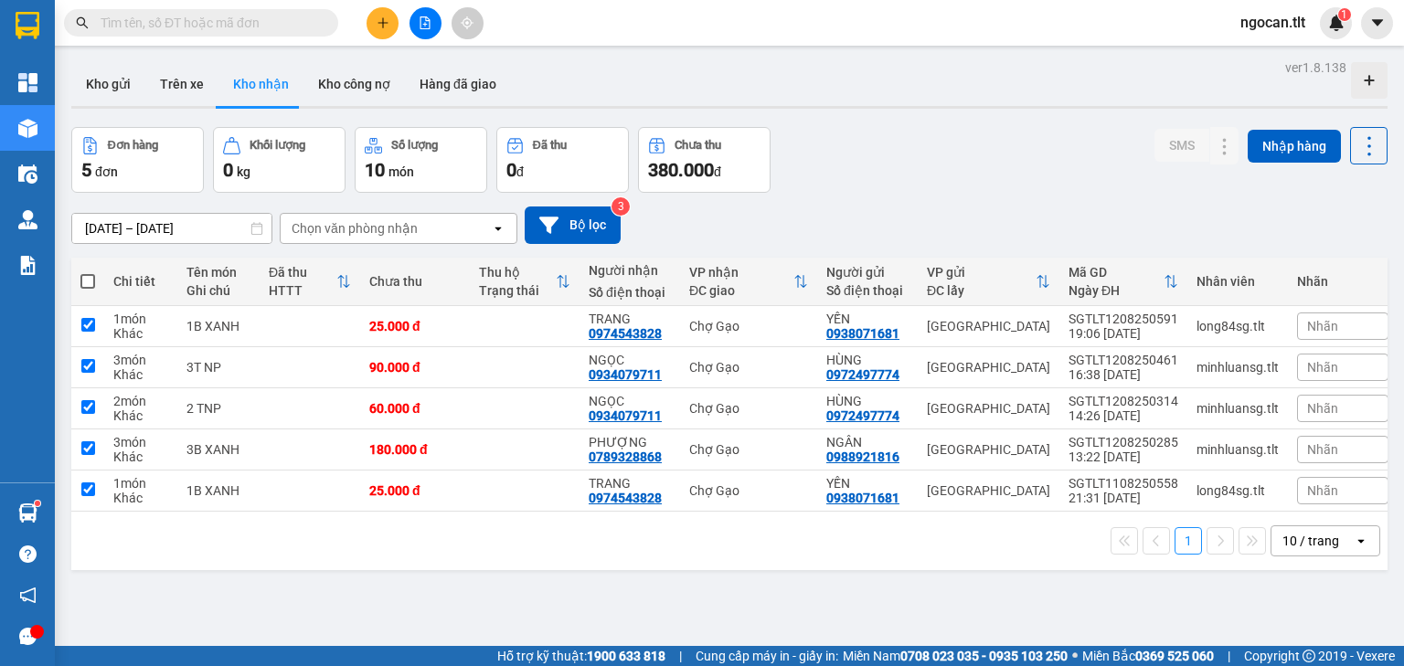
checkbox input "true"
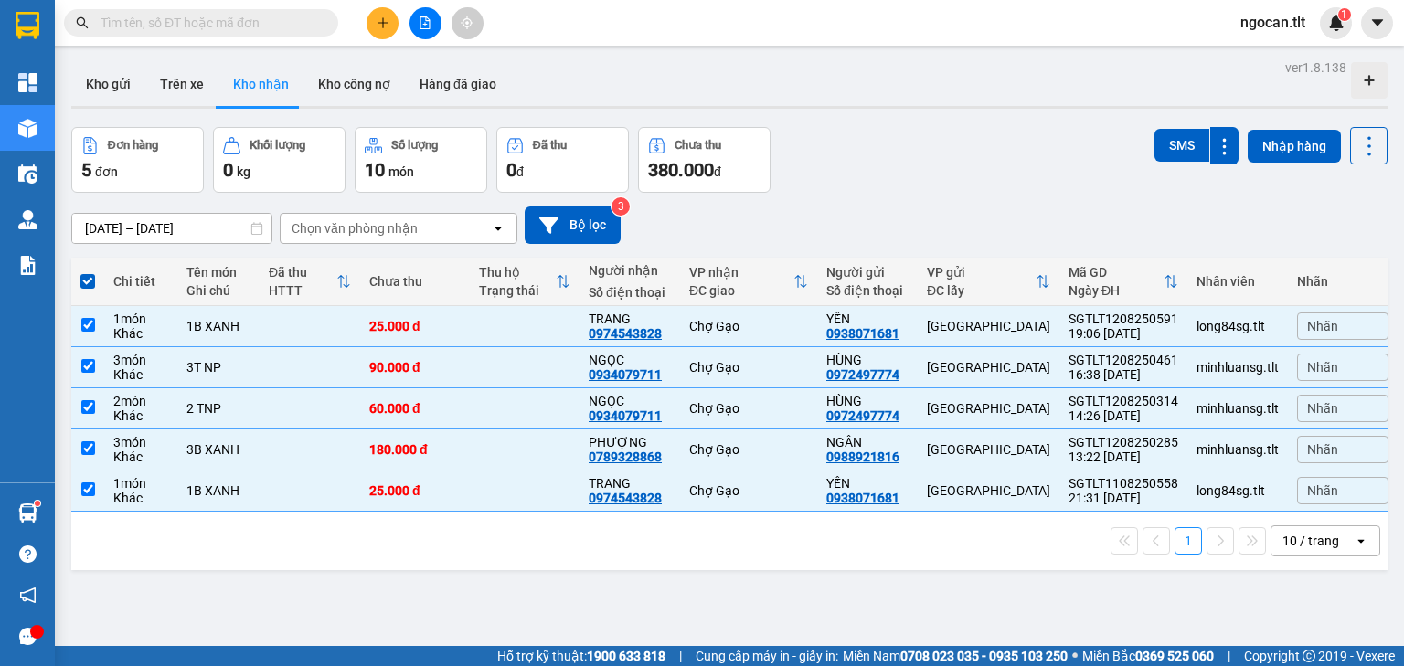
click at [126, 228] on input "[DATE] – [DATE]" at bounding box center [171, 228] width 199 height 29
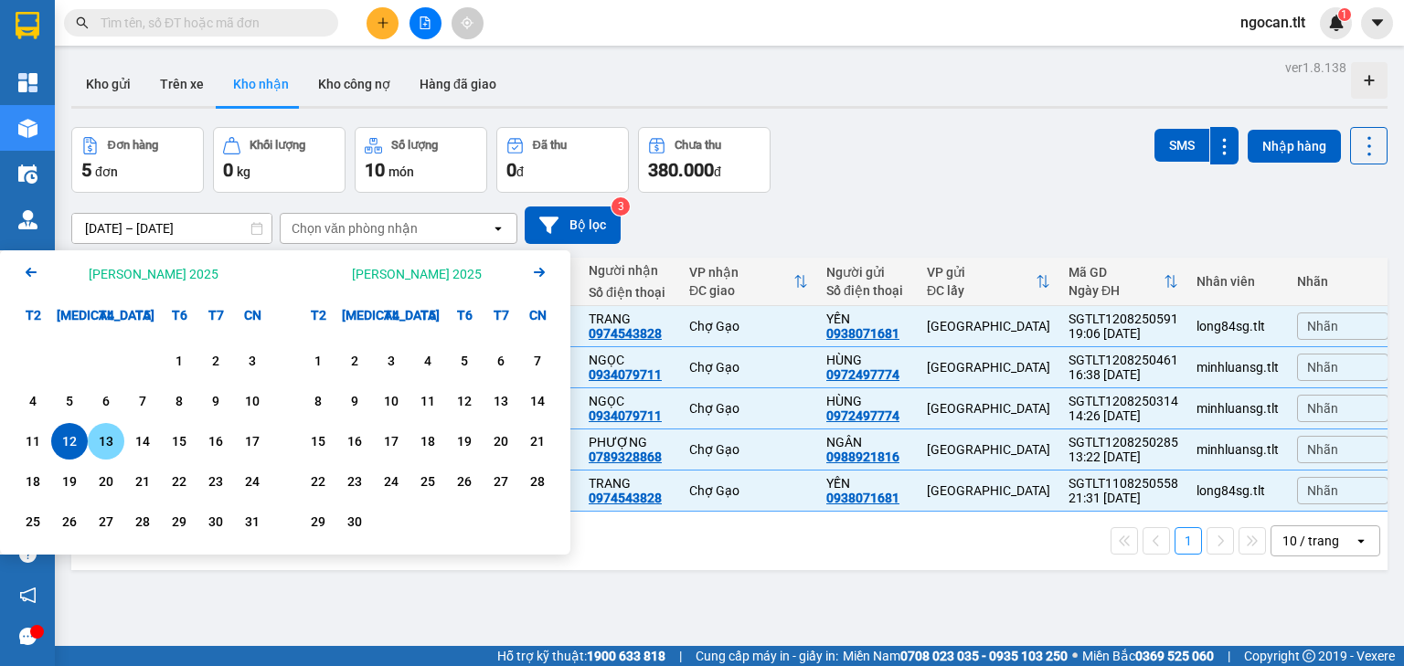
click at [113, 454] on div "13" at bounding box center [106, 441] width 37 height 37
type input "[DATE] – [DATE]"
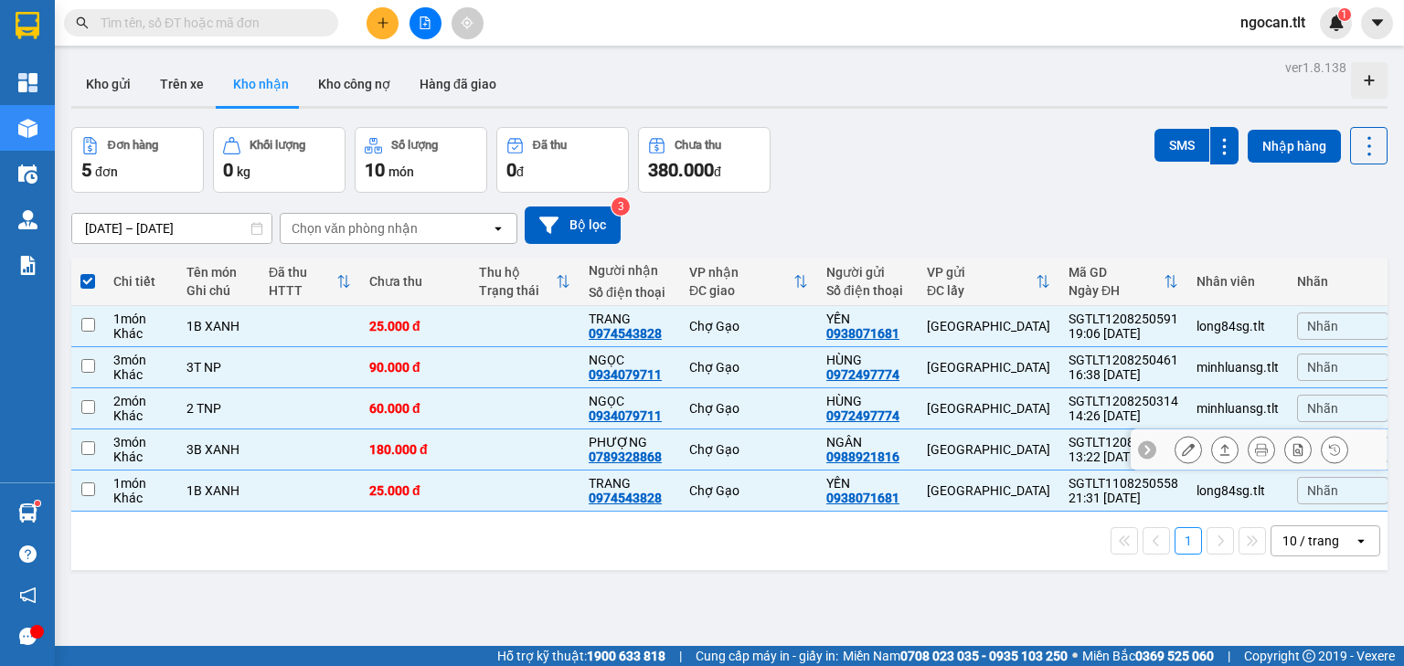
checkbox input "false"
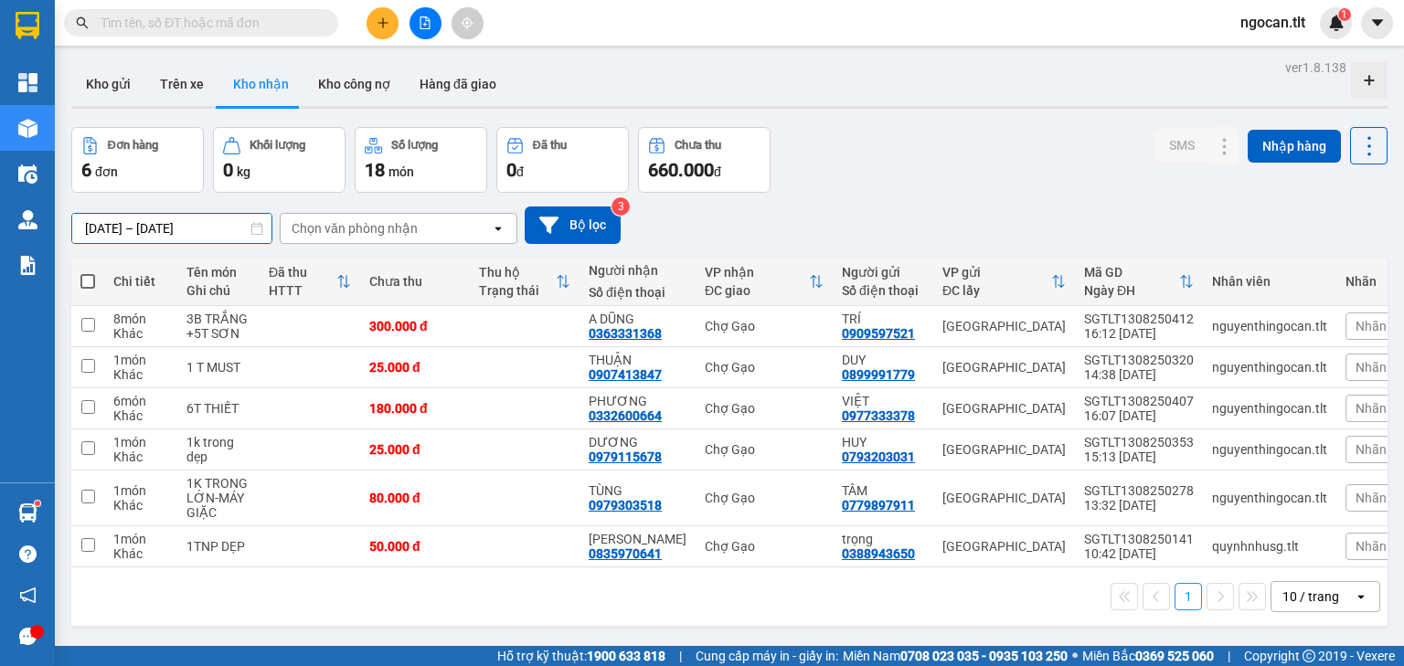
click at [169, 221] on input "[DATE] – [DATE]" at bounding box center [171, 228] width 199 height 29
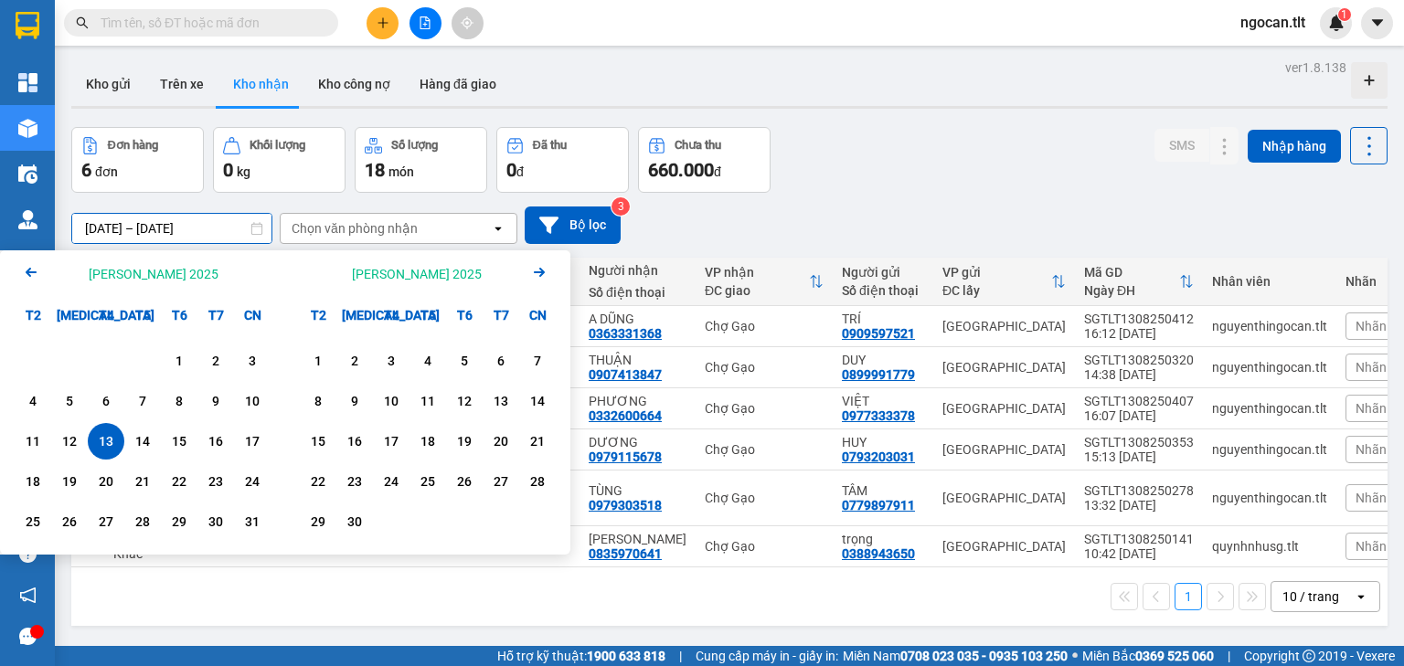
click at [723, 607] on div "1 10 / trang open" at bounding box center [730, 596] width 1302 height 31
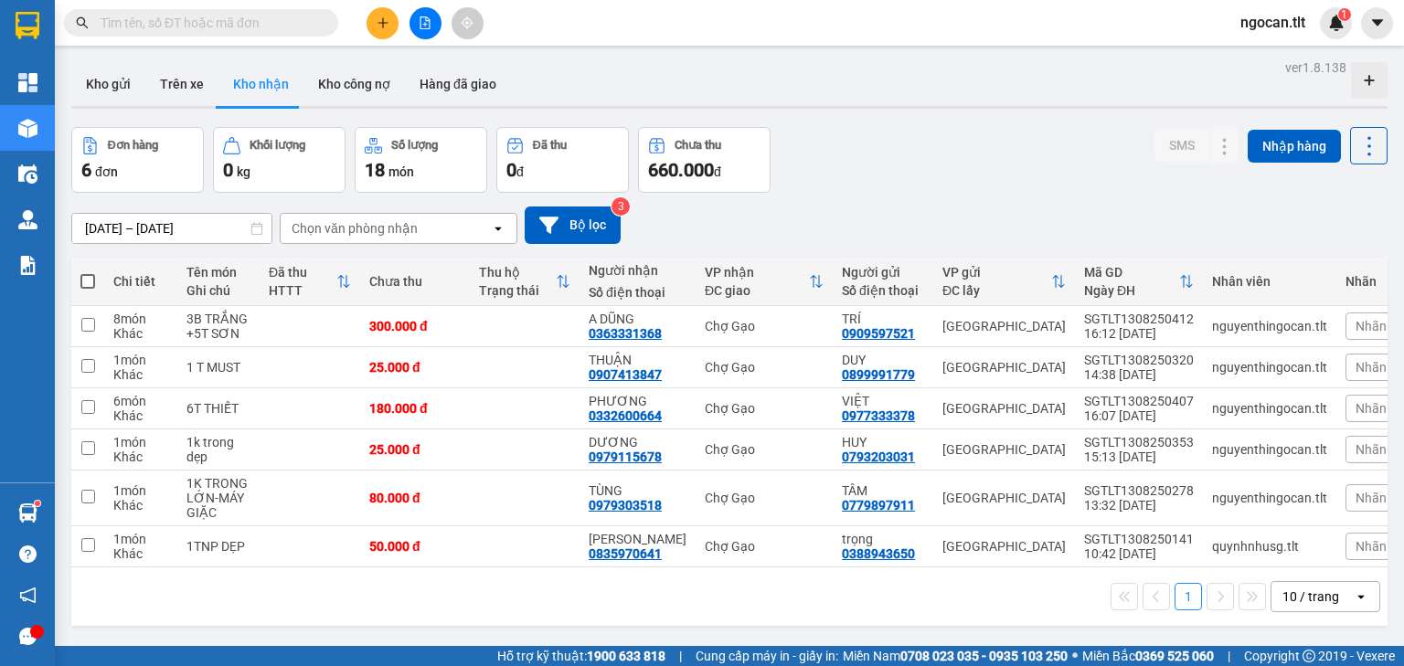
click at [93, 277] on span at bounding box center [87, 281] width 15 height 15
click at [88, 272] on input "checkbox" at bounding box center [88, 272] width 0 height 0
checkbox input "true"
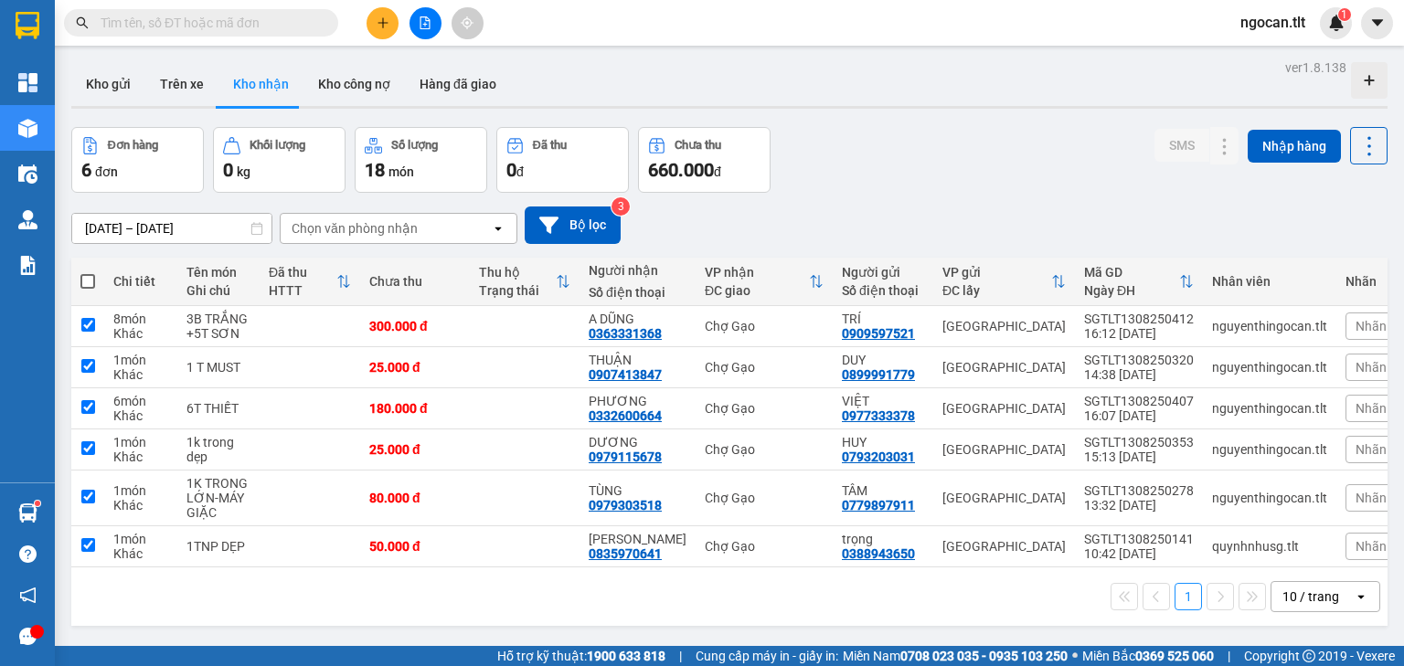
checkbox input "true"
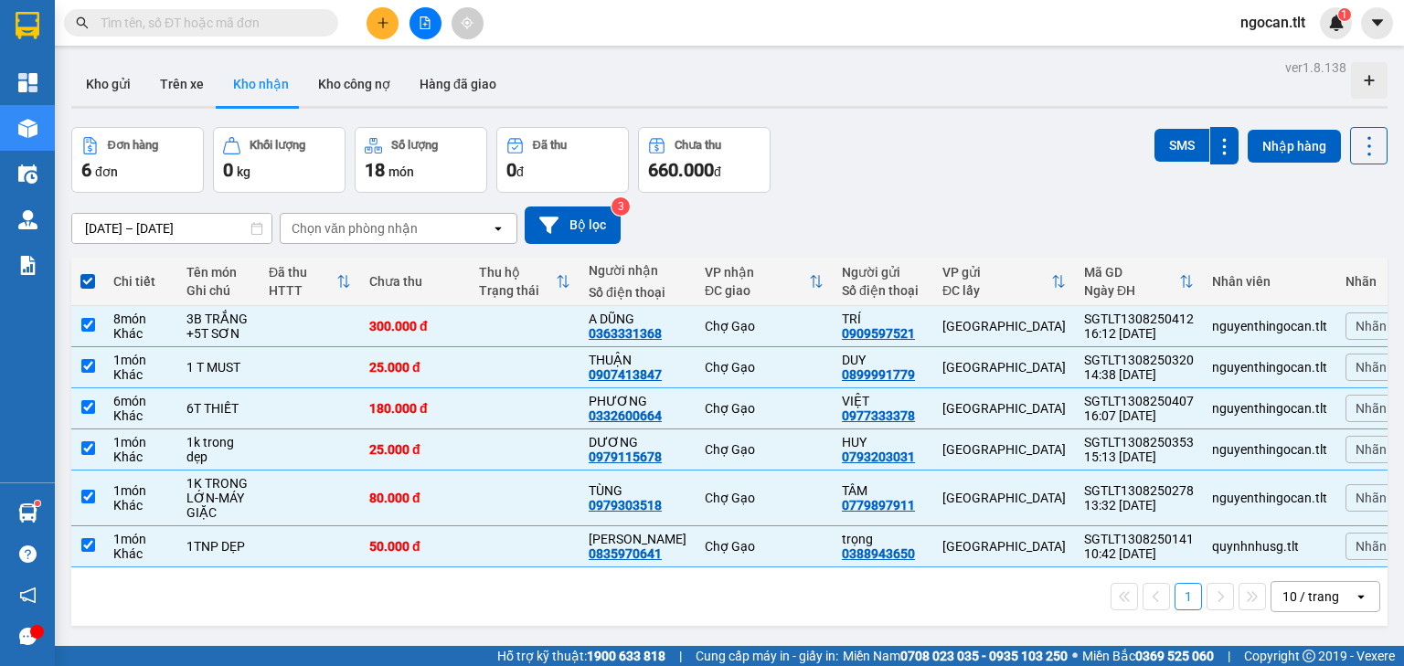
drag, startPoint x: 190, startPoint y: 219, endPoint x: 214, endPoint y: 248, distance: 37.0
click at [190, 221] on input "[DATE] – [DATE]" at bounding box center [171, 228] width 199 height 29
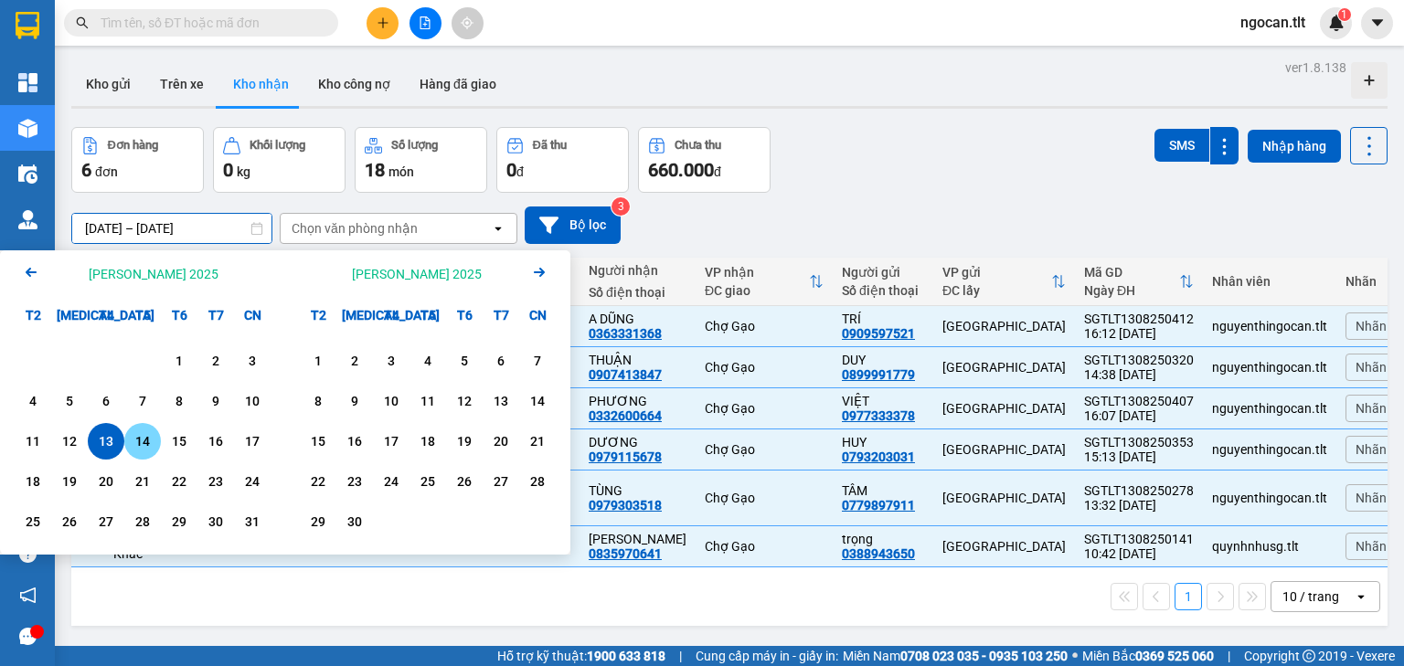
click at [138, 441] on div "14" at bounding box center [143, 442] width 26 height 22
drag, startPoint x: 138, startPoint y: 441, endPoint x: 147, endPoint y: 437, distance: 9.8
click at [139, 440] on div "14" at bounding box center [143, 442] width 26 height 22
type input "[DATE] – [DATE]"
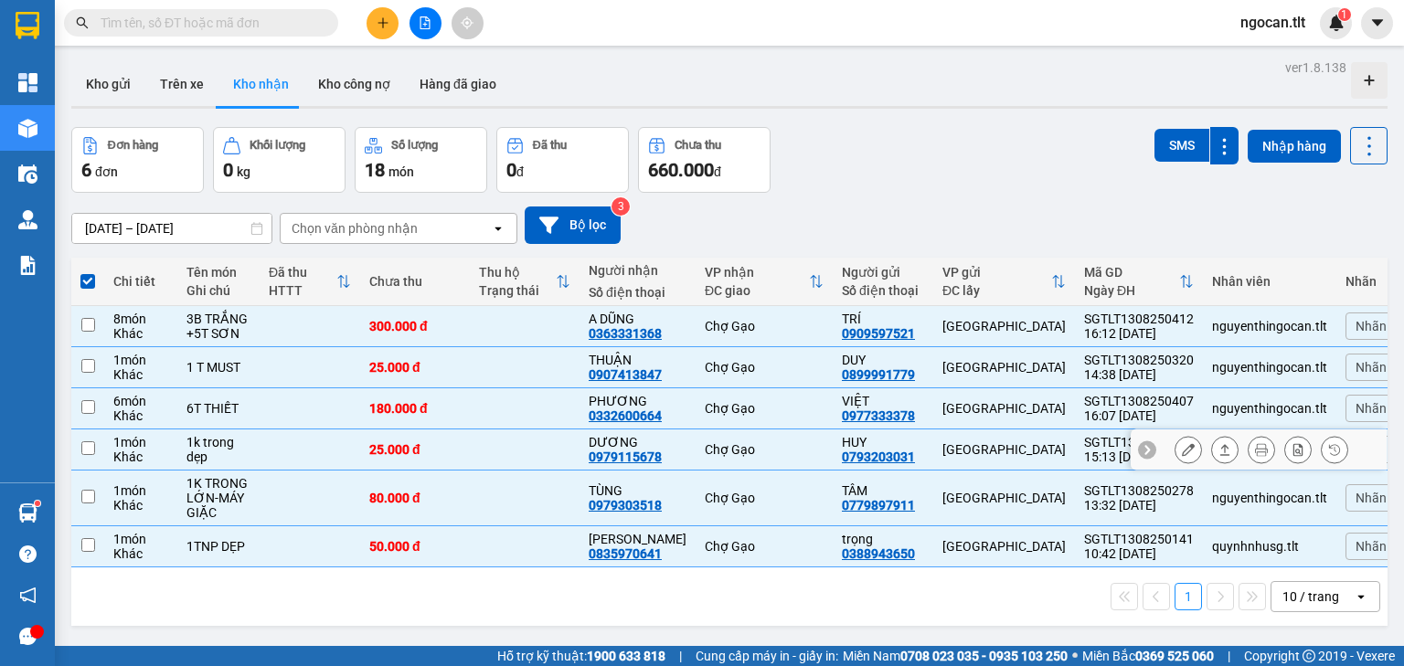
checkbox input "false"
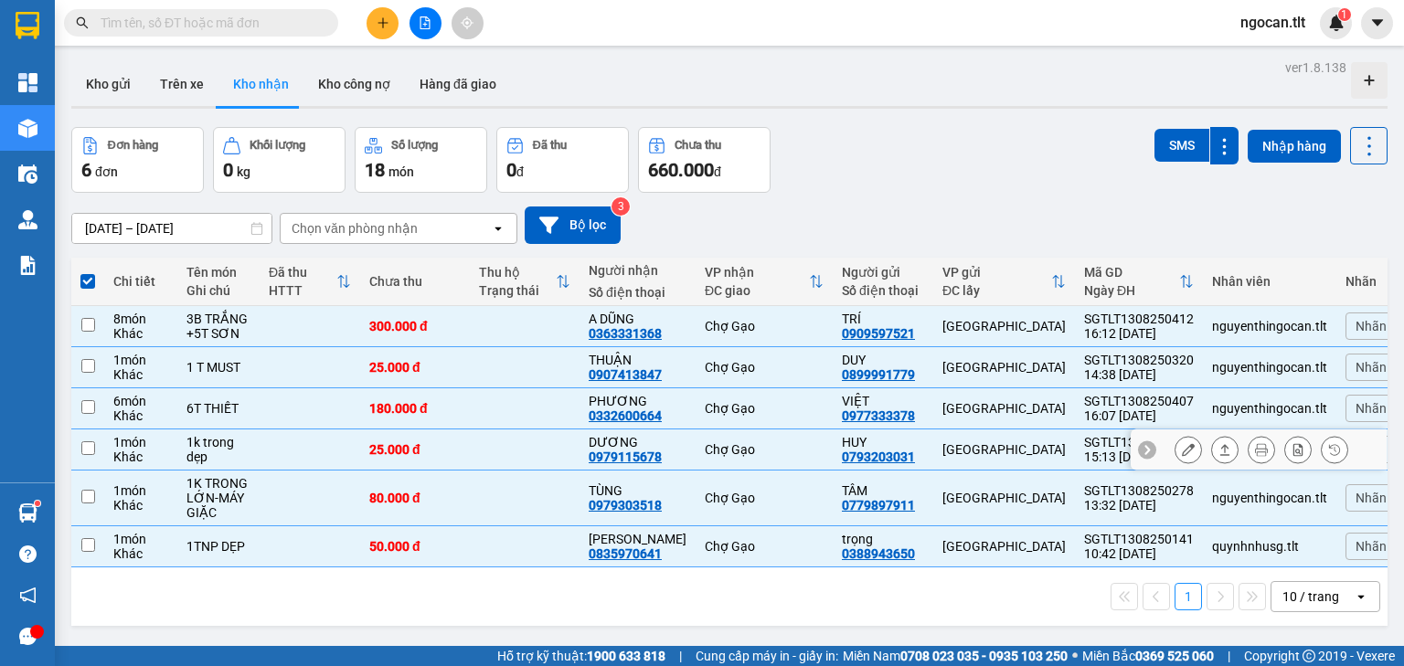
checkbox input "false"
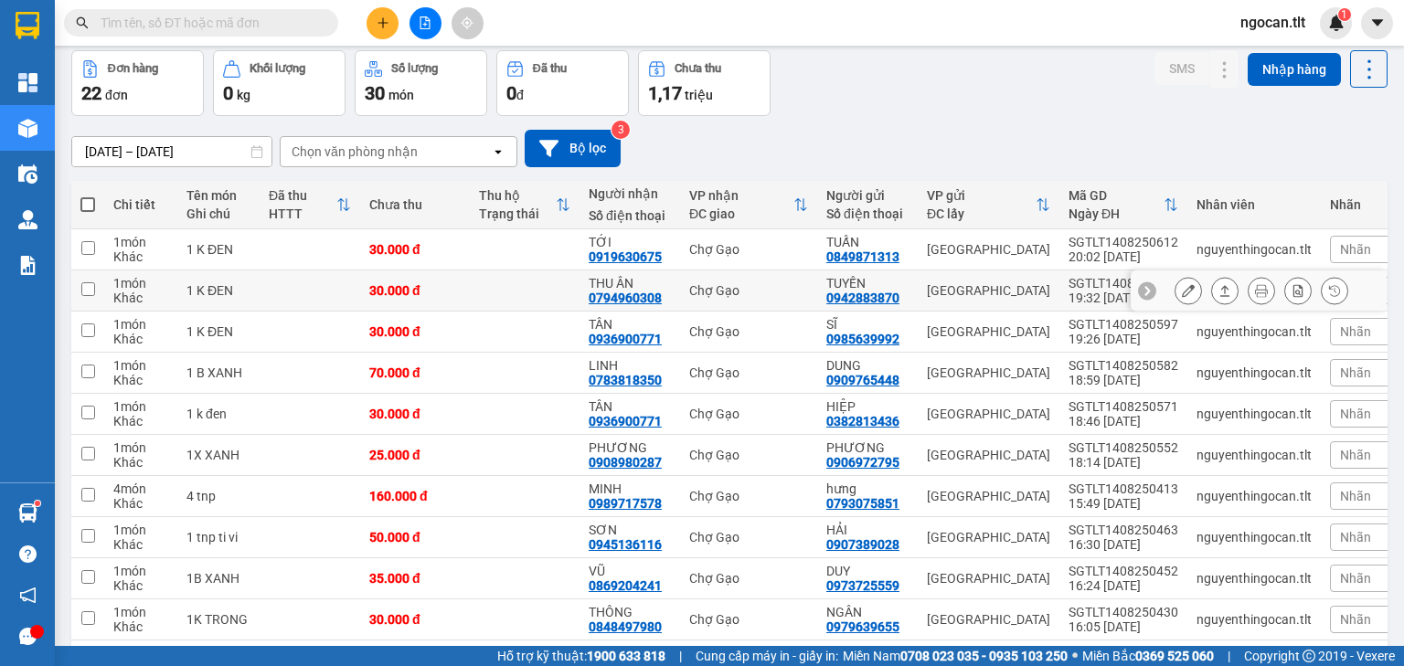
scroll to position [150, 0]
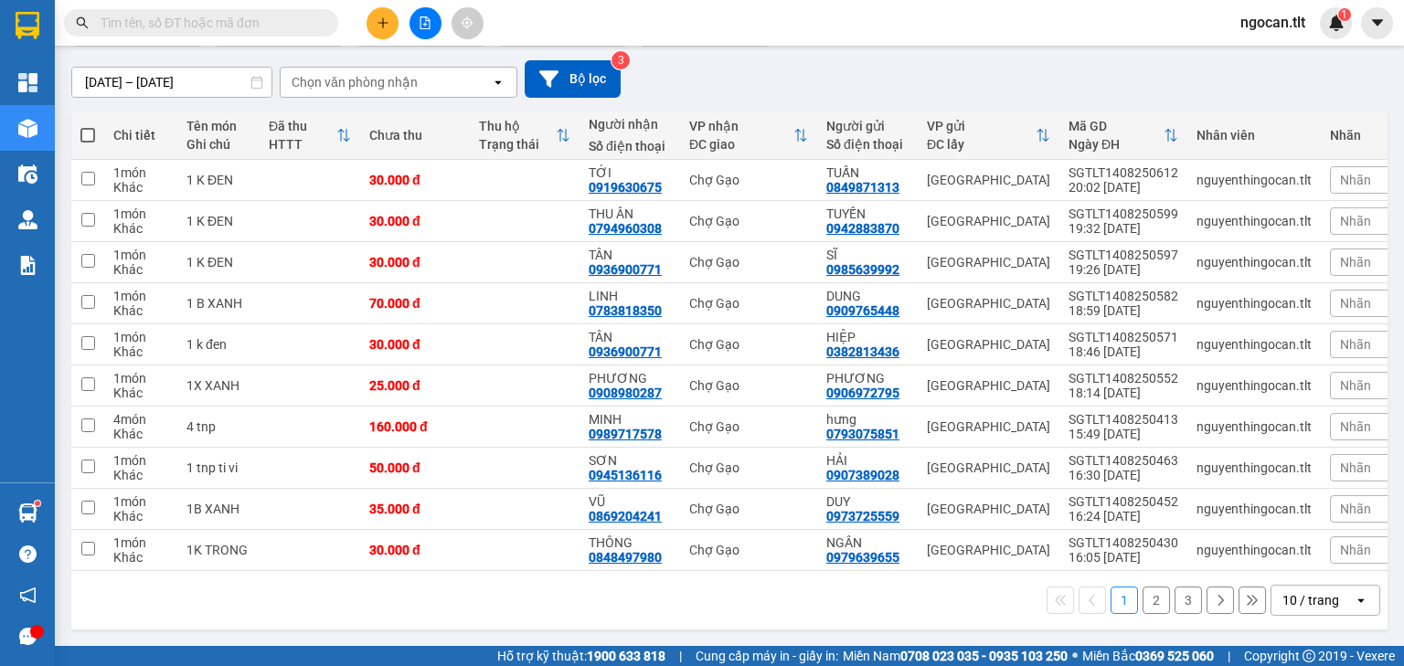
click at [1153, 596] on button "2" at bounding box center [1156, 600] width 27 height 27
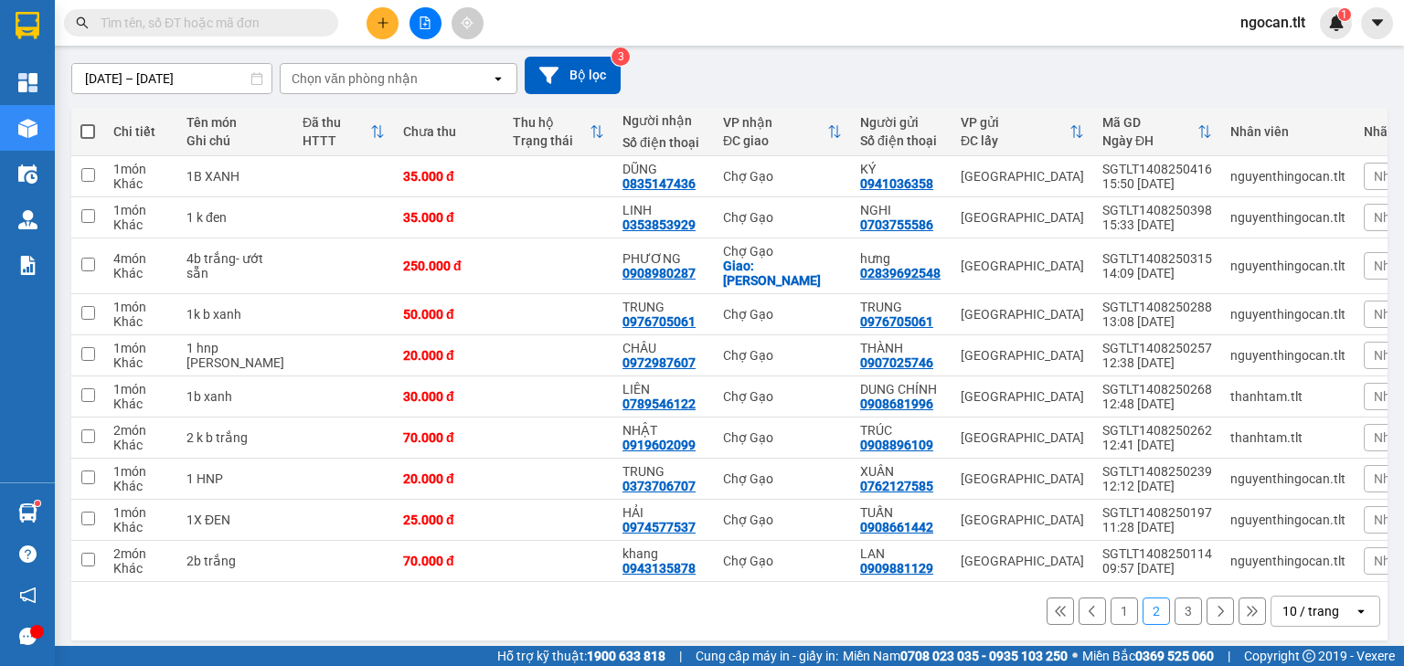
click at [1189, 598] on button "3" at bounding box center [1188, 611] width 27 height 27
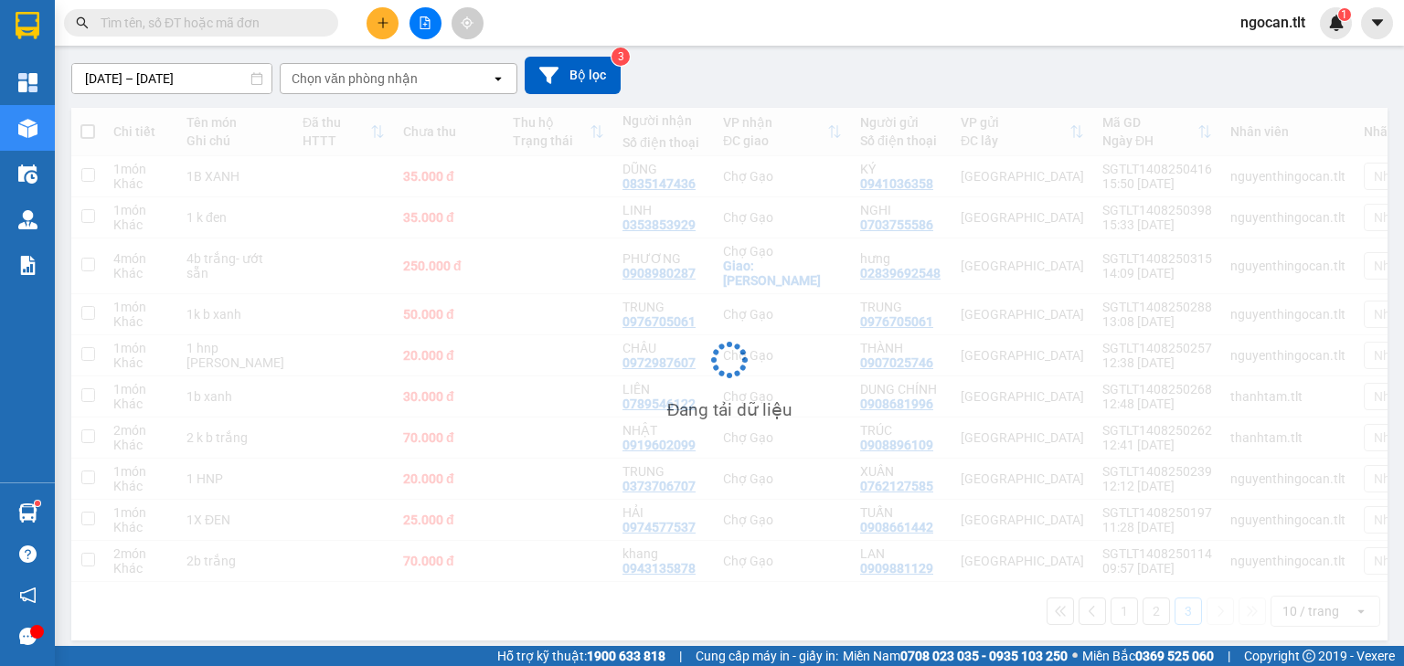
scroll to position [84, 0]
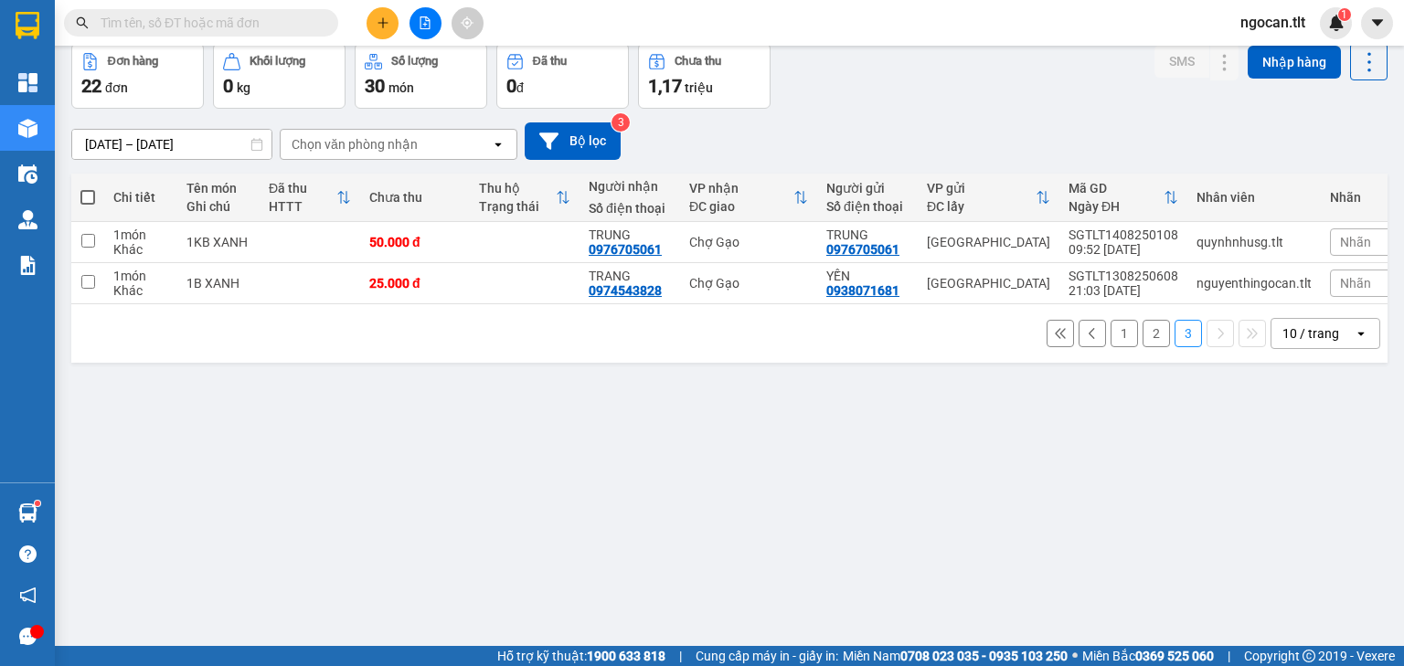
click at [140, 143] on input "[DATE] – [DATE]" at bounding box center [171, 144] width 199 height 29
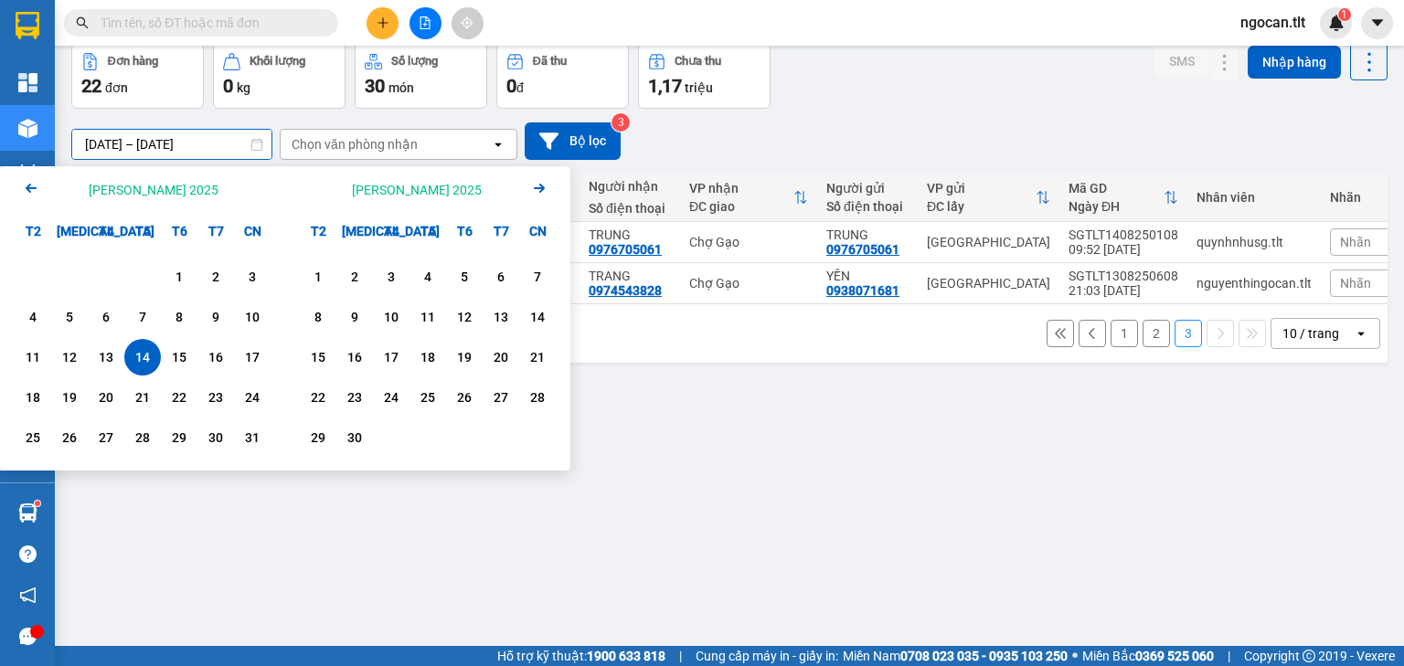
click at [1114, 347] on button "1" at bounding box center [1124, 333] width 27 height 27
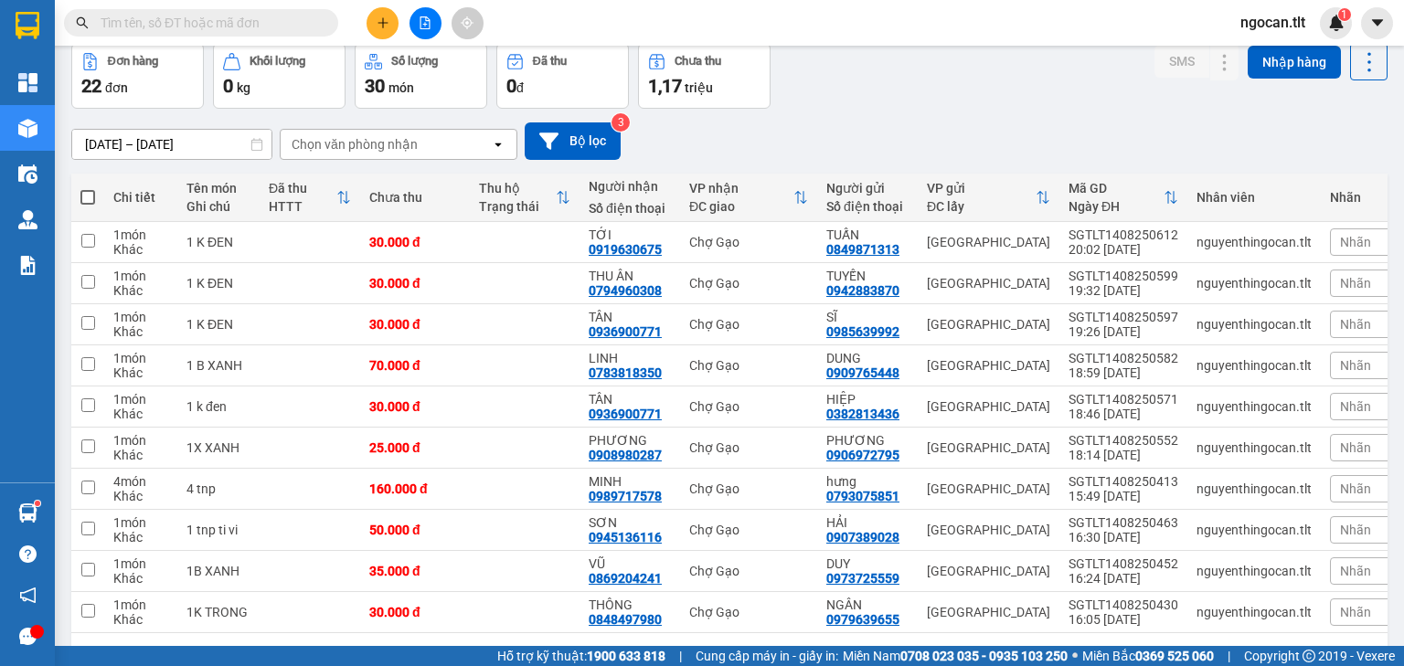
click at [88, 194] on span at bounding box center [87, 197] width 15 height 15
click at [88, 188] on input "checkbox" at bounding box center [88, 188] width 0 height 0
checkbox input "true"
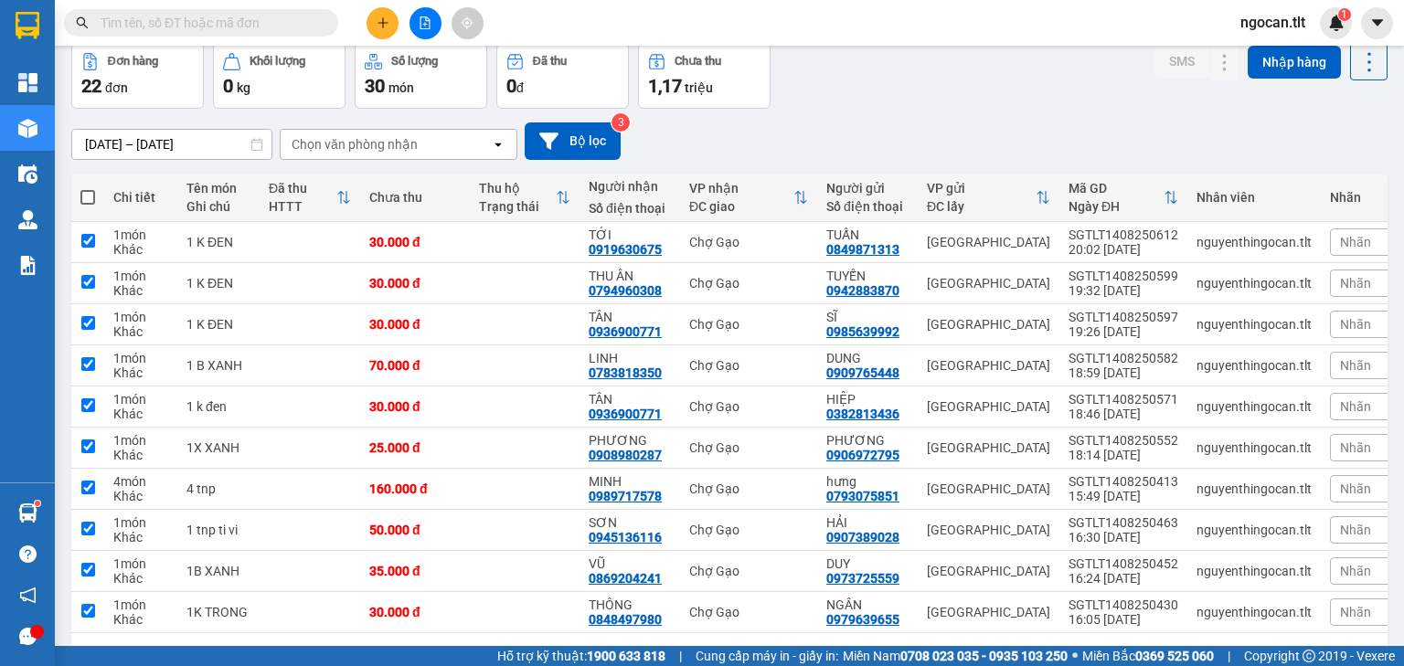
checkbox input "true"
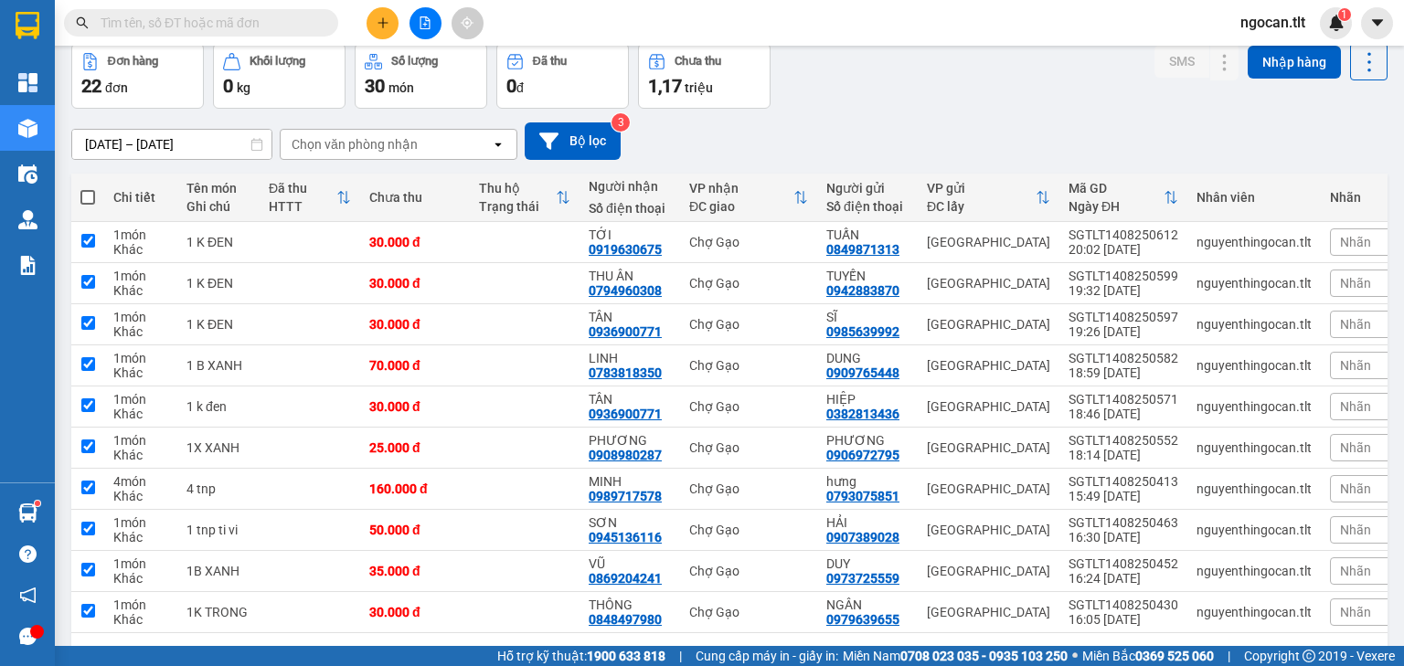
checkbox input "true"
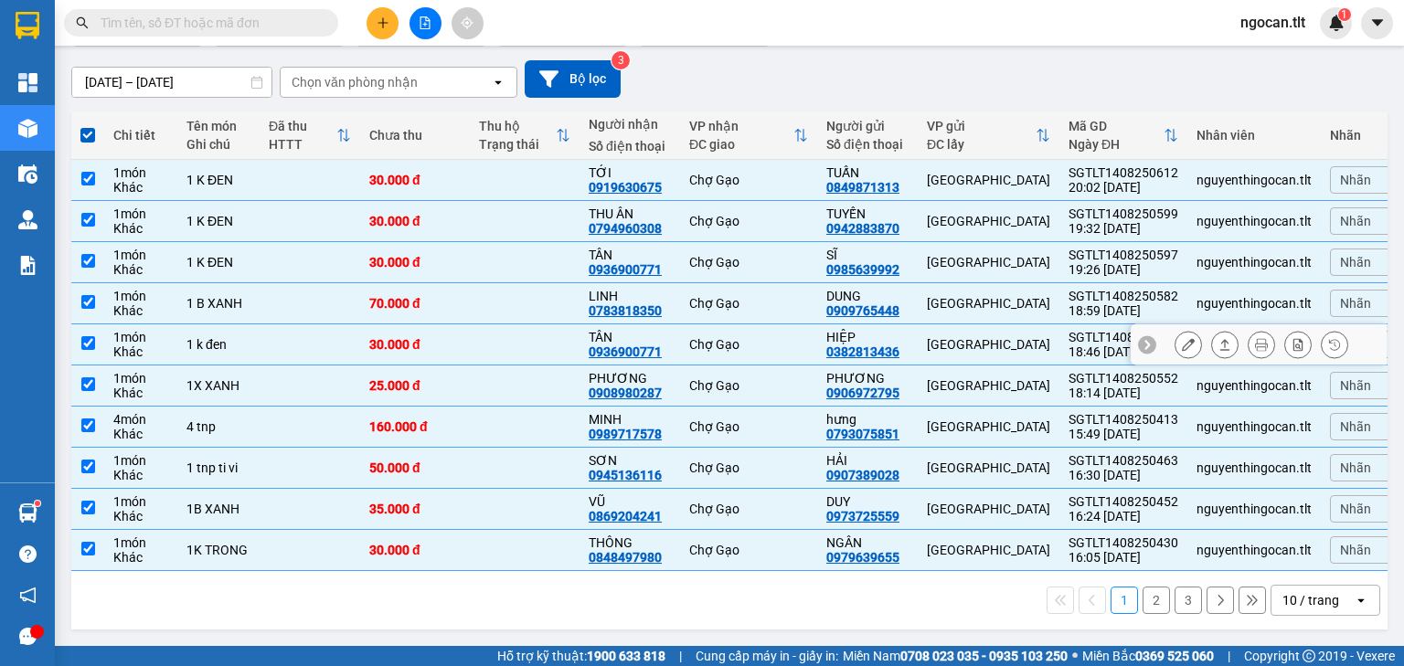
scroll to position [150, 0]
click at [1146, 599] on button "2" at bounding box center [1156, 600] width 27 height 27
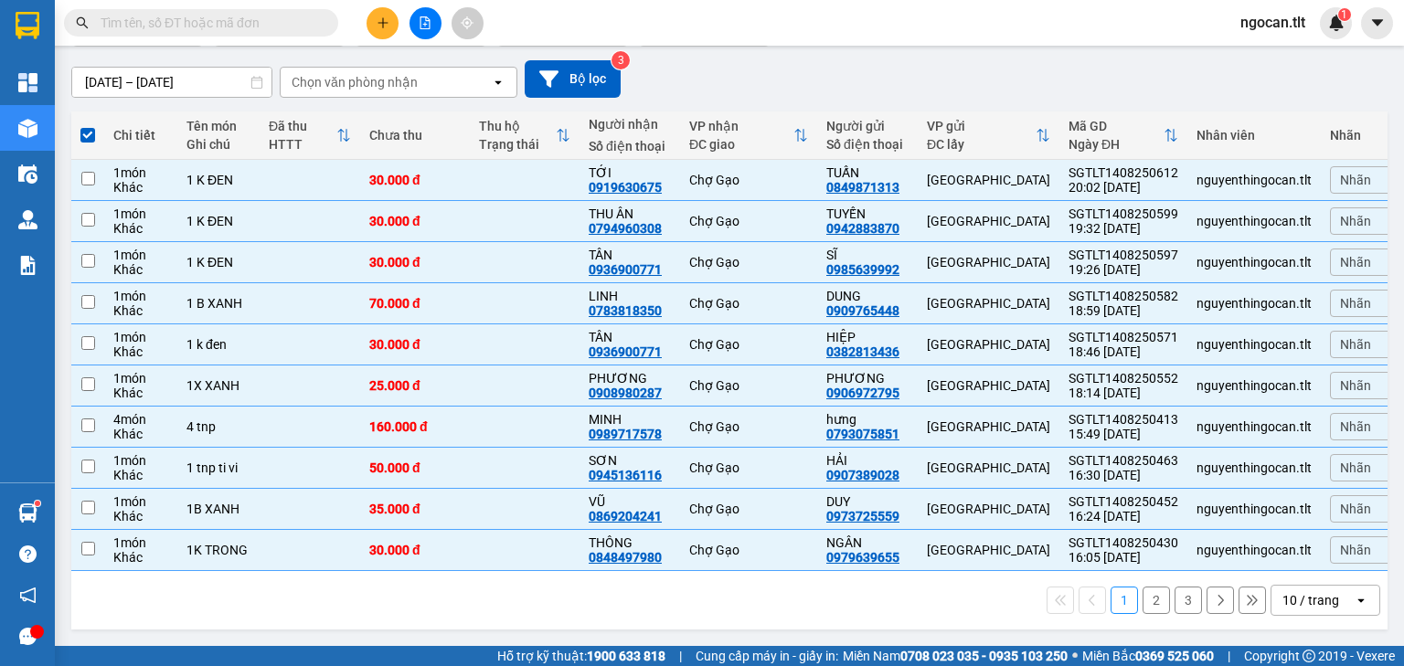
checkbox input "false"
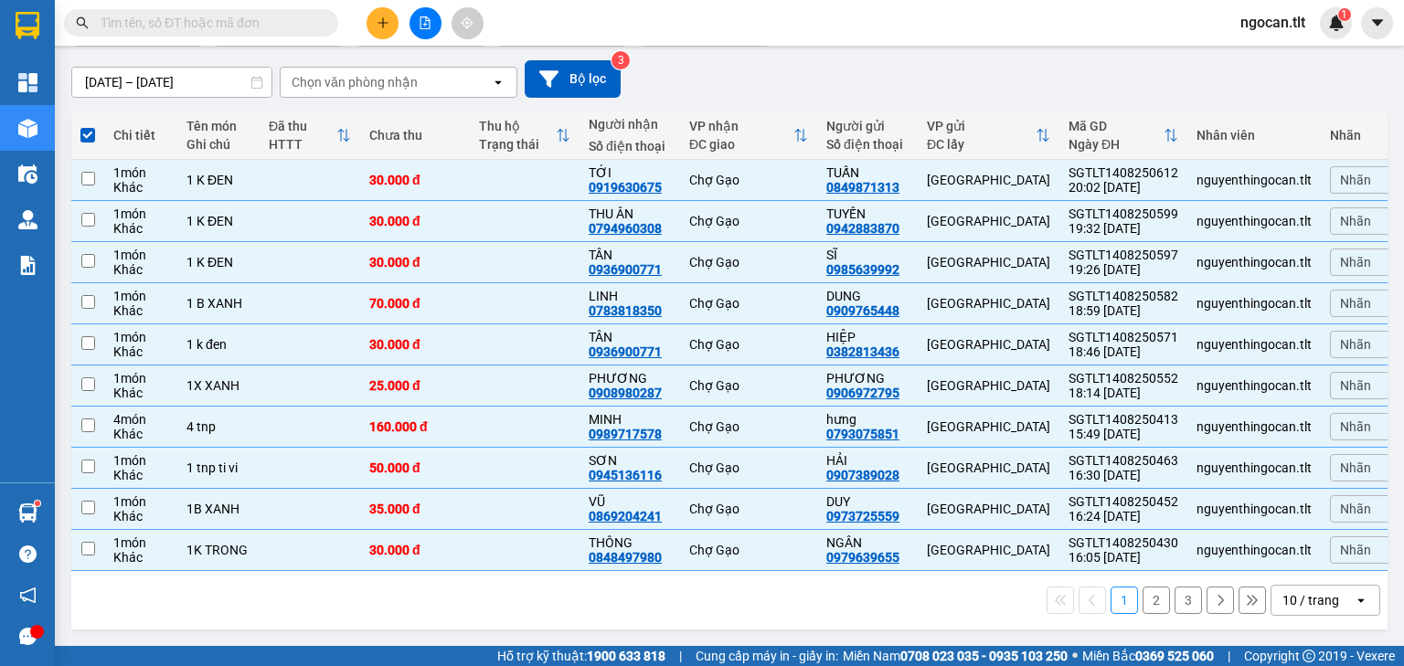
checkbox input "false"
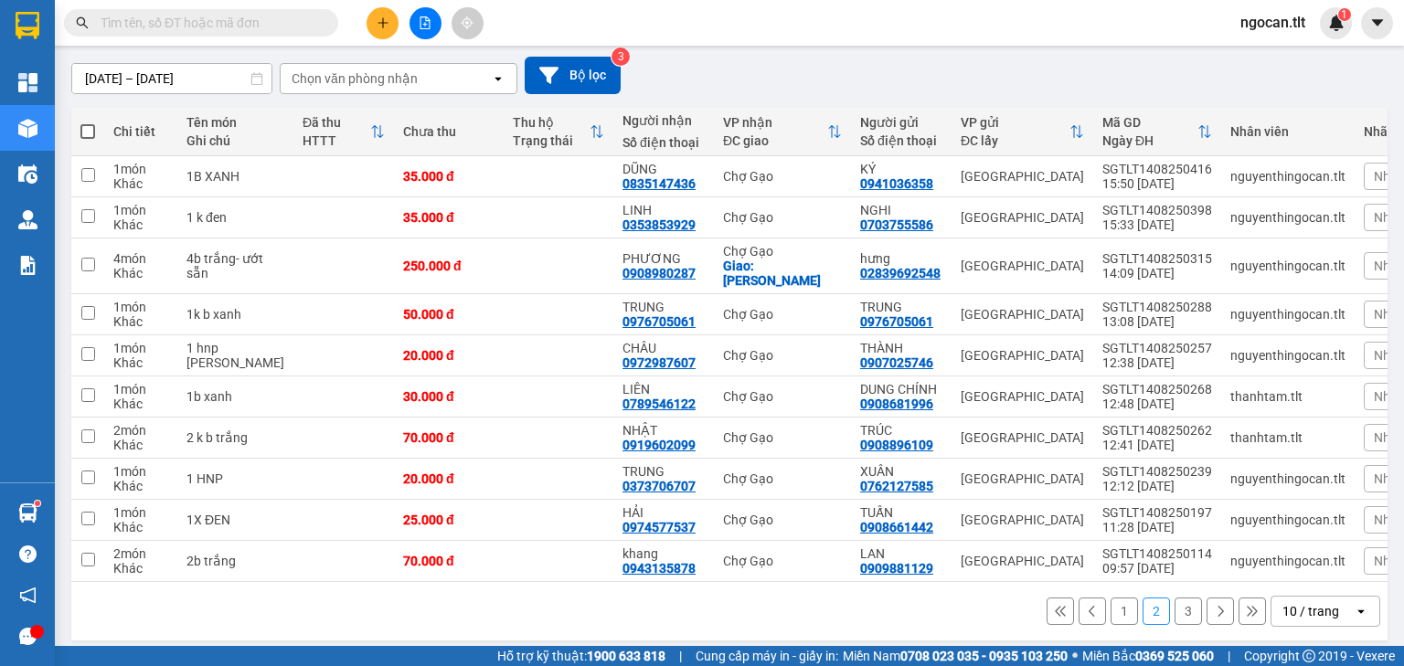
click at [88, 135] on span at bounding box center [87, 131] width 15 height 15
click at [88, 123] on input "checkbox" at bounding box center [88, 123] width 0 height 0
checkbox input "true"
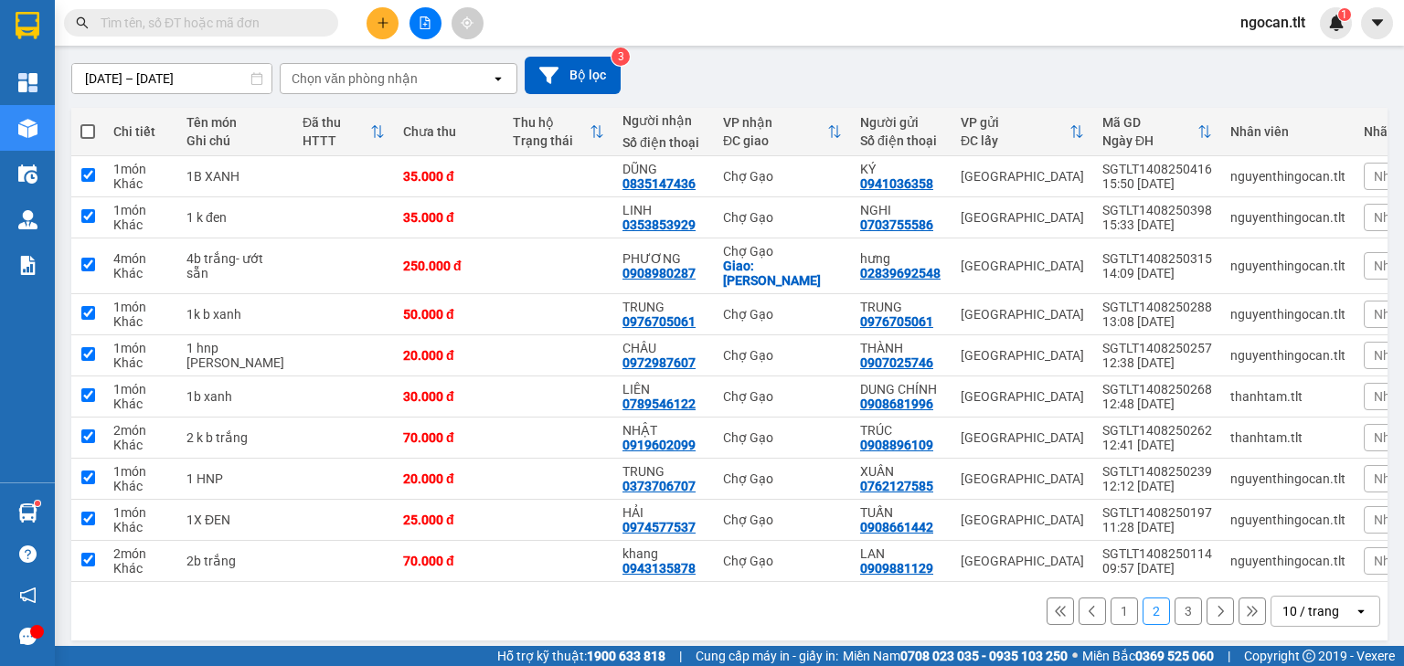
checkbox input "true"
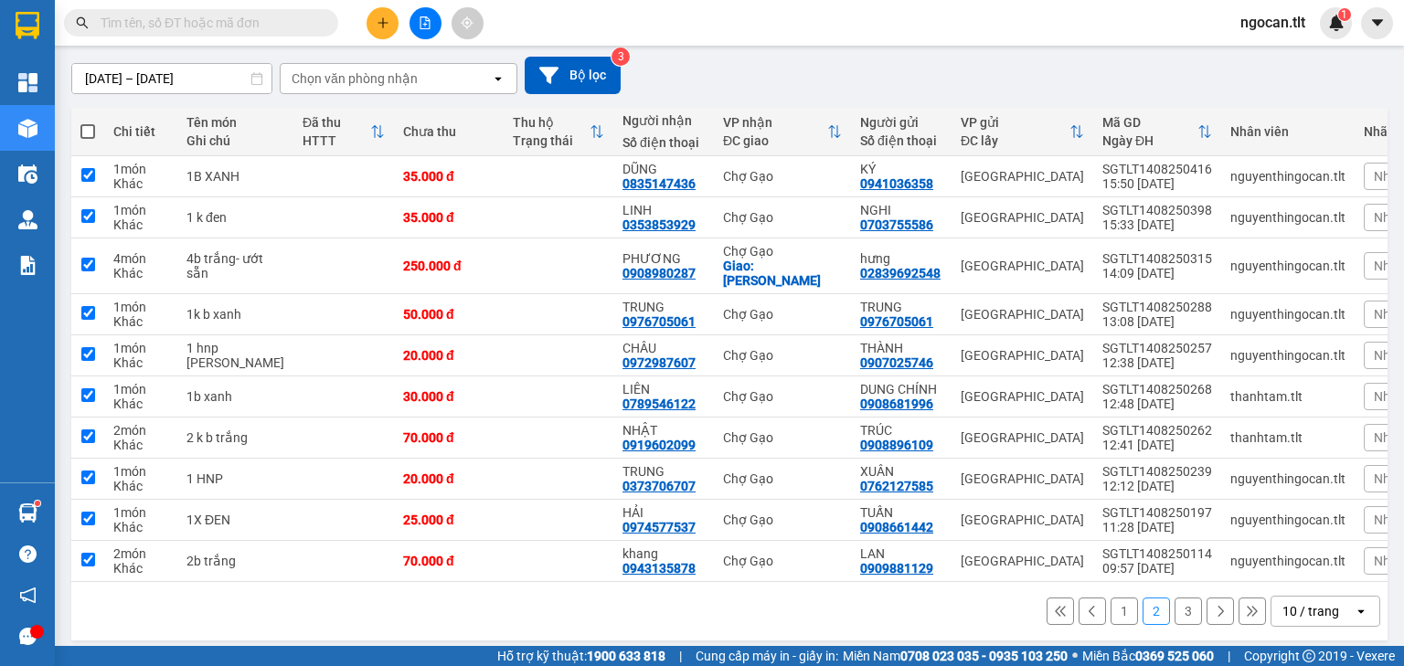
checkbox input "true"
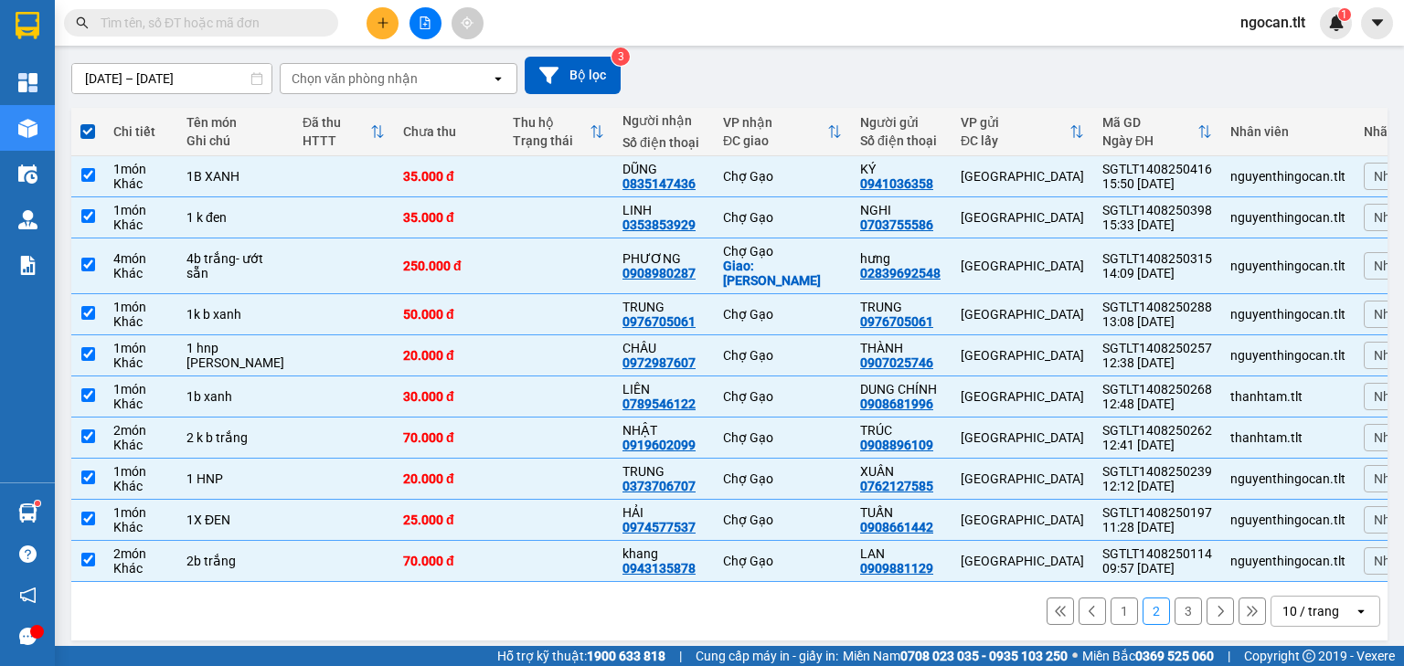
click at [1175, 598] on button "3" at bounding box center [1188, 611] width 27 height 27
checkbox input "false"
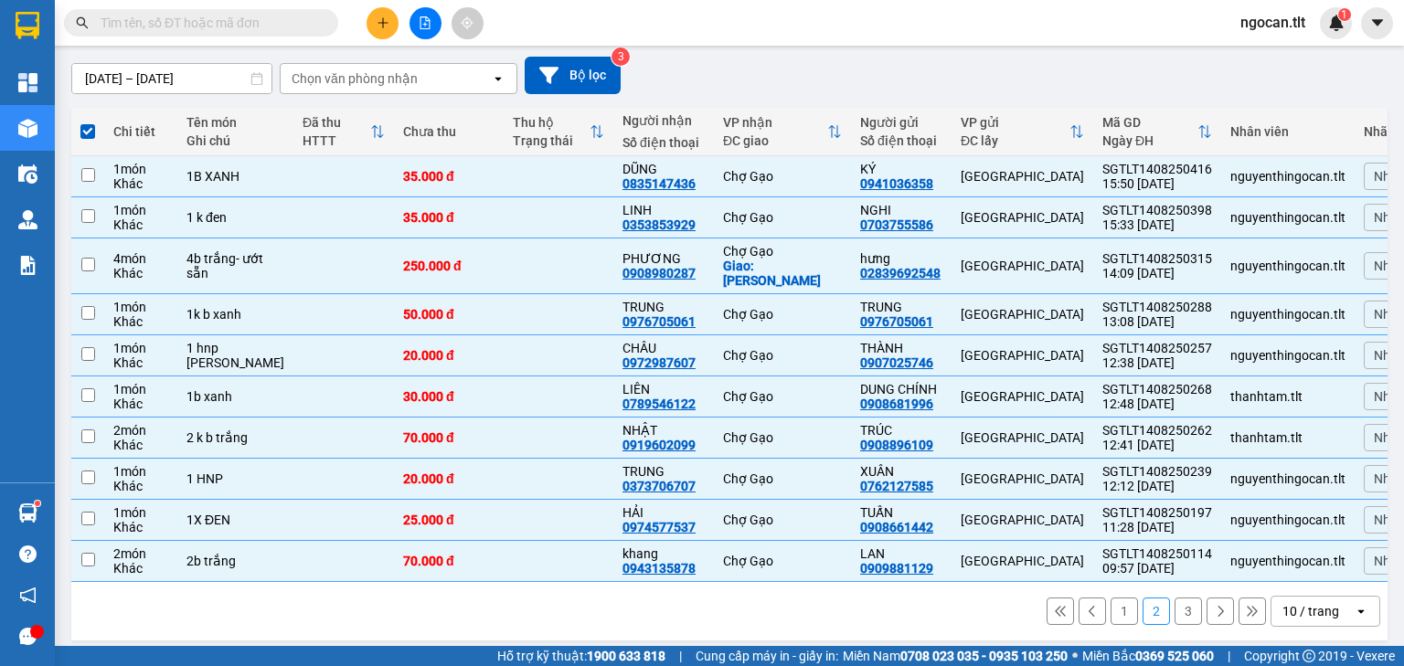
checkbox input "false"
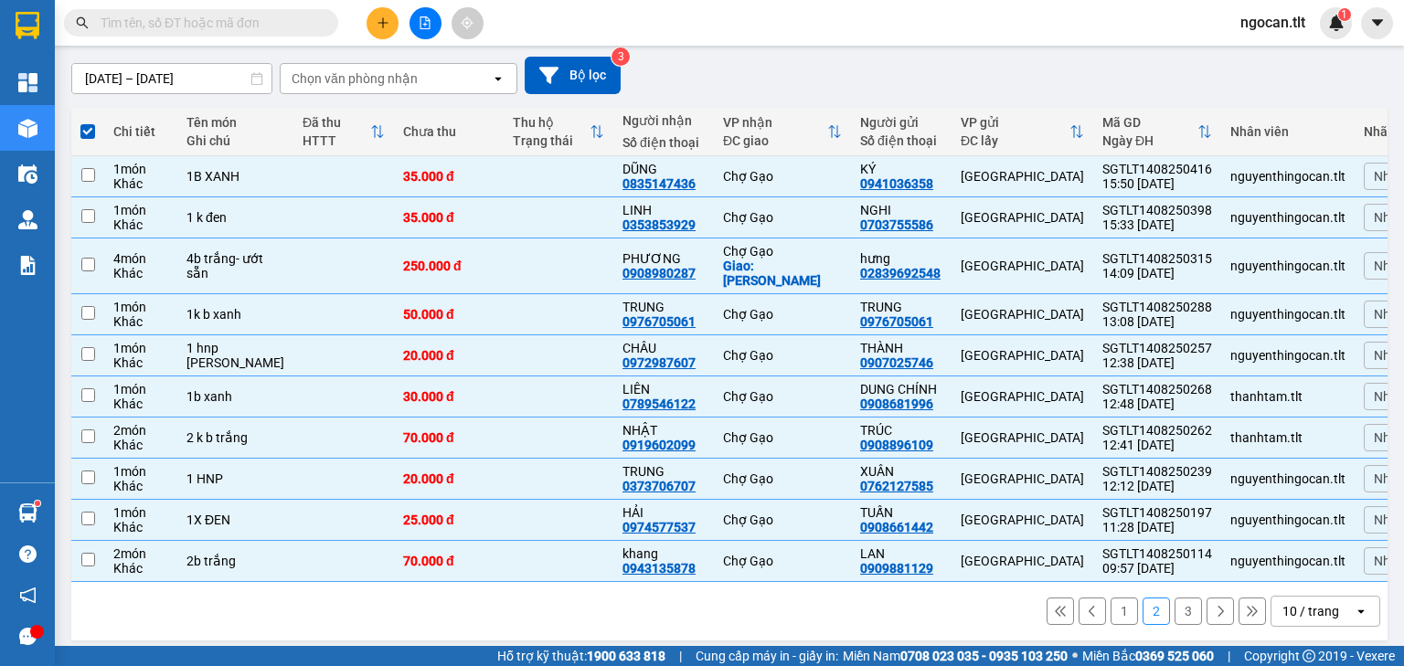
checkbox input "false"
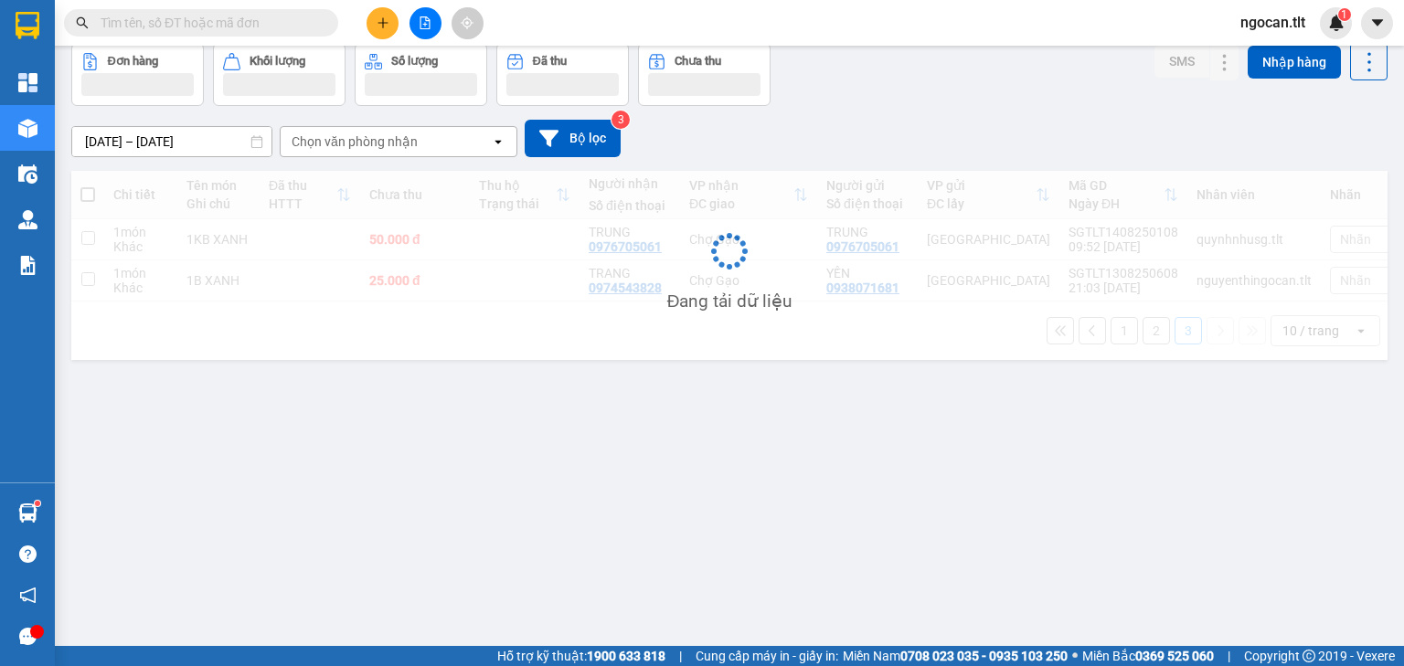
scroll to position [84, 0]
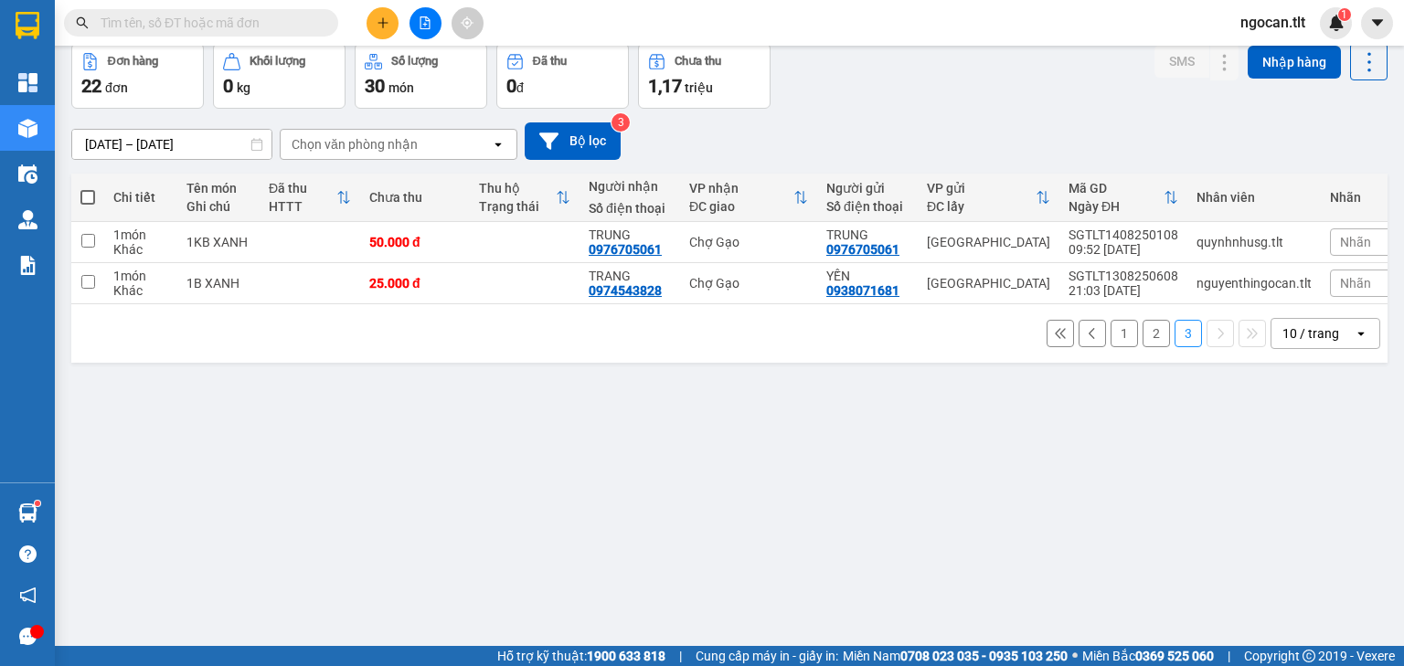
click at [85, 197] on span at bounding box center [87, 197] width 15 height 15
click at [88, 188] on input "checkbox" at bounding box center [88, 188] width 0 height 0
checkbox input "true"
